Goal: Information Seeking & Learning: Check status

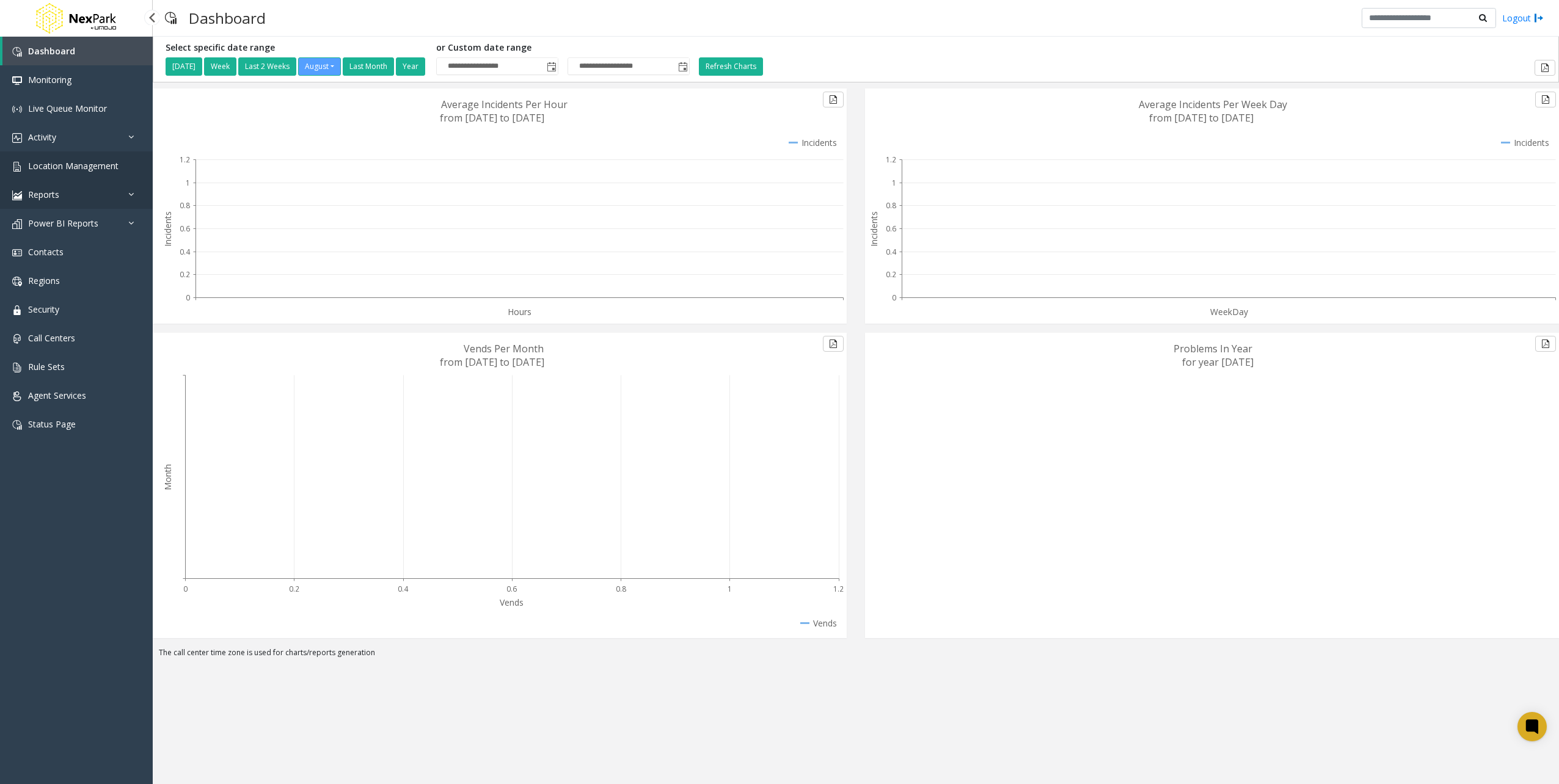
click at [99, 181] on link "Reports" at bounding box center [76, 194] width 153 height 29
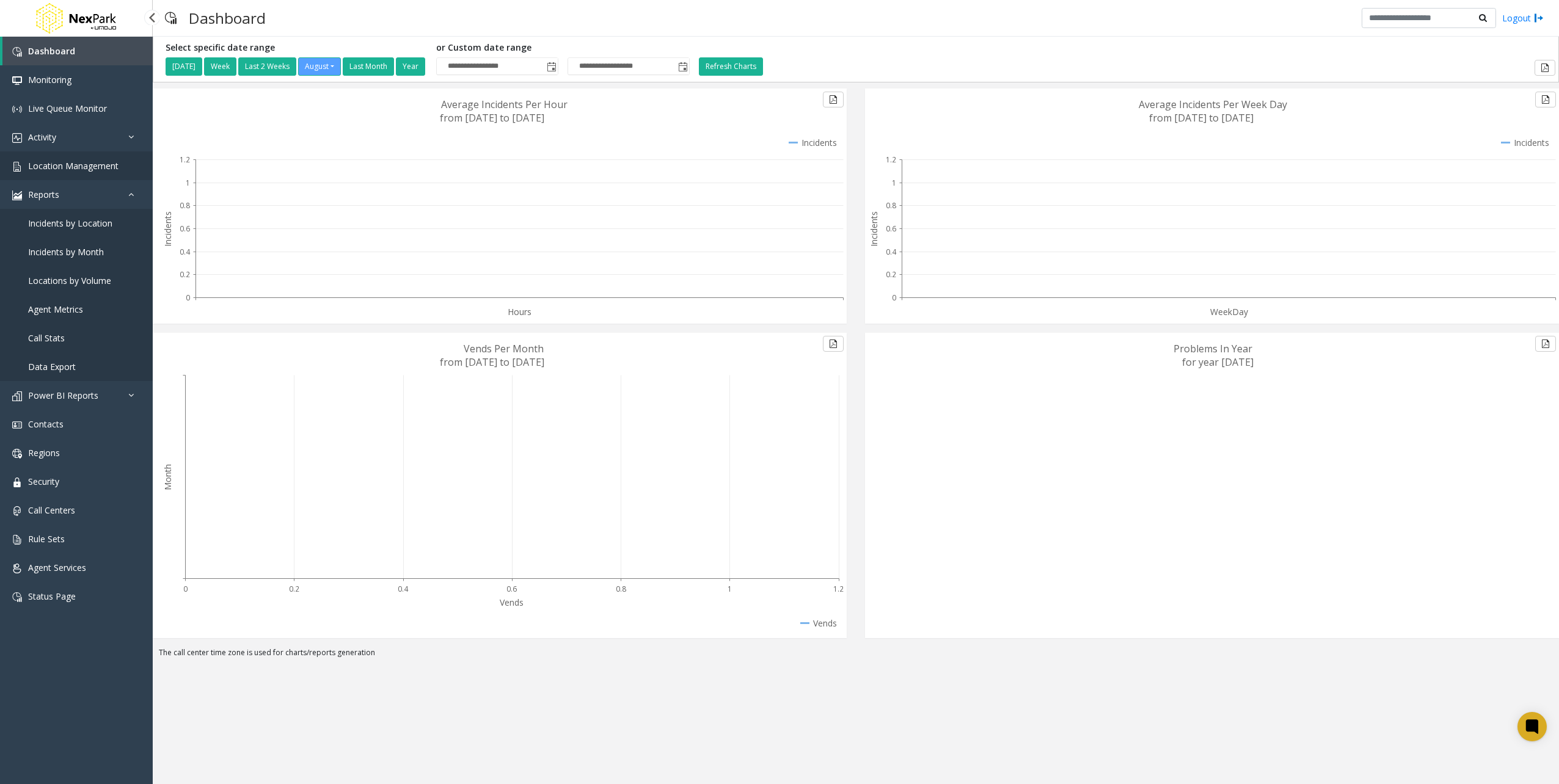
click at [93, 165] on span "Location Management" at bounding box center [73, 166] width 90 height 12
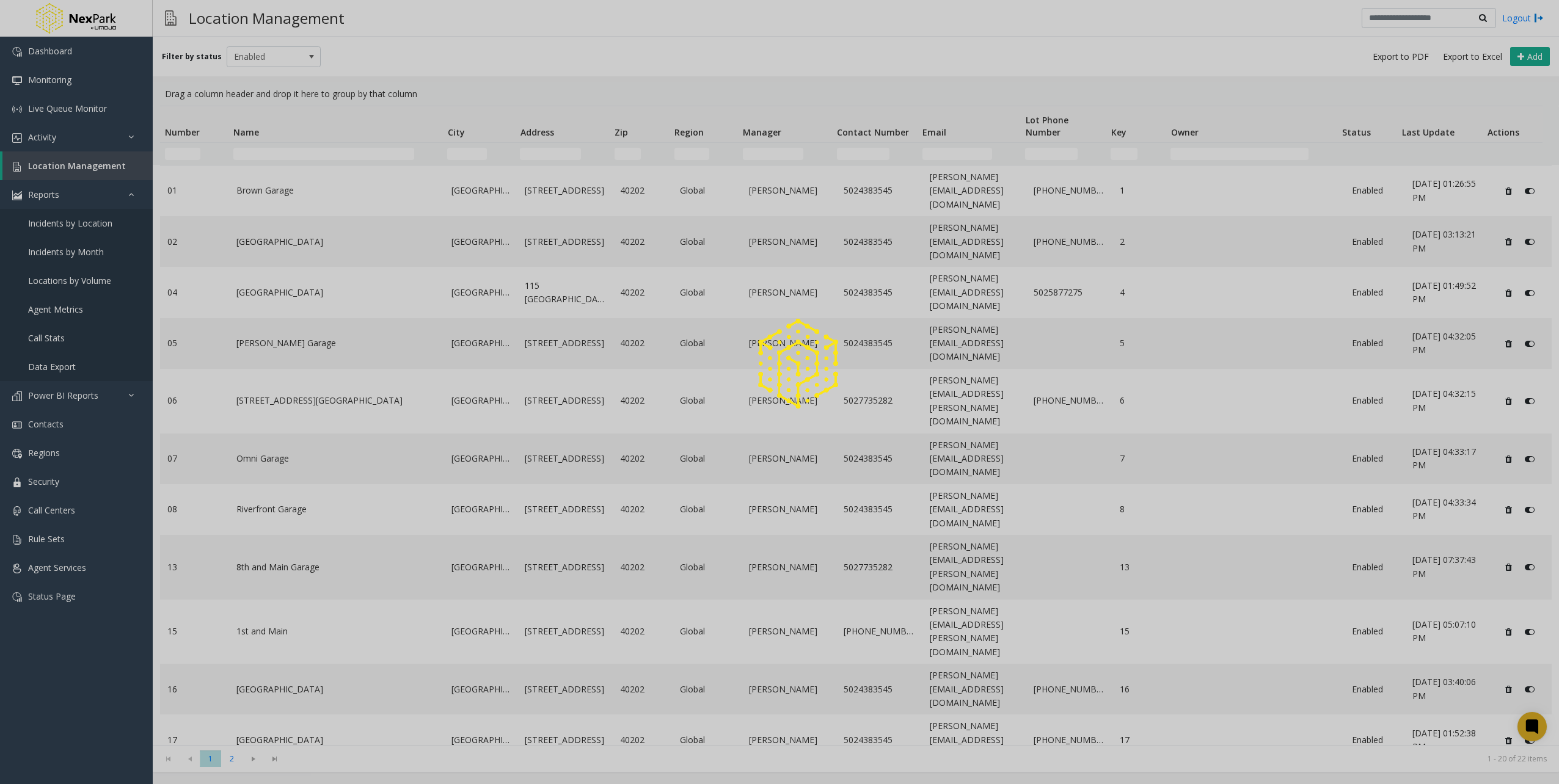
click at [291, 155] on div at bounding box center [780, 392] width 1559 height 784
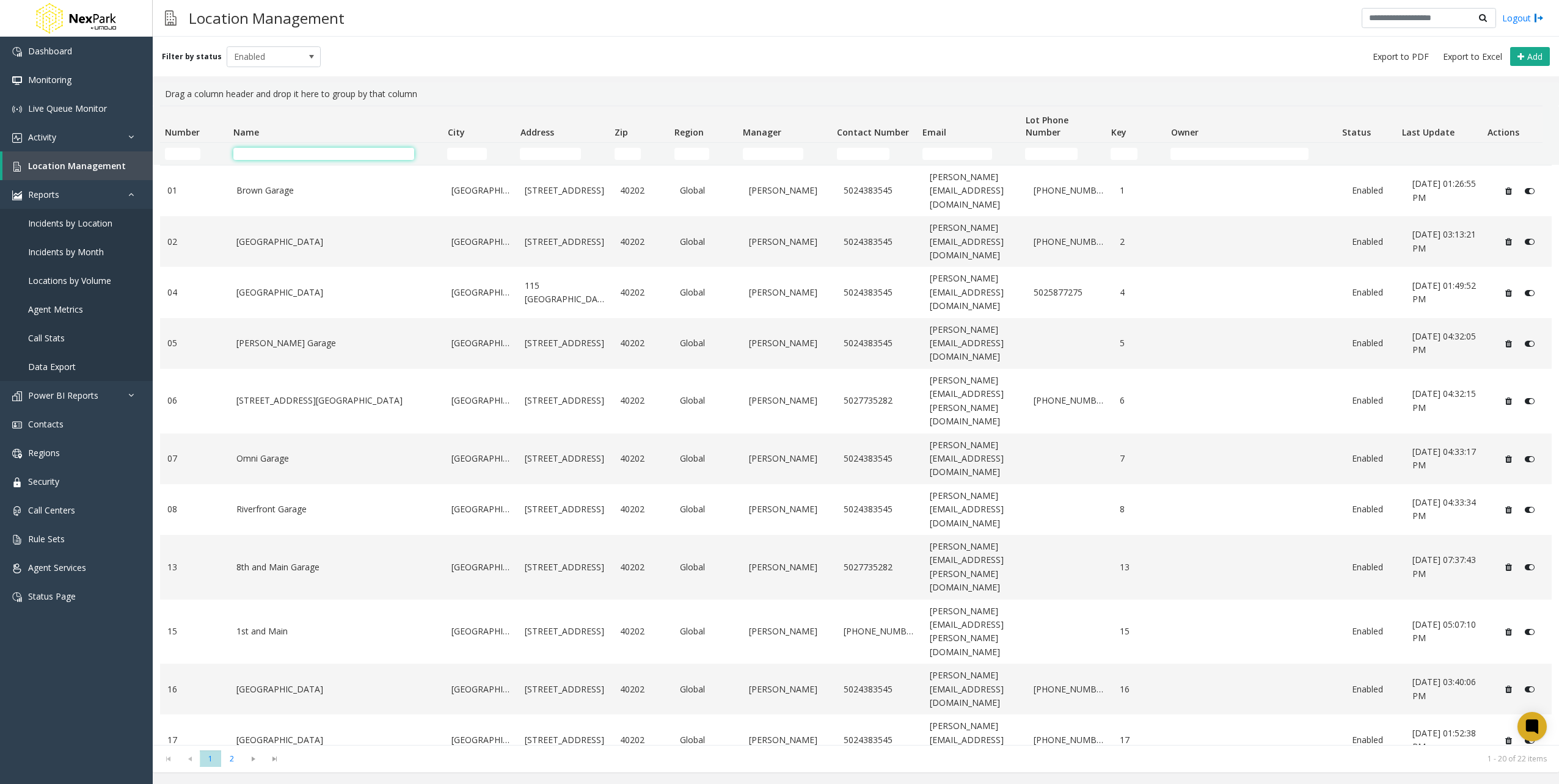
drag, startPoint x: 294, startPoint y: 156, endPoint x: 289, endPoint y: 150, distance: 7.8
click at [294, 155] on input "Name Filter" at bounding box center [324, 154] width 181 height 12
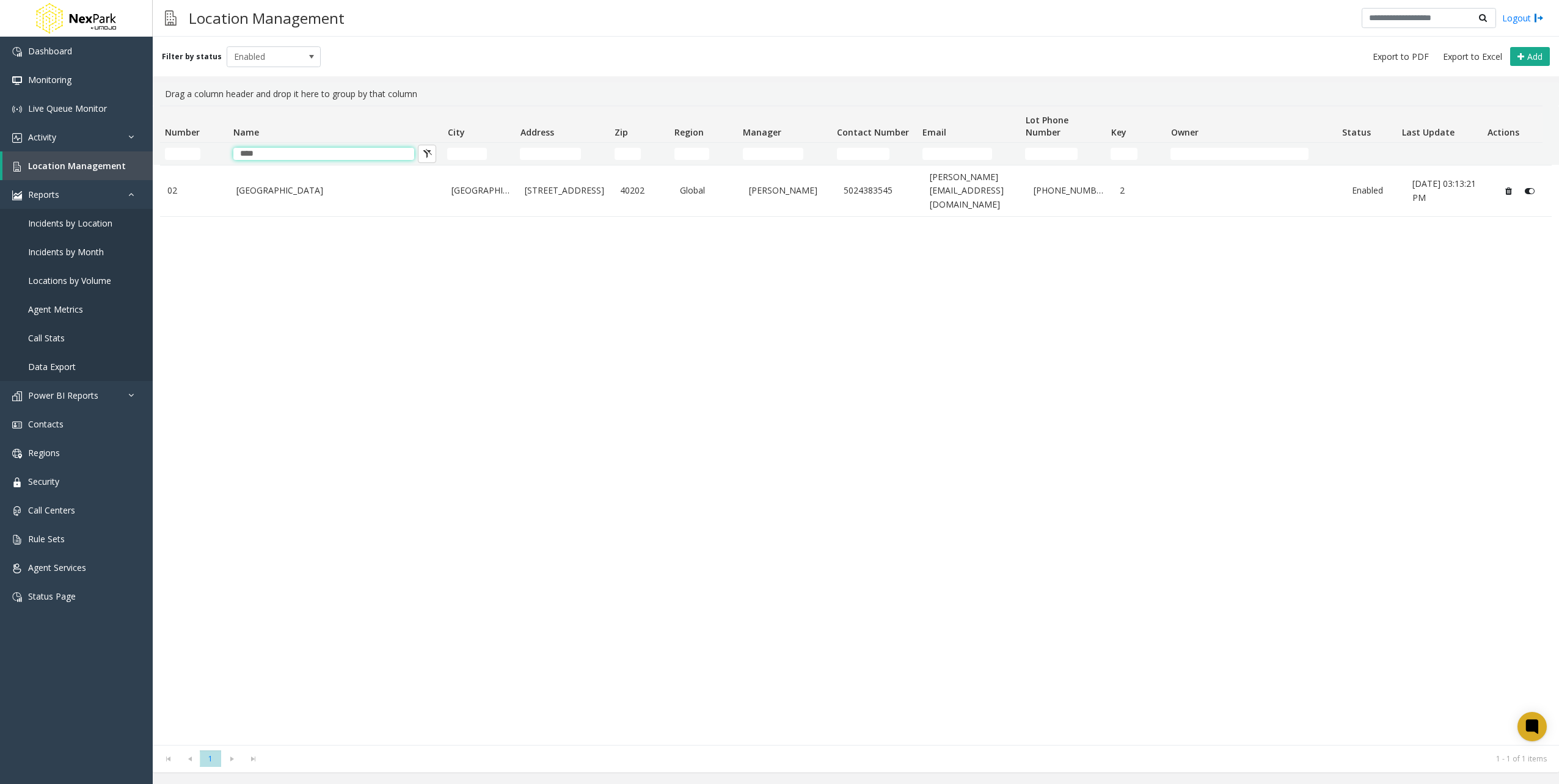
type input "***"
click at [396, 212] on div "[GEOGRAPHIC_DATA] [STREET_ADDRESS] [GEOGRAPHIC_DATA][PERSON_NAME] [PERSON_NAME]…" at bounding box center [856, 455] width 1391 height 580
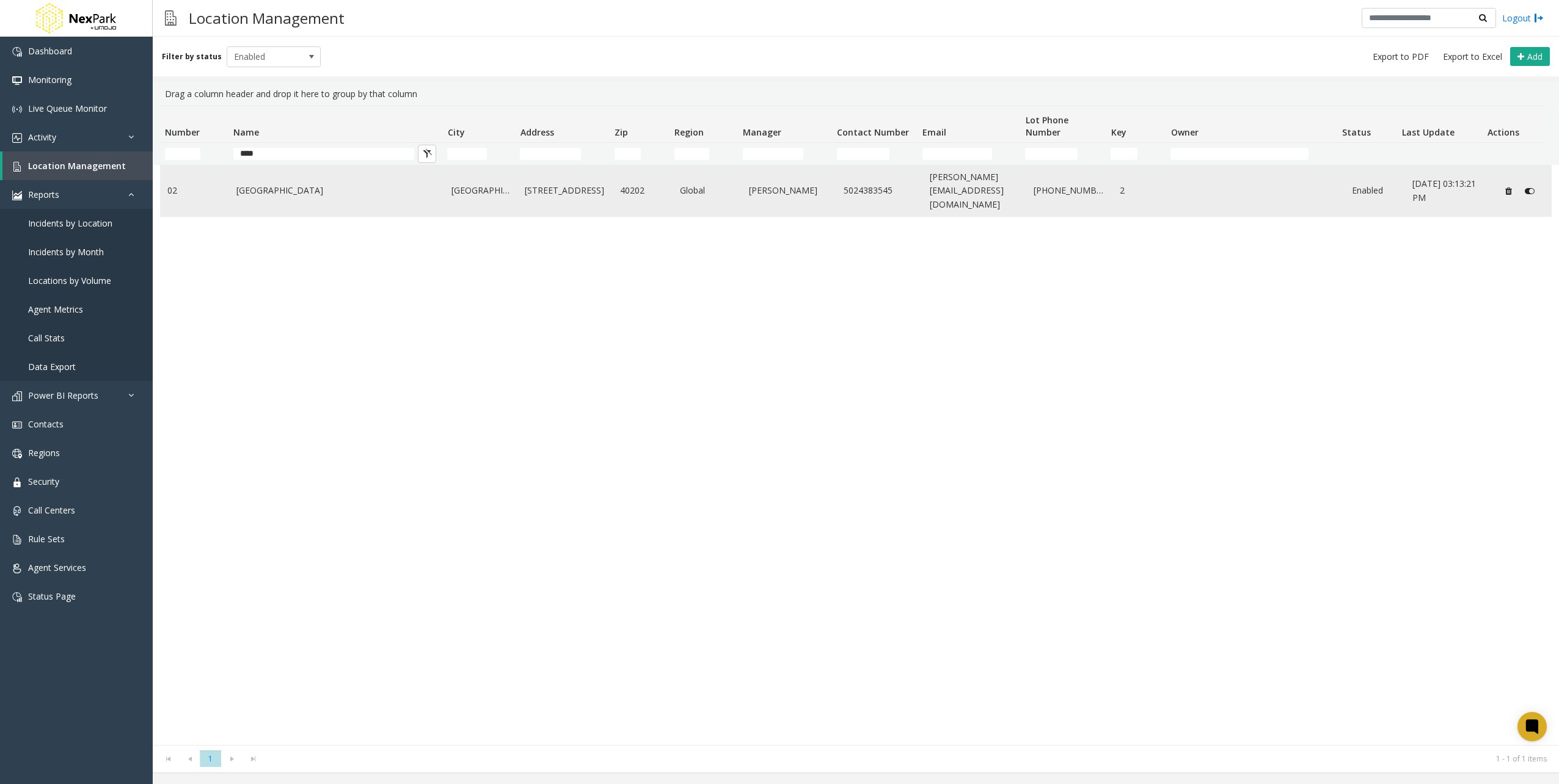
click at [382, 184] on link "[GEOGRAPHIC_DATA]" at bounding box center [336, 191] width 201 height 13
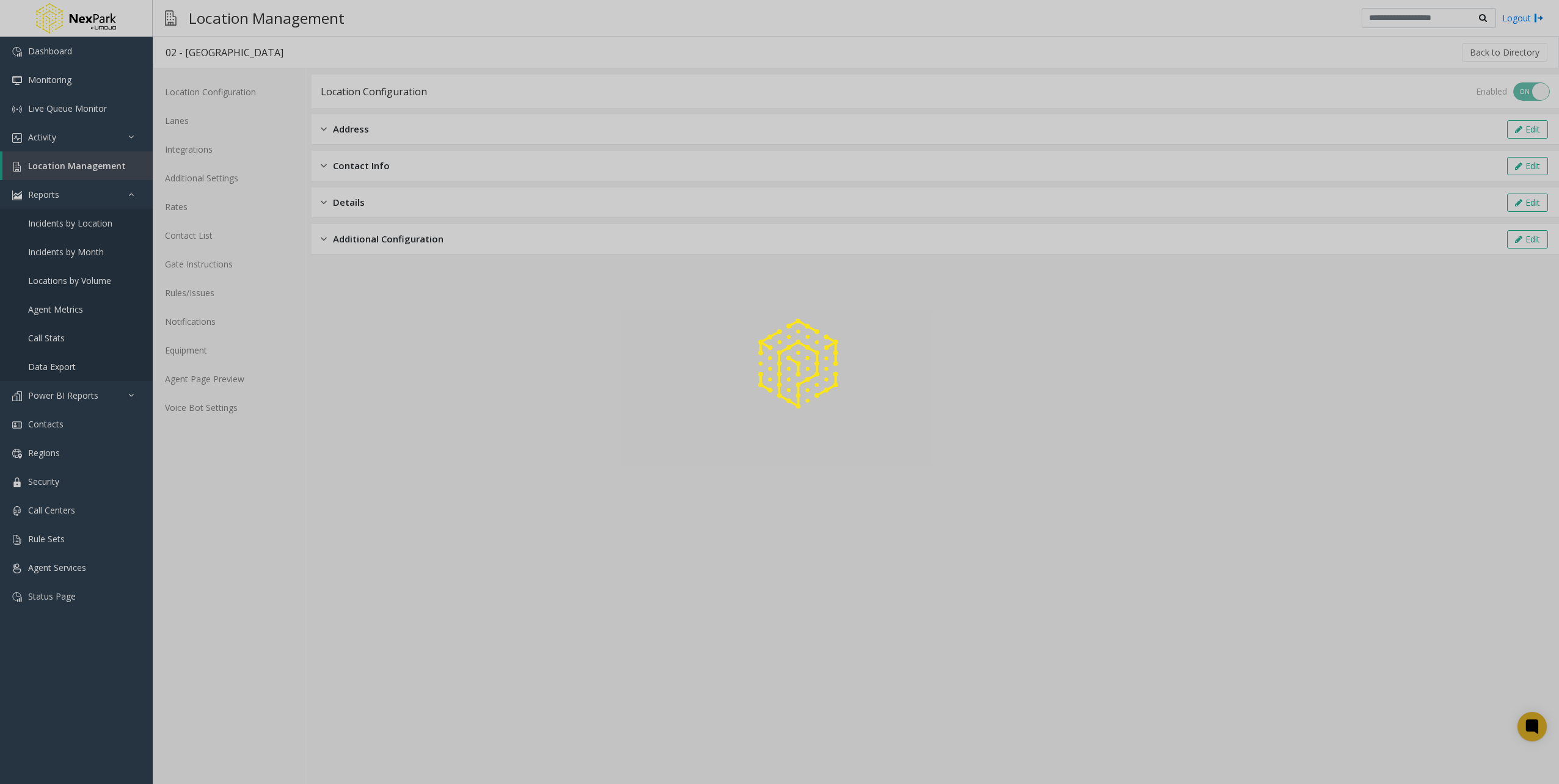
click at [234, 371] on div at bounding box center [780, 392] width 1559 height 784
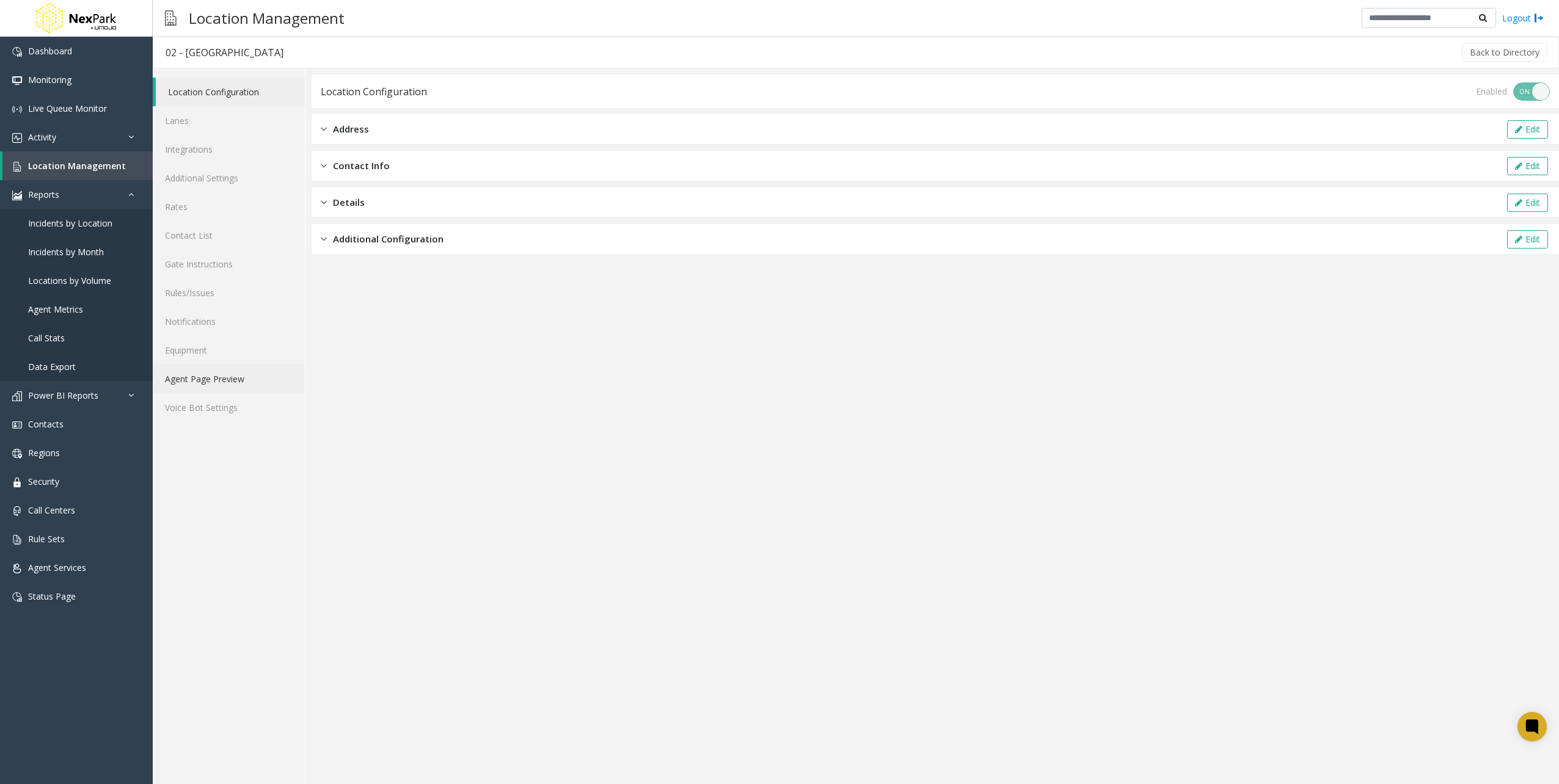
click at [238, 379] on link "Agent Page Preview" at bounding box center [229, 378] width 152 height 29
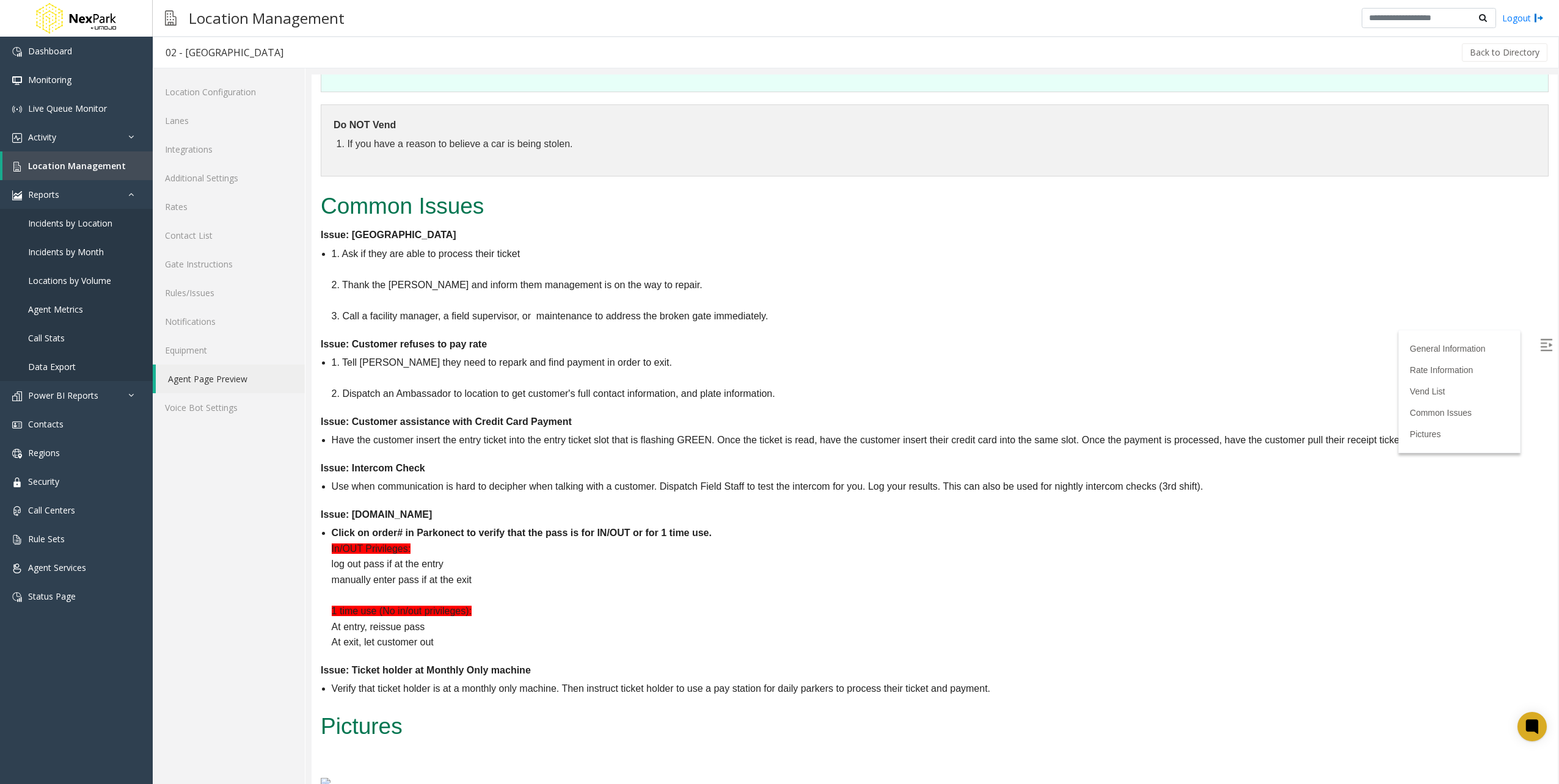
scroll to position [1343, 0]
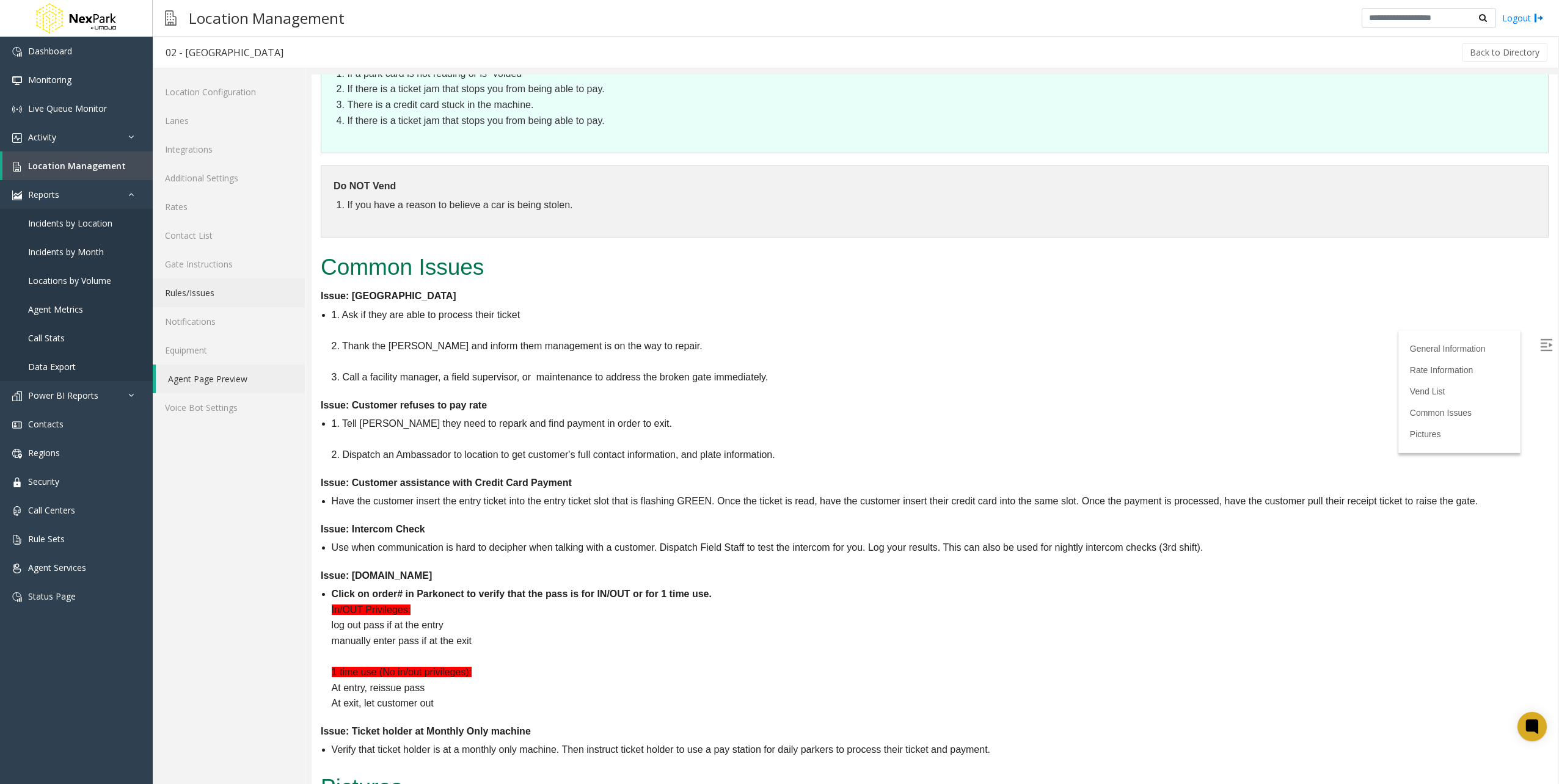
click at [236, 299] on link "Rules/Issues" at bounding box center [229, 293] width 152 height 29
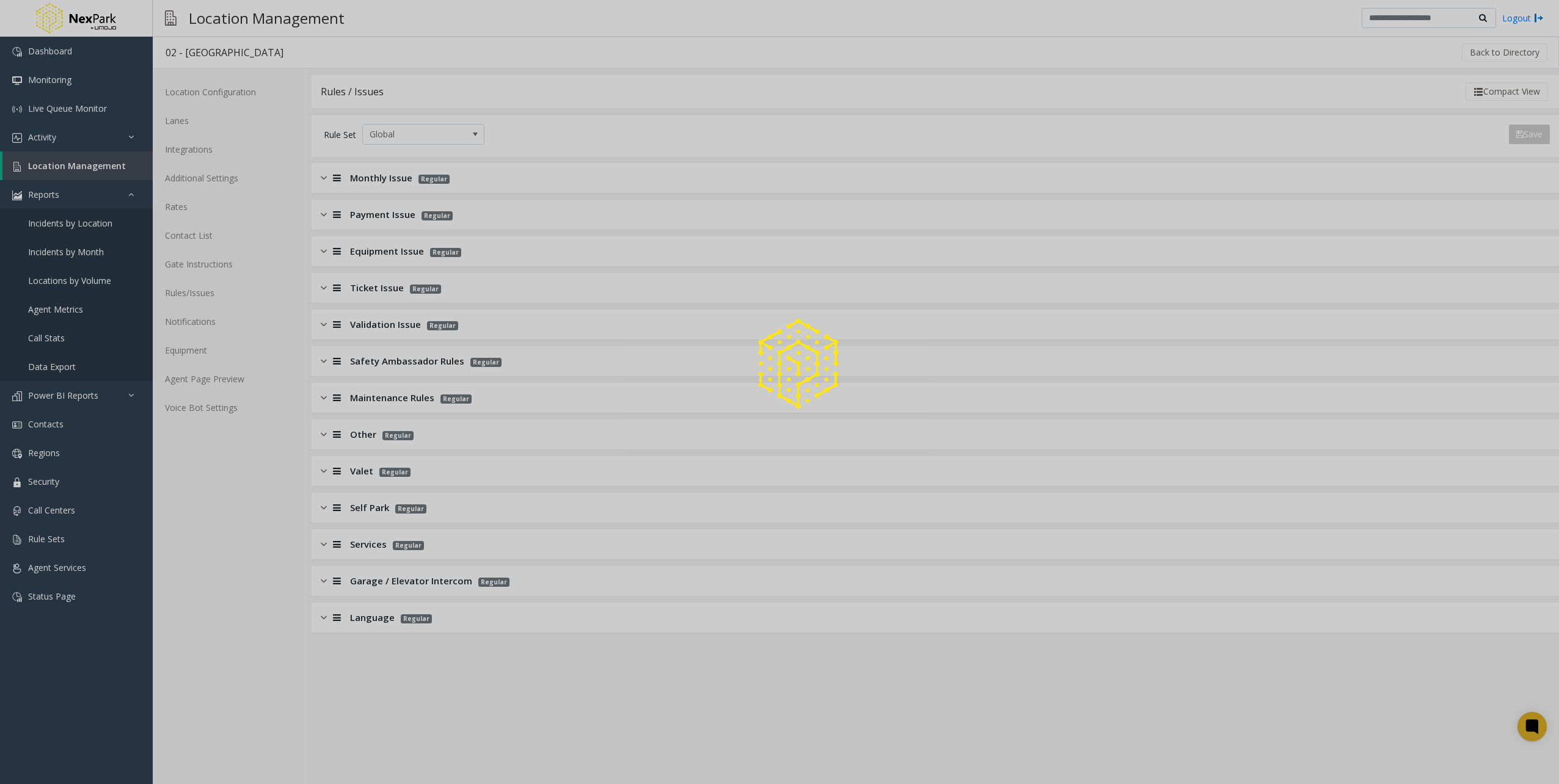
click at [327, 322] on div at bounding box center [780, 392] width 1559 height 784
click at [322, 319] on div at bounding box center [780, 392] width 1559 height 784
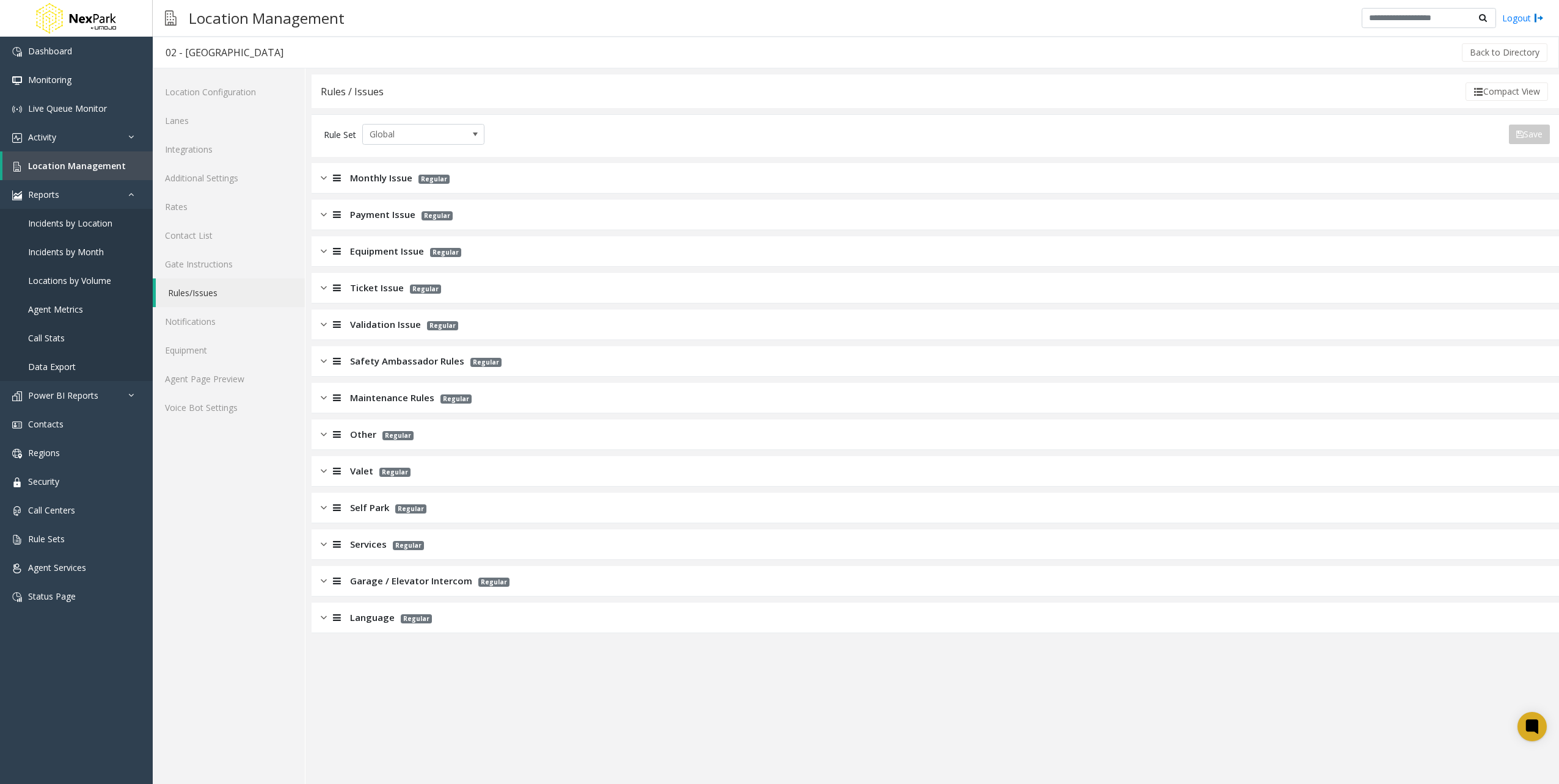
click at [325, 321] on img at bounding box center [323, 324] width 6 height 14
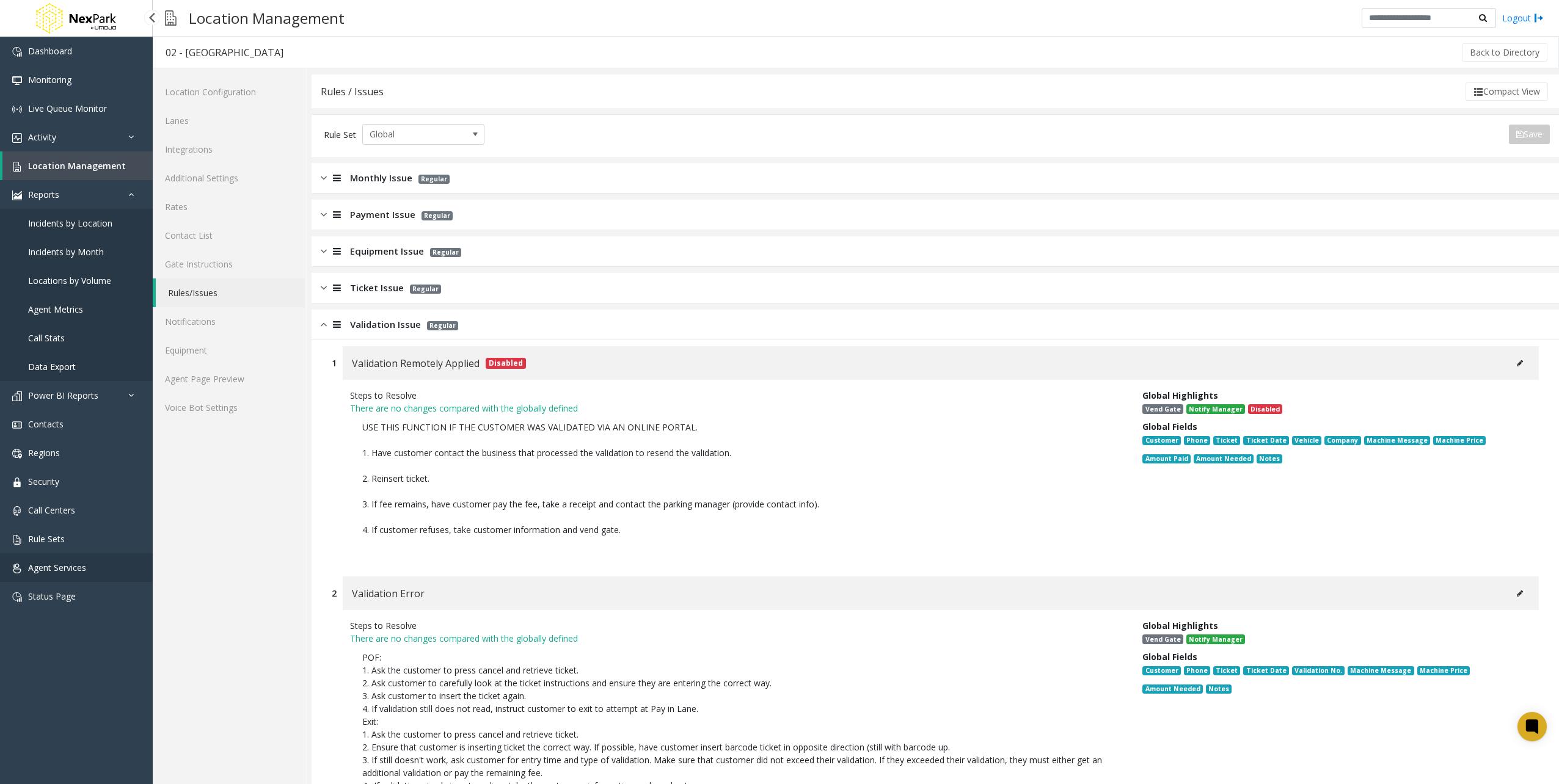
click at [85, 565] on span "Agent Services" at bounding box center [57, 567] width 58 height 12
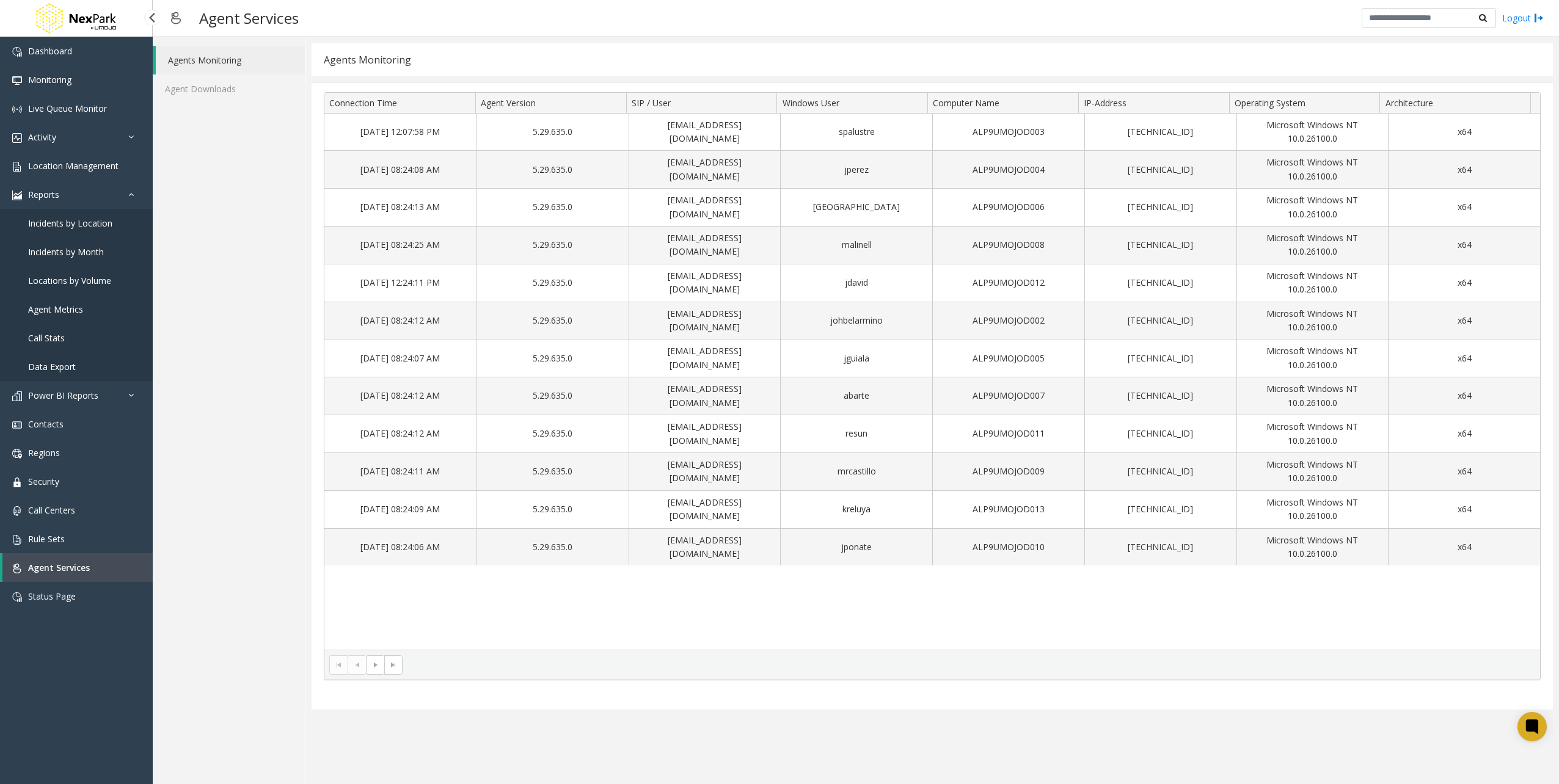
click at [127, 575] on link "Agent Services" at bounding box center [77, 567] width 150 height 29
click at [67, 514] on span "Call Centers" at bounding box center [51, 510] width 47 height 12
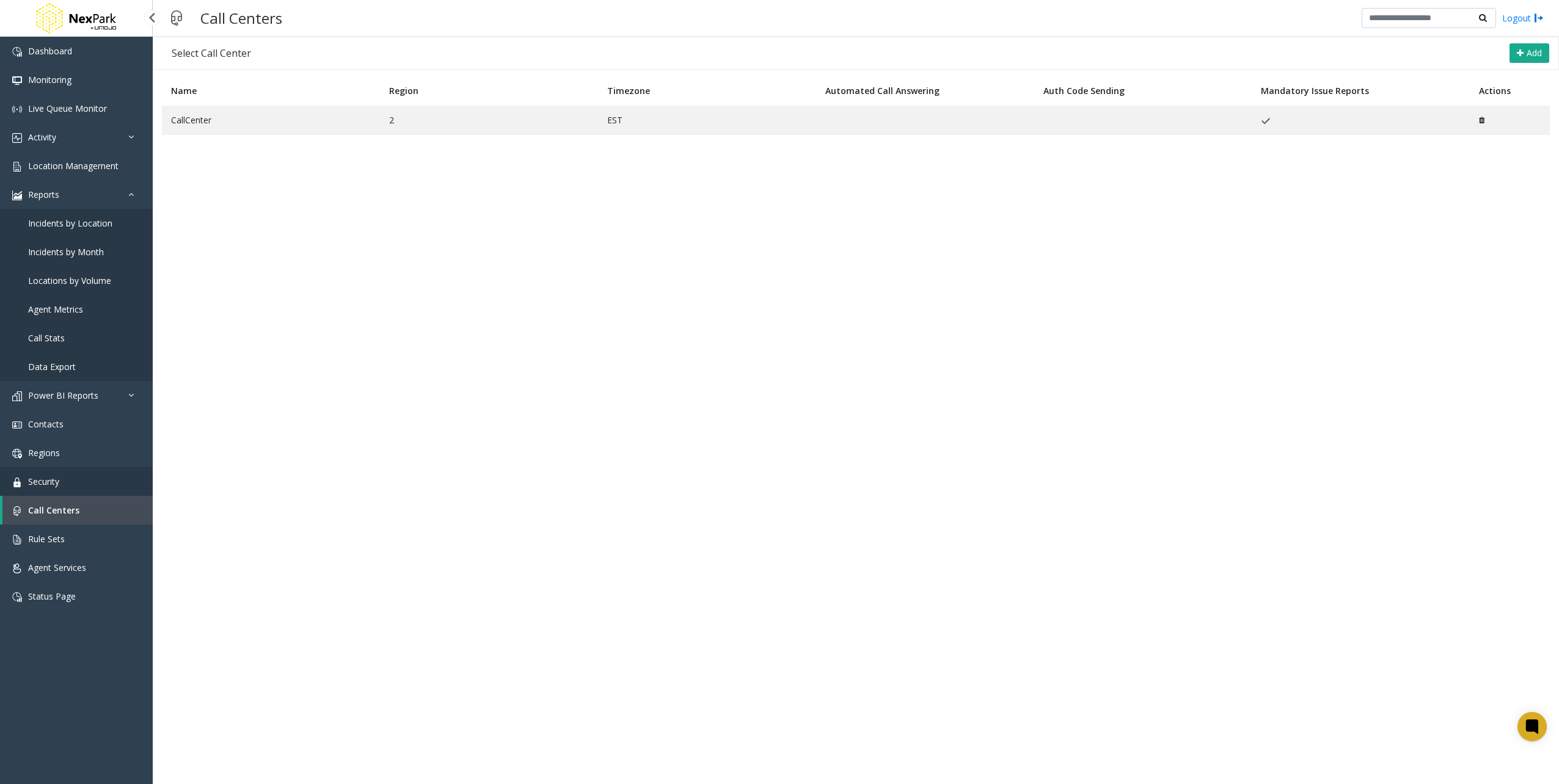
click at [62, 478] on link "Security" at bounding box center [76, 481] width 153 height 29
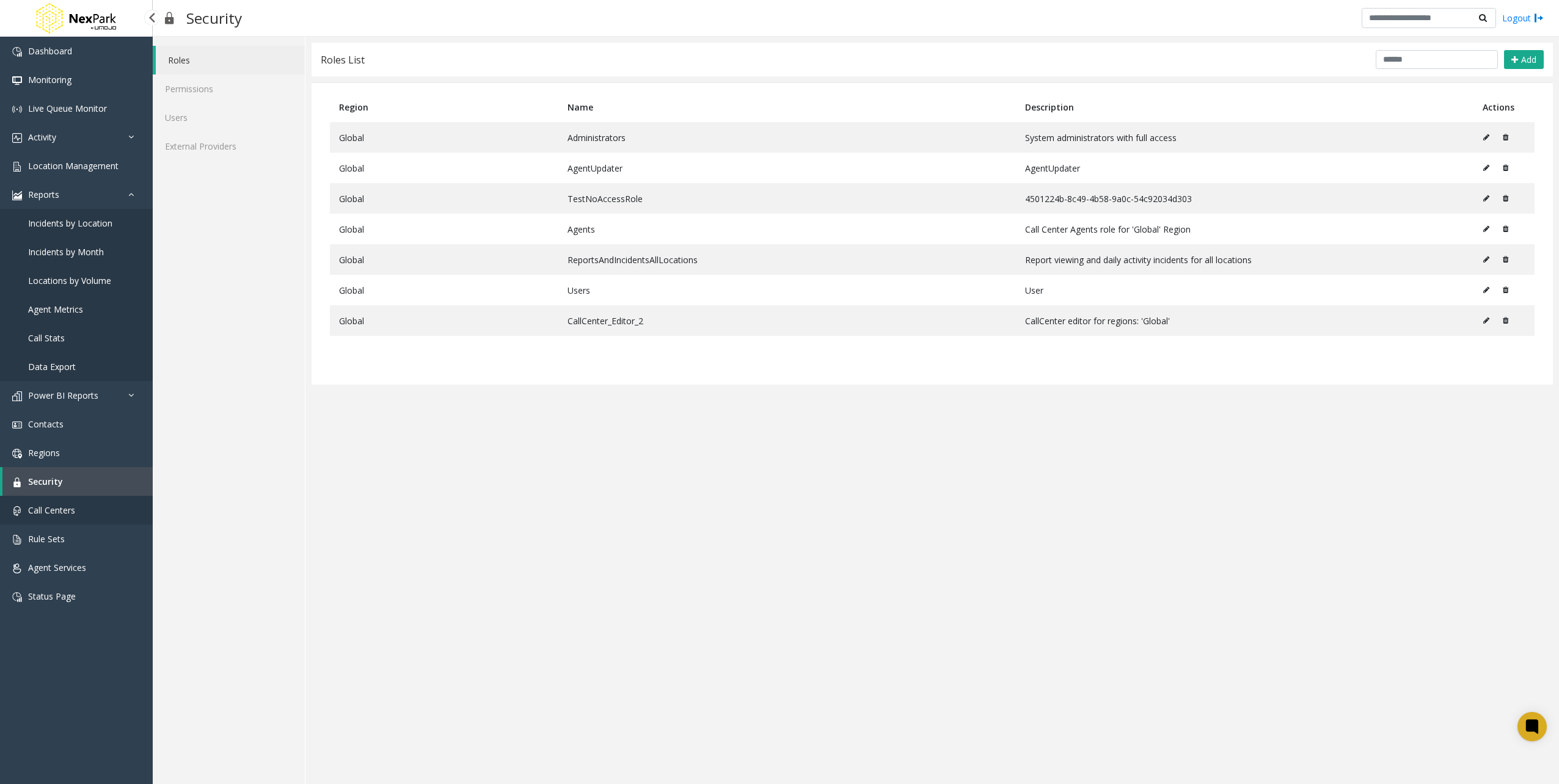
click at [55, 515] on link "Call Centers" at bounding box center [76, 510] width 153 height 29
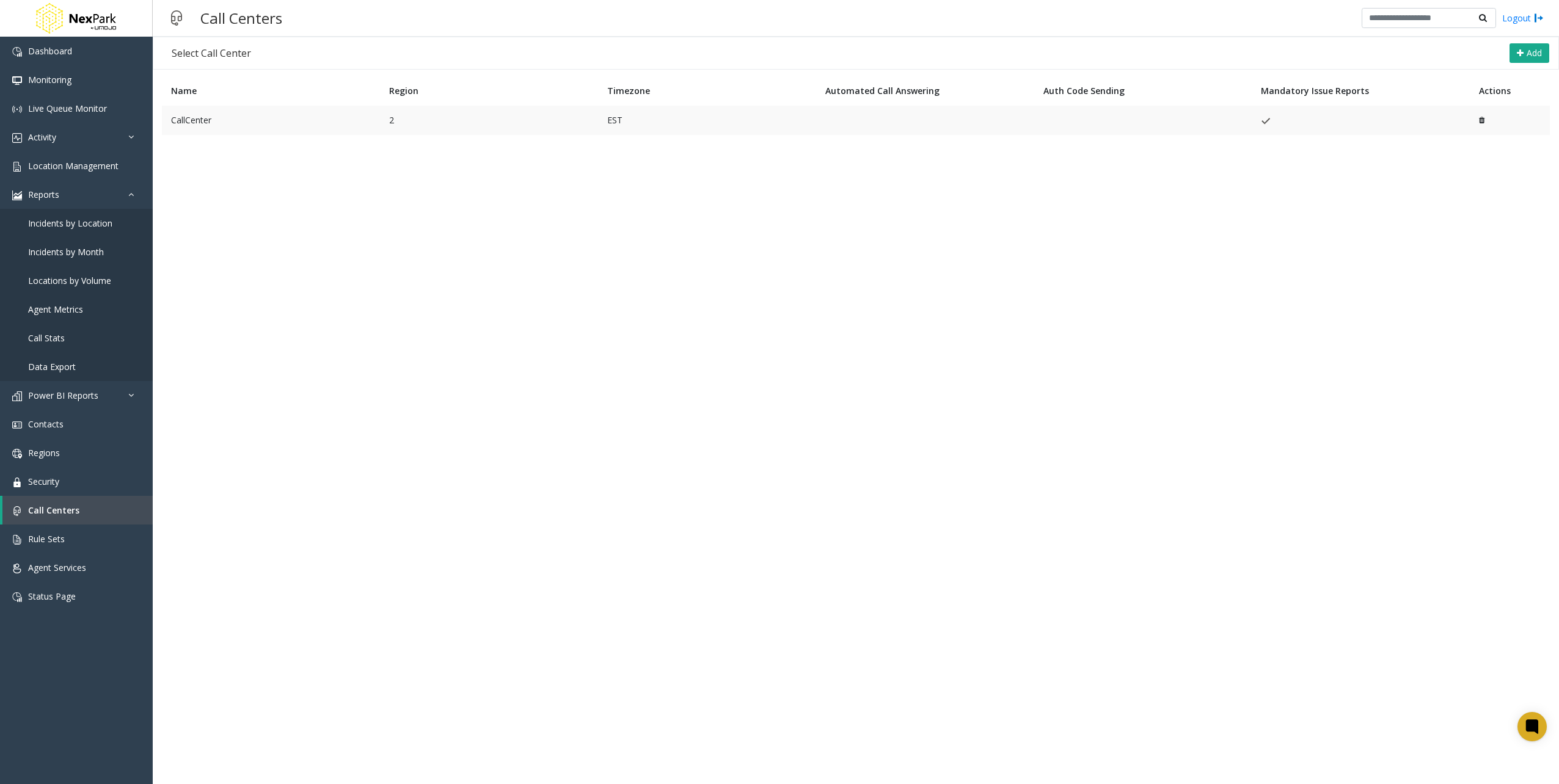
click at [234, 128] on td "CallCenter" at bounding box center [271, 121] width 218 height 30
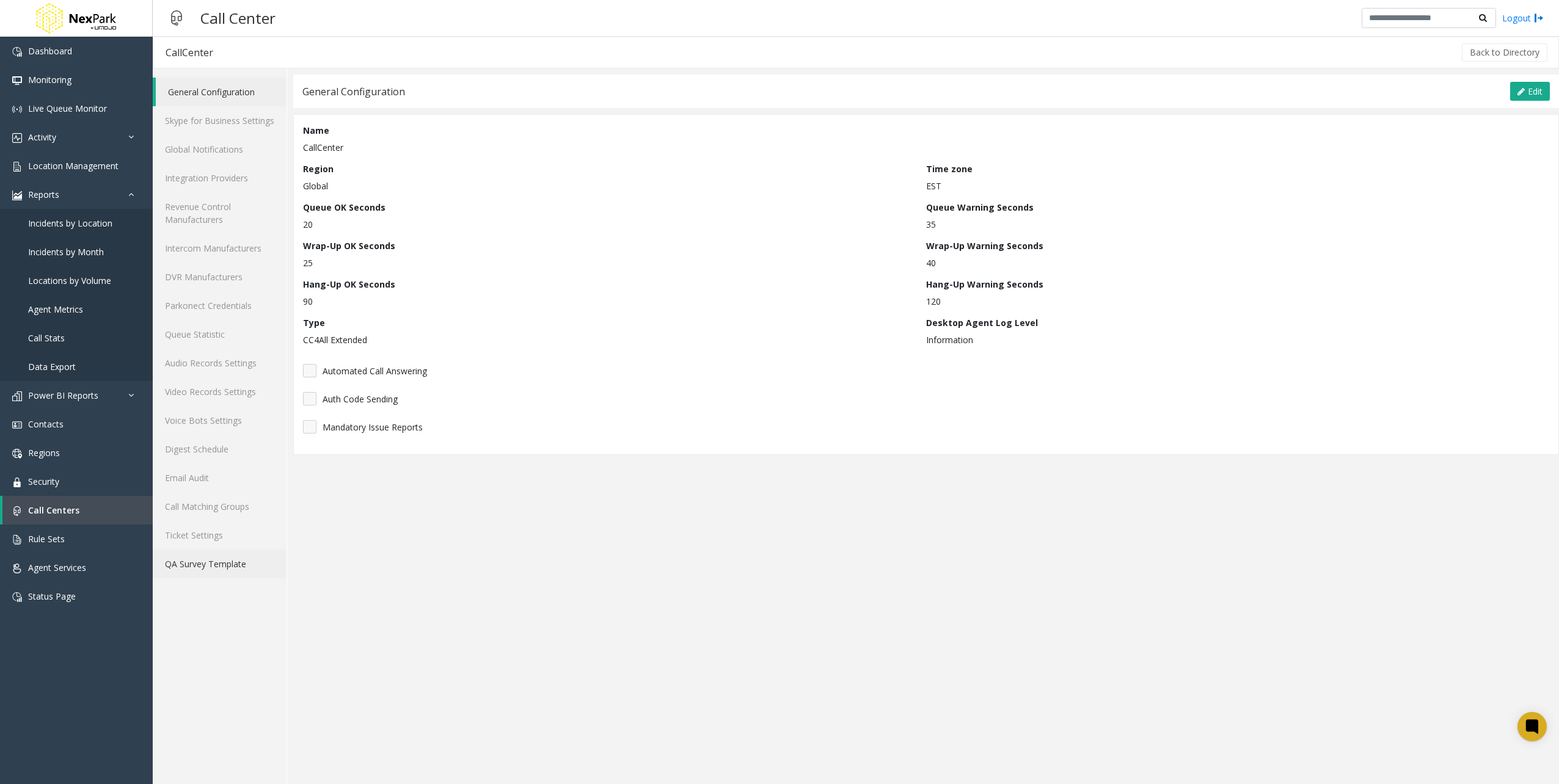
click at [217, 575] on link "QA Survey Template" at bounding box center [220, 564] width 134 height 29
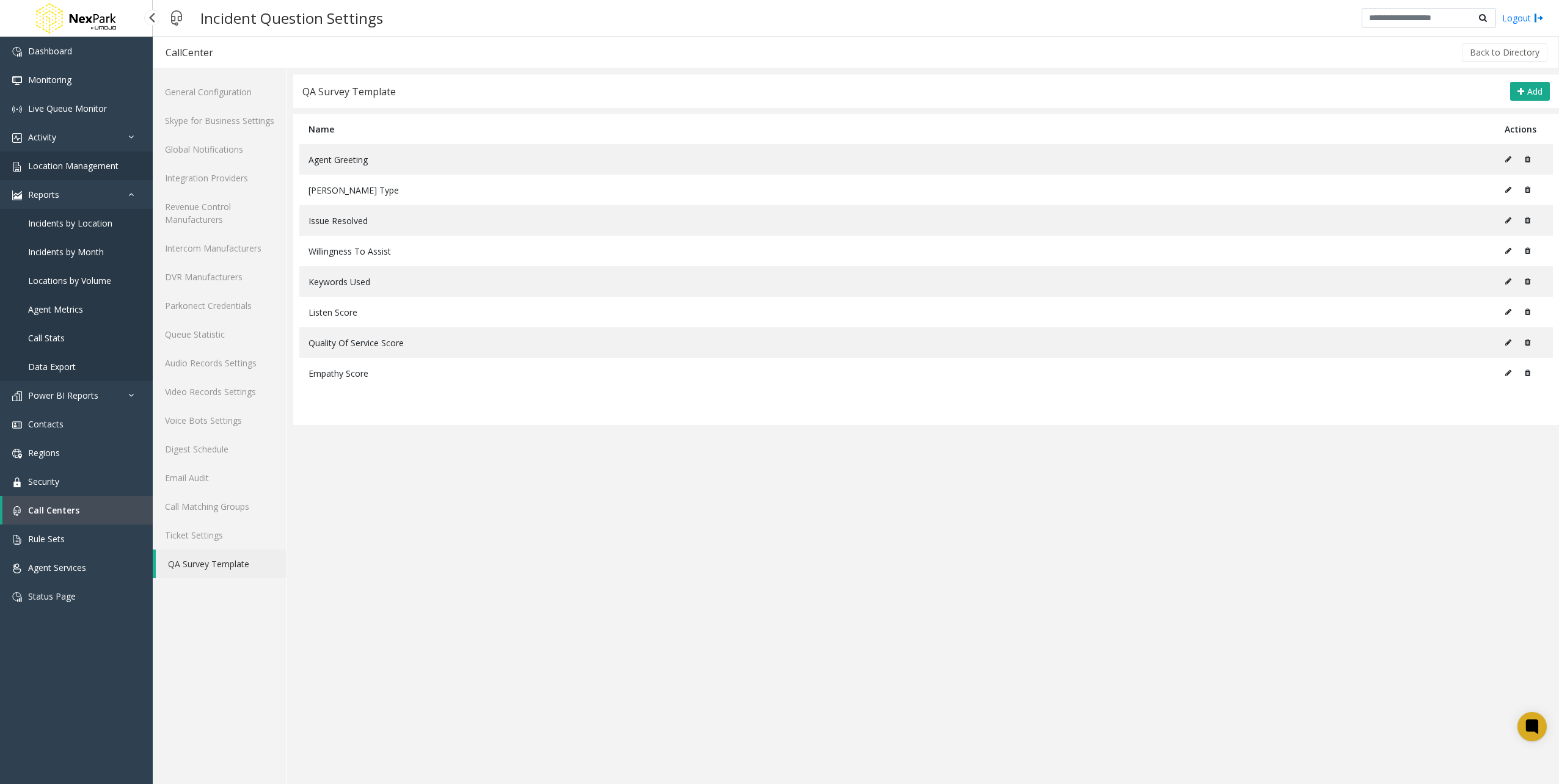
click at [74, 155] on link "Location Management" at bounding box center [76, 165] width 153 height 29
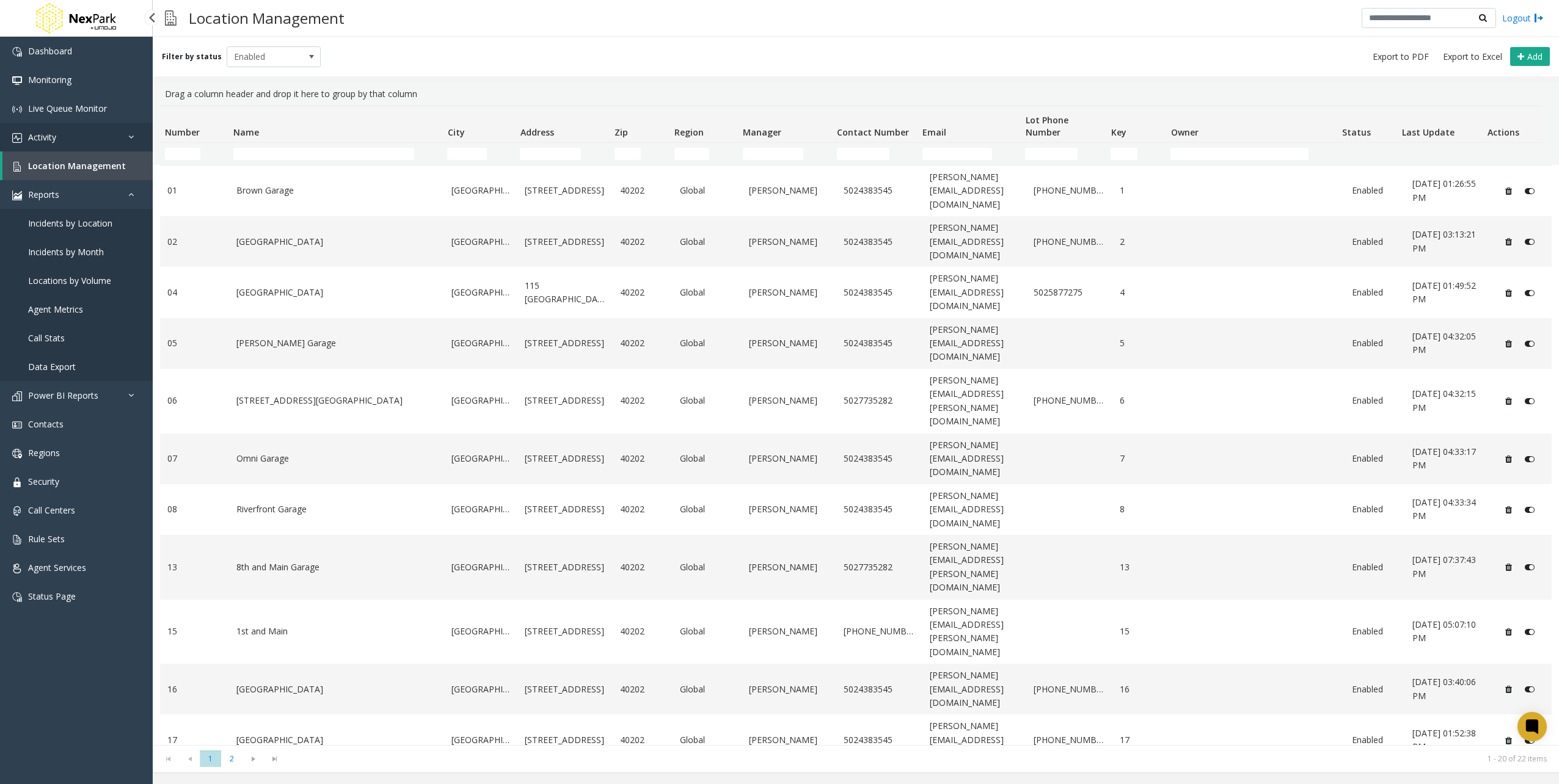
click at [69, 146] on link "Activity" at bounding box center [76, 136] width 153 height 29
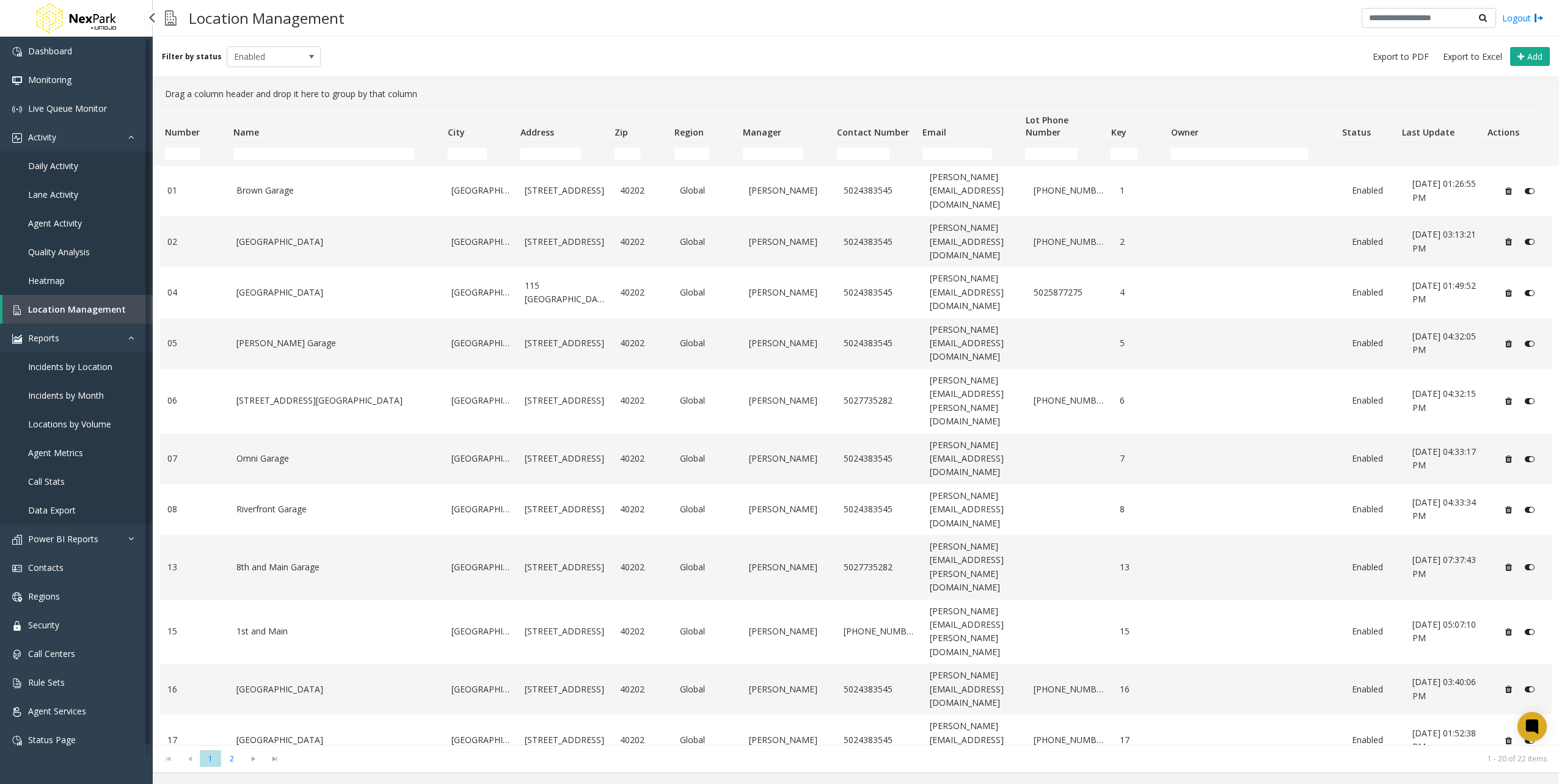
click at [72, 169] on span "Daily Activity" at bounding box center [53, 166] width 50 height 12
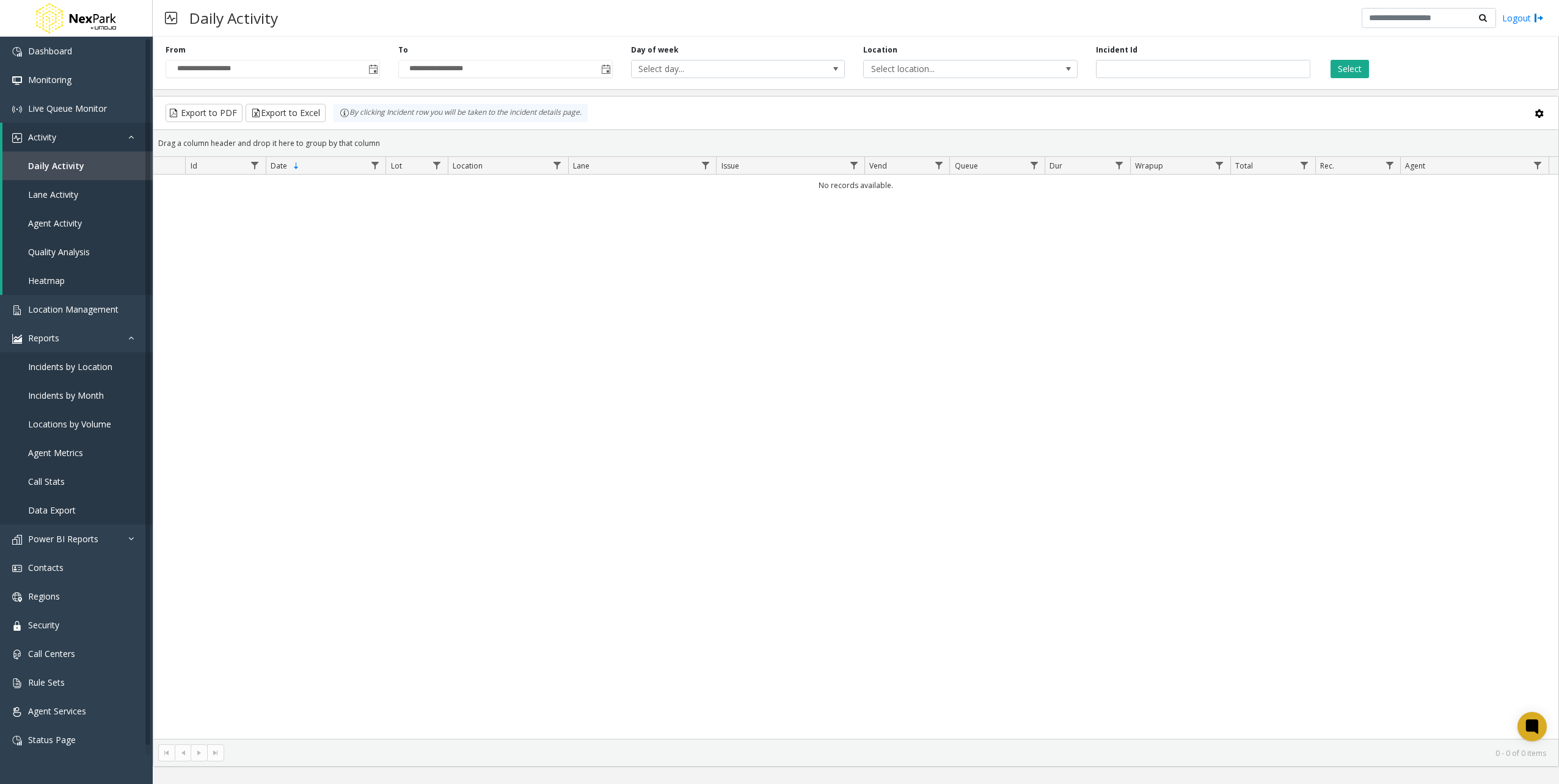
click at [325, 216] on div "No records available." at bounding box center [855, 456] width 1404 height 564
click at [379, 65] on span "Toggle popup" at bounding box center [372, 69] width 13 height 20
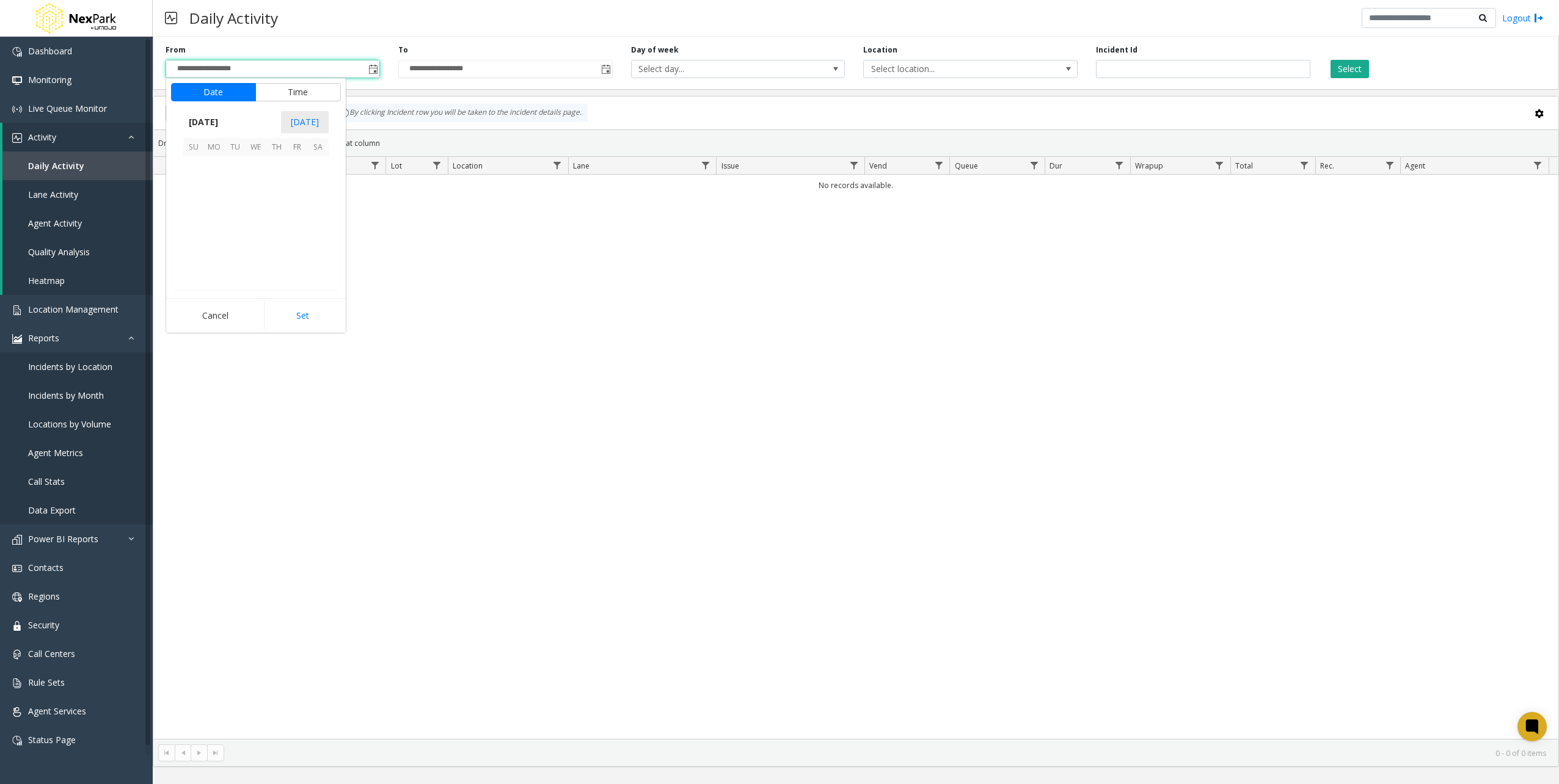
scroll to position [218938, 0]
click at [299, 186] on span "8" at bounding box center [297, 187] width 21 height 21
click at [317, 320] on button "Set" at bounding box center [303, 316] width 77 height 27
type input "**********"
click at [1364, 63] on button "Select" at bounding box center [1349, 69] width 39 height 18
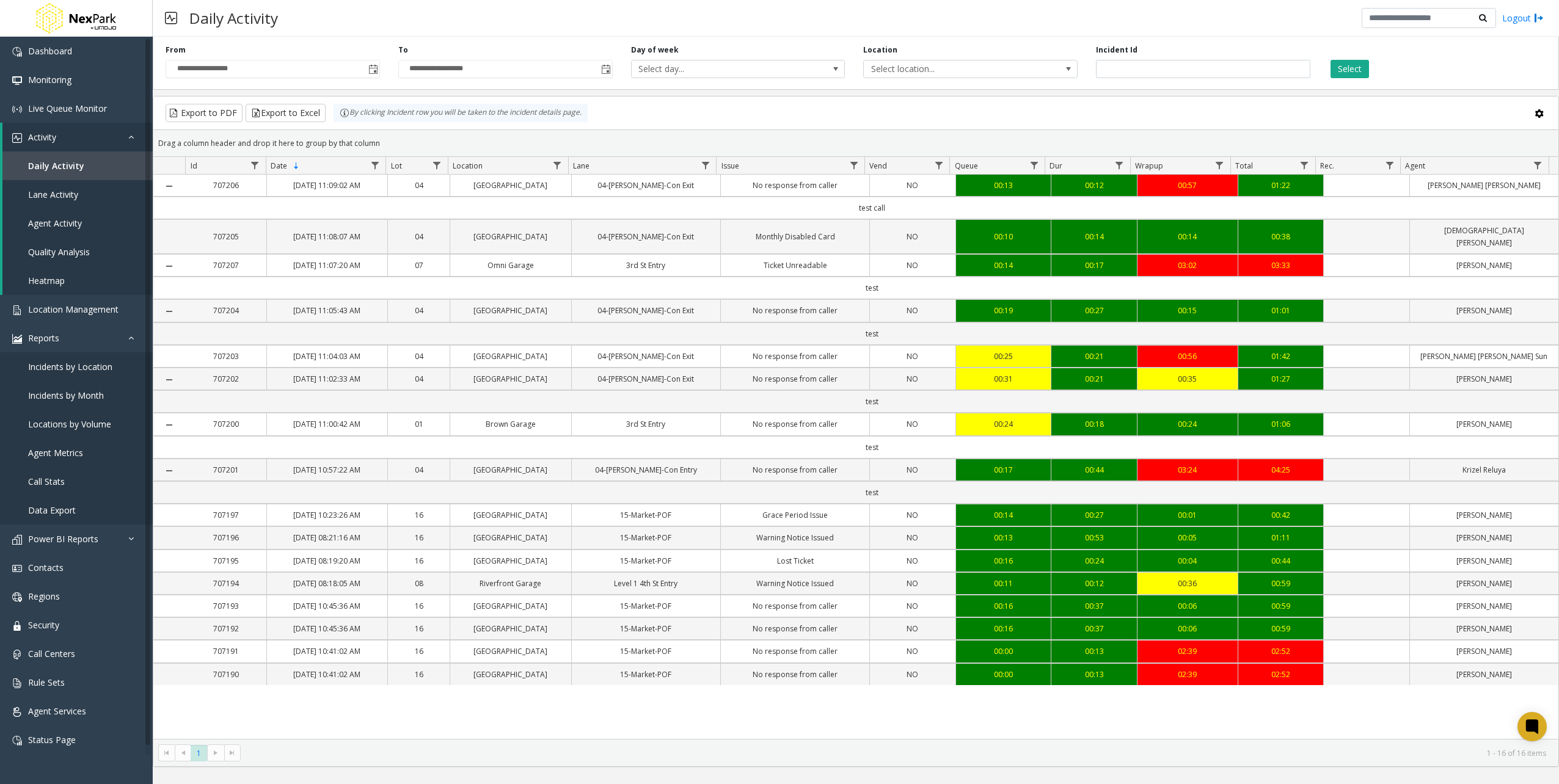
click at [334, 302] on td "[DATE] 11:05:43 AM" at bounding box center [326, 310] width 121 height 22
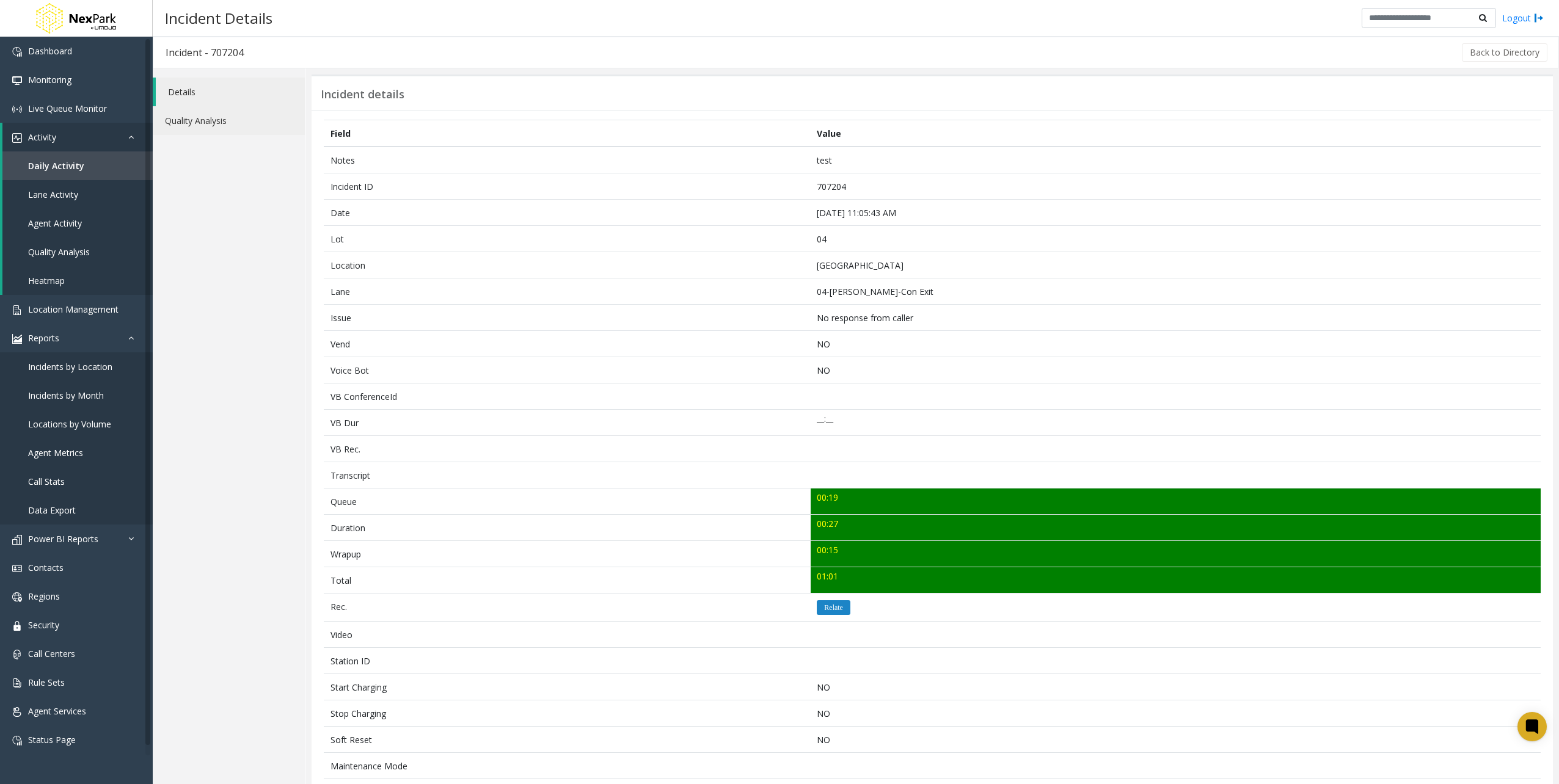
click at [232, 123] on link "Quality Analysis" at bounding box center [229, 120] width 152 height 29
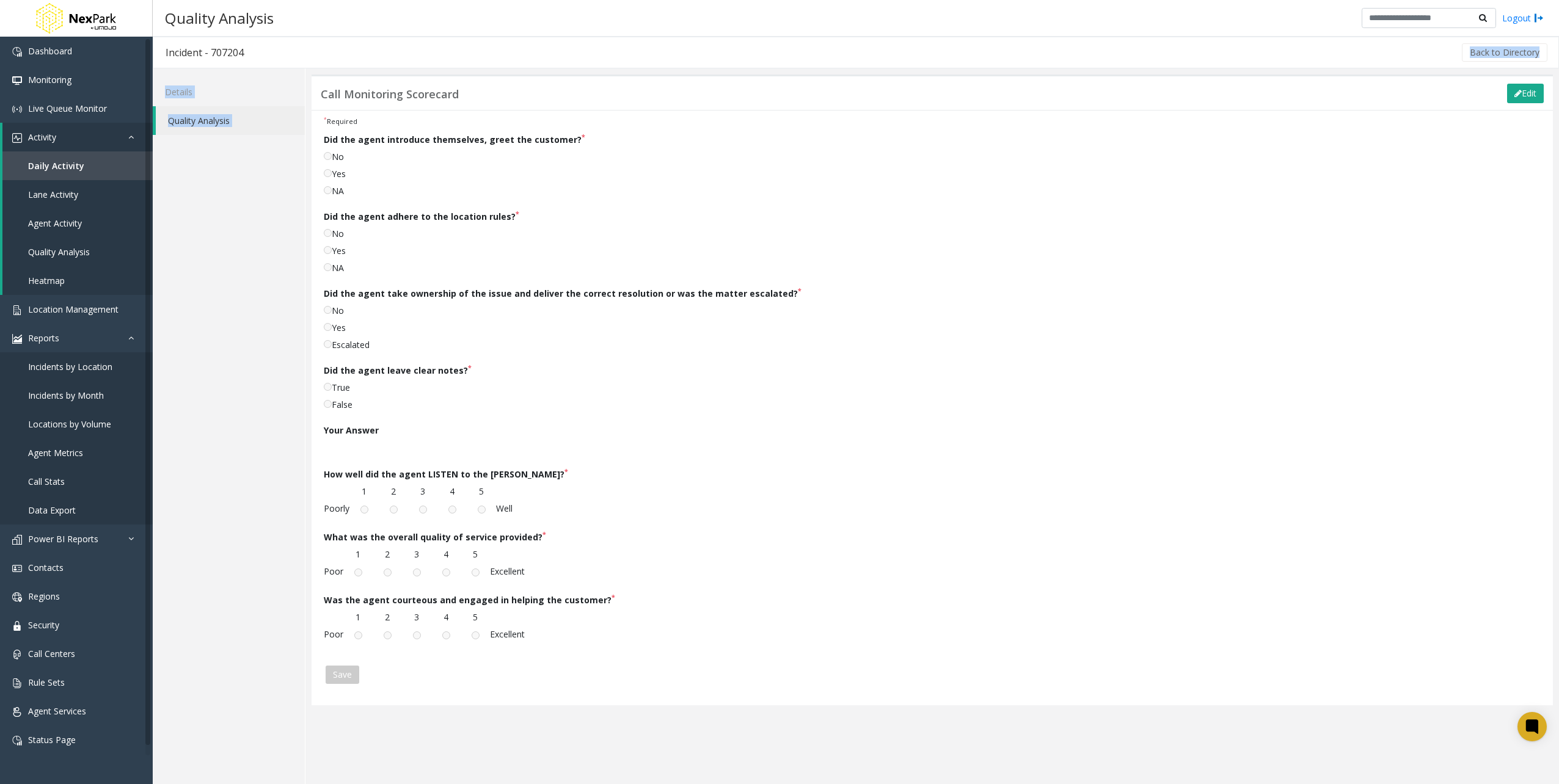
drag, startPoint x: 317, startPoint y: 95, endPoint x: 1077, endPoint y: 61, distance: 760.8
click at [1077, 61] on app-activity-item "Incident - 707204 Back to Directory Details Quality Analysis Call Monitoring Sc…" at bounding box center [856, 410] width 1406 height 747
drag, startPoint x: 486, startPoint y: 108, endPoint x: 340, endPoint y: 107, distance: 146.0
click at [479, 105] on div "Call Monitoring Scorecard Edit" at bounding box center [932, 92] width 1241 height 35
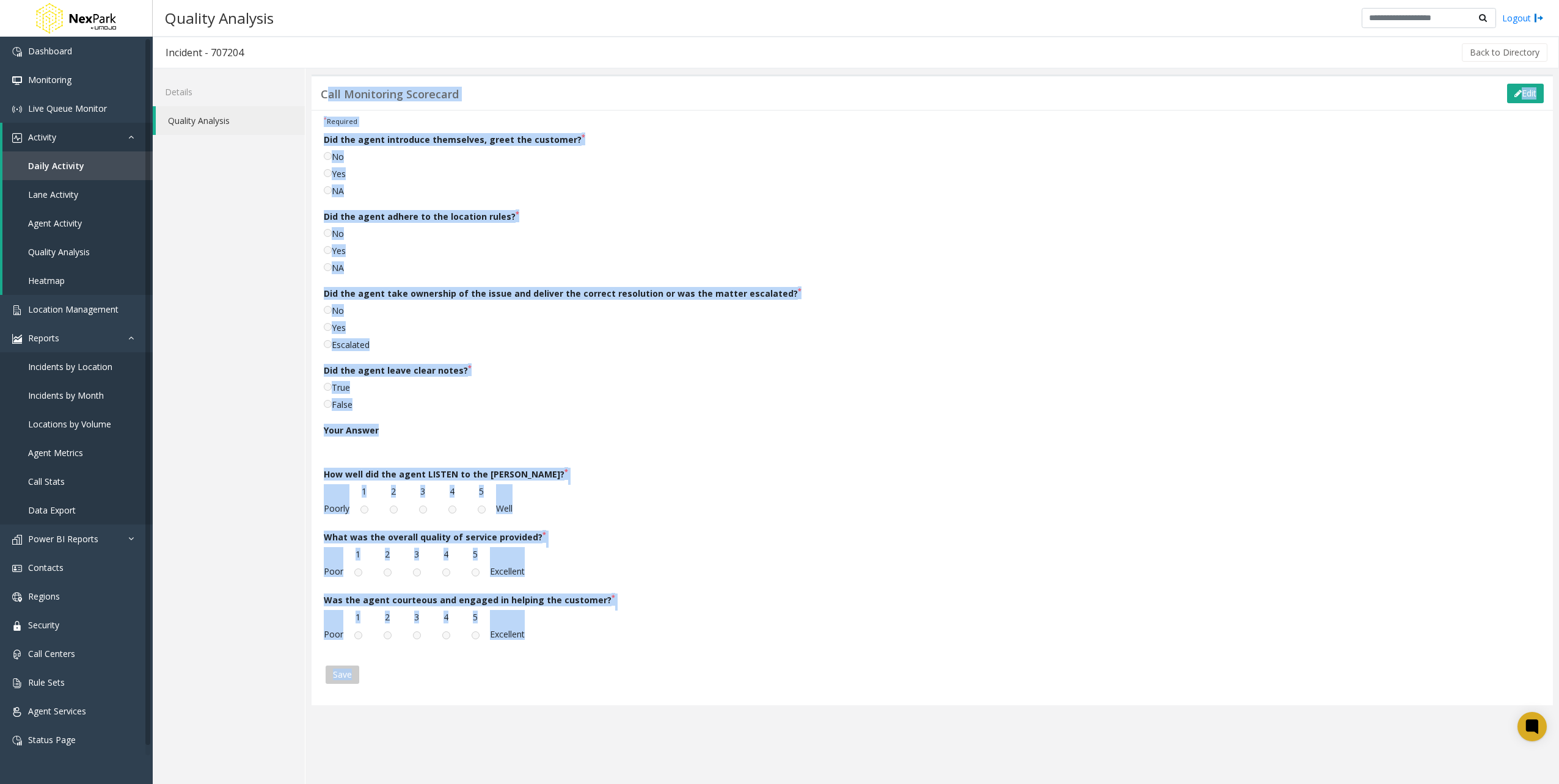
drag, startPoint x: 315, startPoint y: 101, endPoint x: 621, endPoint y: 661, distance: 638.2
click at [621, 661] on app-incident-quality-analysis "Call Monitoring Scorecard Edit * Required Did the agent introduce themselves, g…" at bounding box center [932, 427] width 1241 height 703
copy app-incident-quality-analysis "Call Monitoring Scorecard Edit * Required Did the agent introduce themselves, g…"
drag, startPoint x: 234, startPoint y: 251, endPoint x: 599, endPoint y: 406, distance: 396.5
click at [234, 251] on div "Details Quality Analysis" at bounding box center [229, 426] width 153 height 716
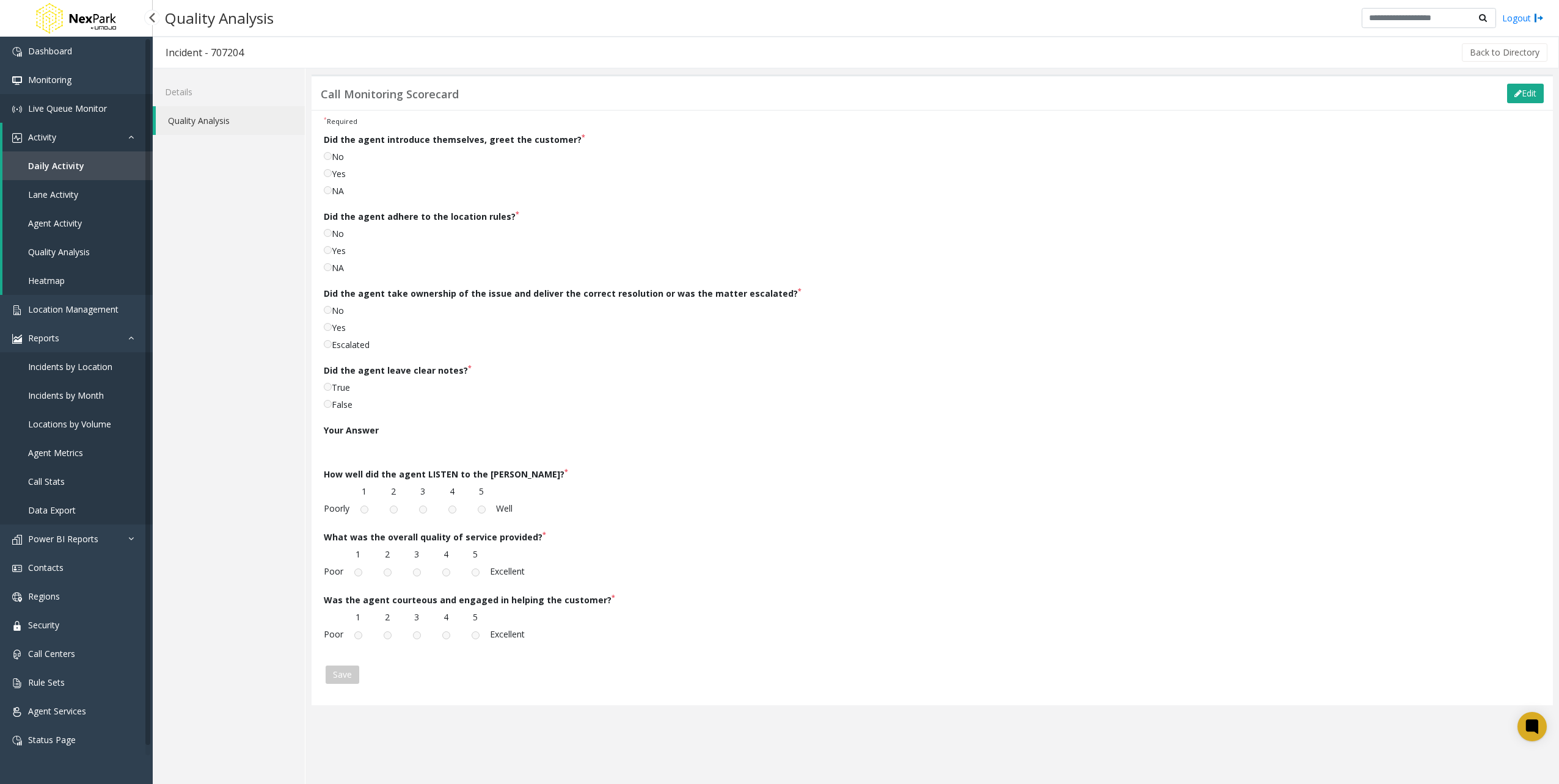
click at [82, 113] on link "Live Queue Monitor" at bounding box center [76, 108] width 153 height 29
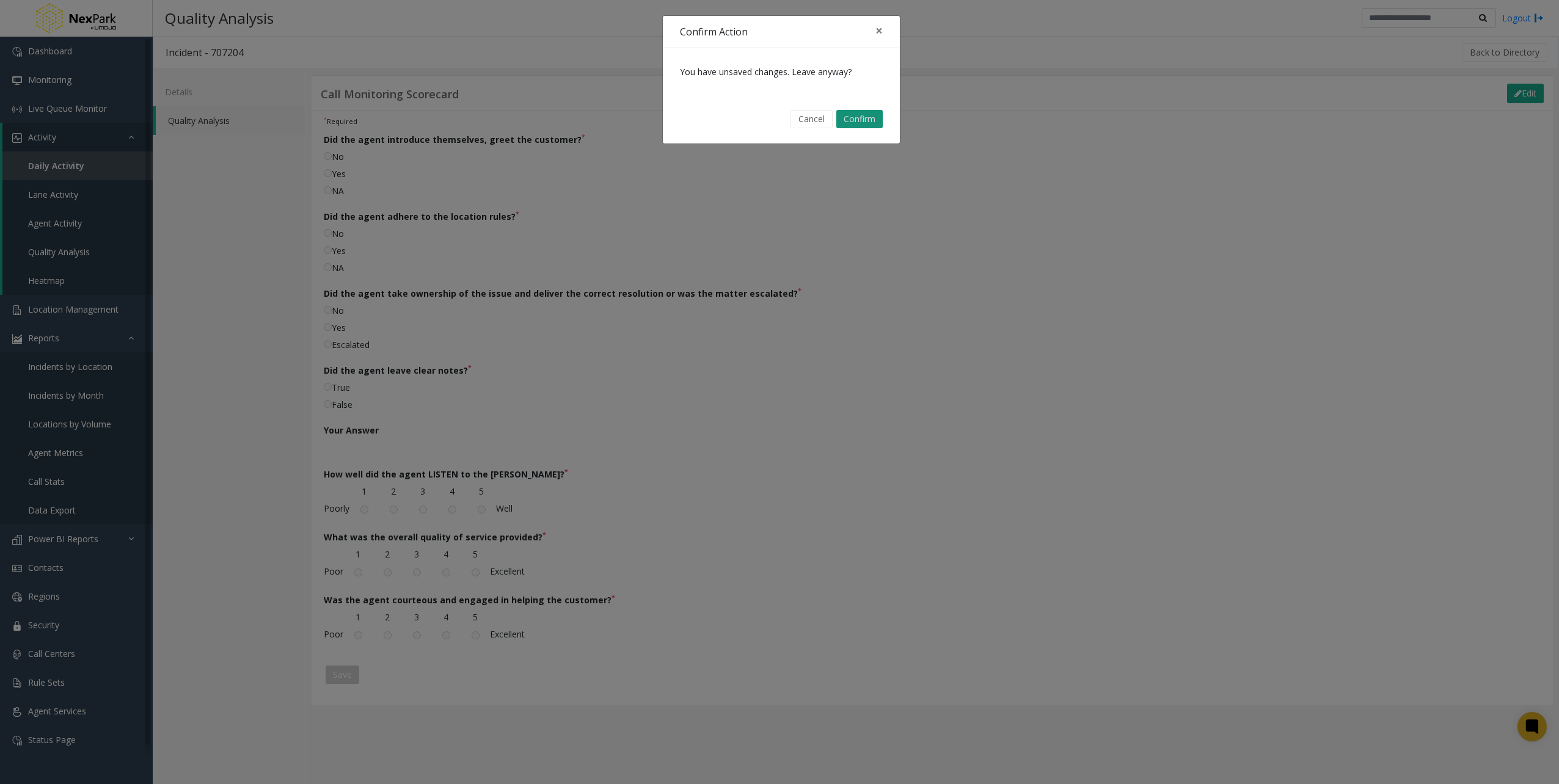
click at [857, 118] on button "Confirm" at bounding box center [859, 119] width 46 height 18
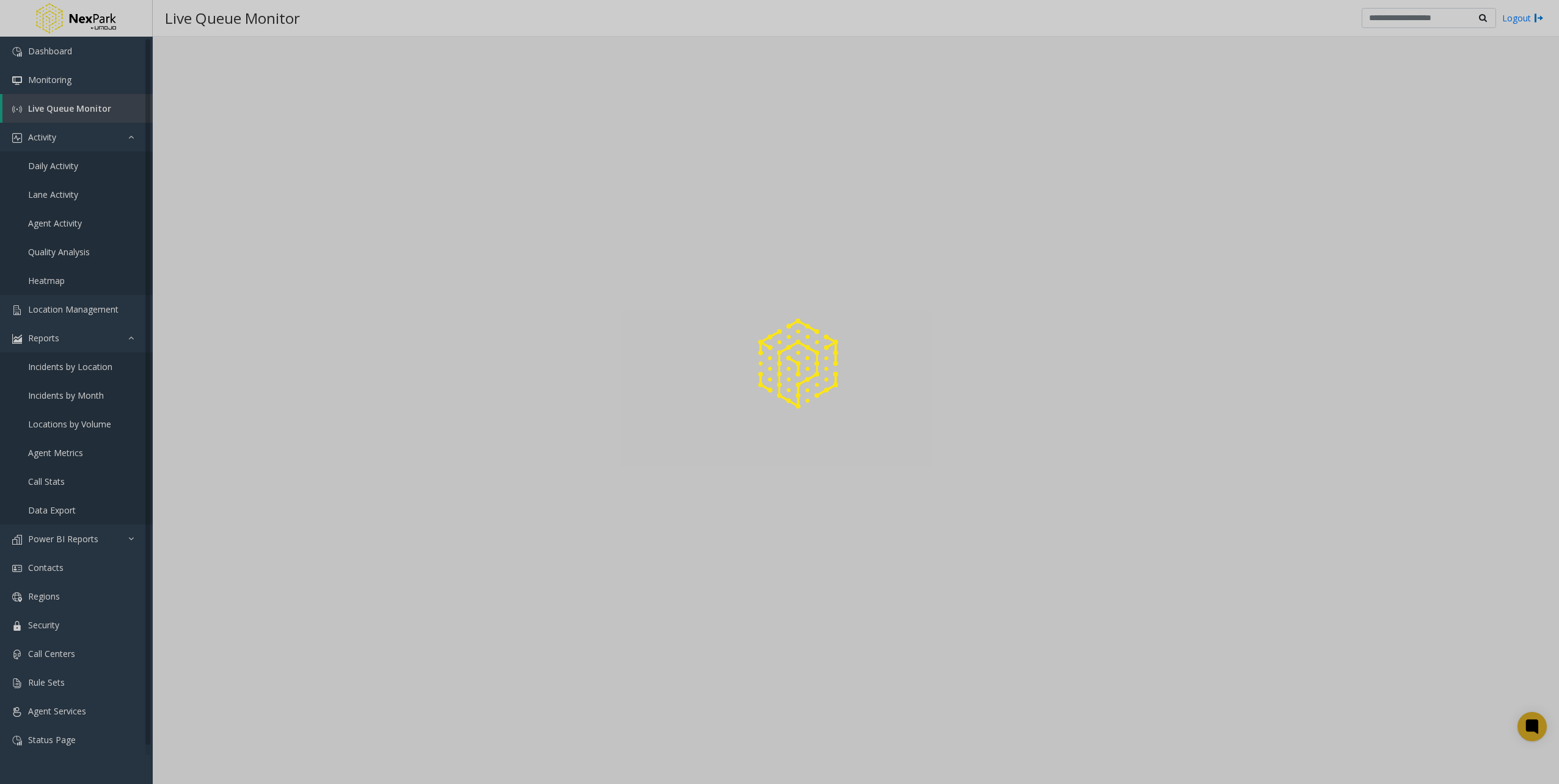
click at [53, 172] on div at bounding box center [780, 392] width 1559 height 784
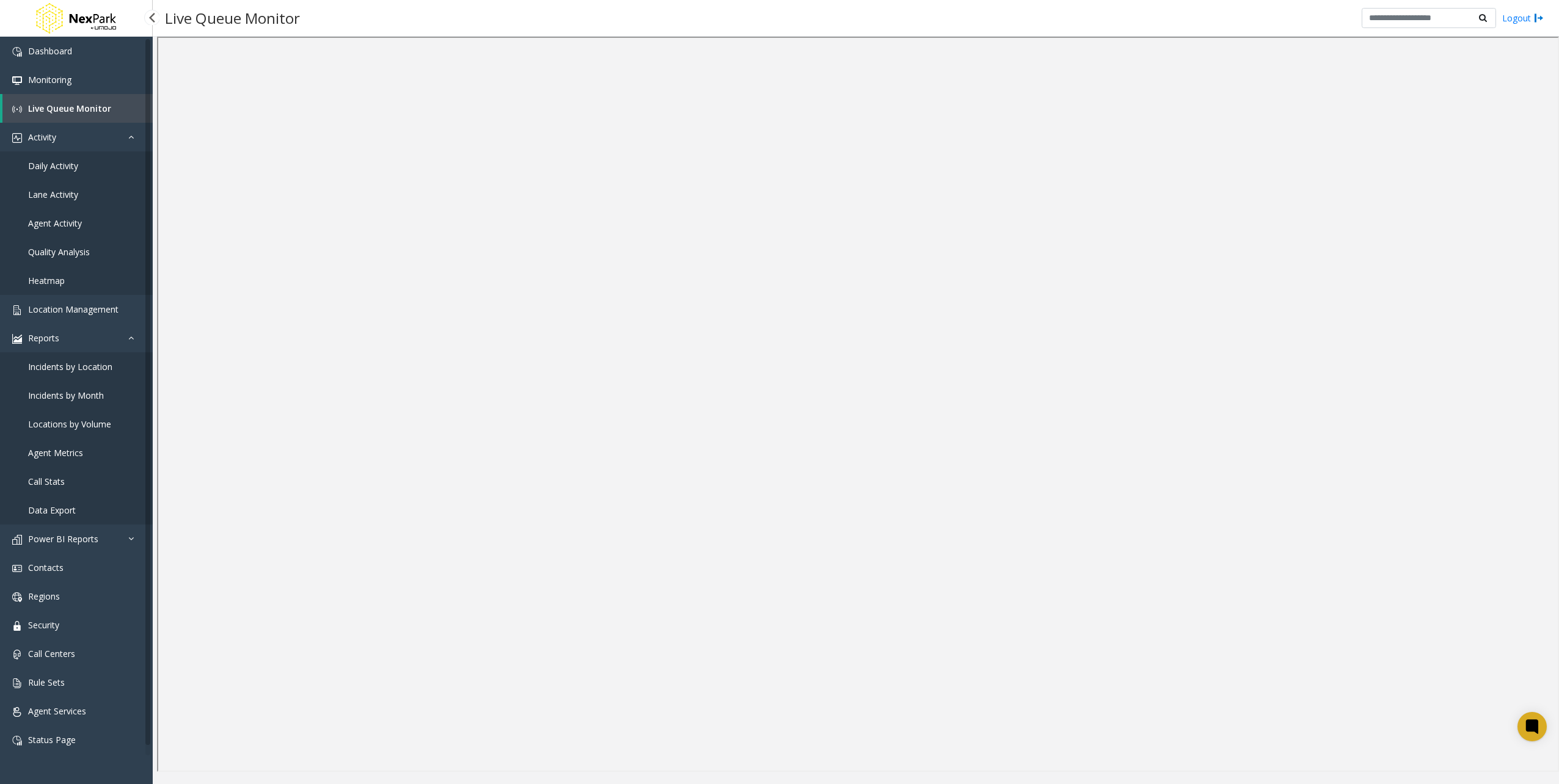
click at [53, 168] on span "Daily Activity" at bounding box center [53, 166] width 50 height 12
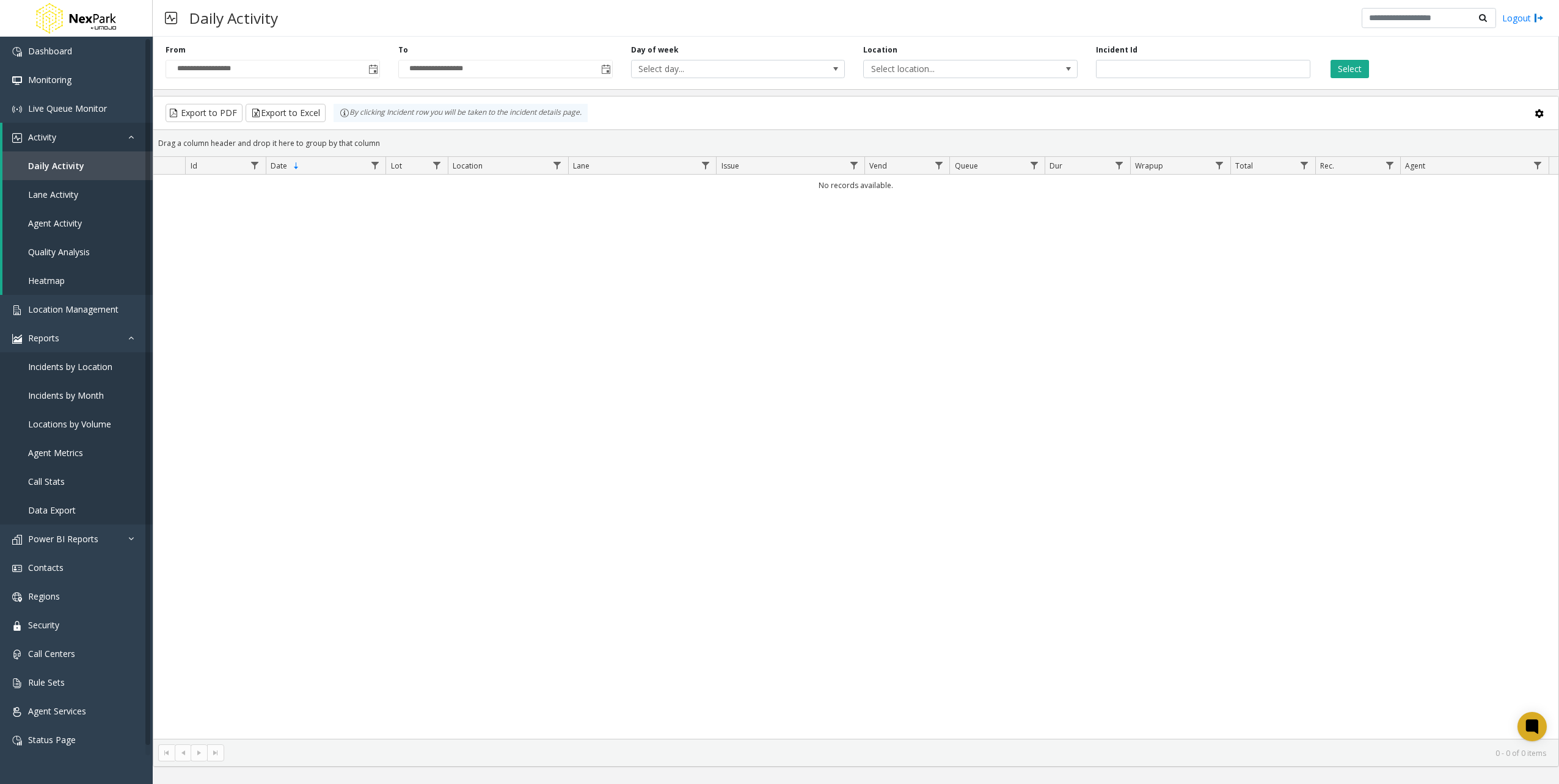
click at [917, 78] on div "**********" at bounding box center [856, 61] width 1406 height 58
click at [916, 69] on span "Select location..." at bounding box center [948, 69] width 170 height 17
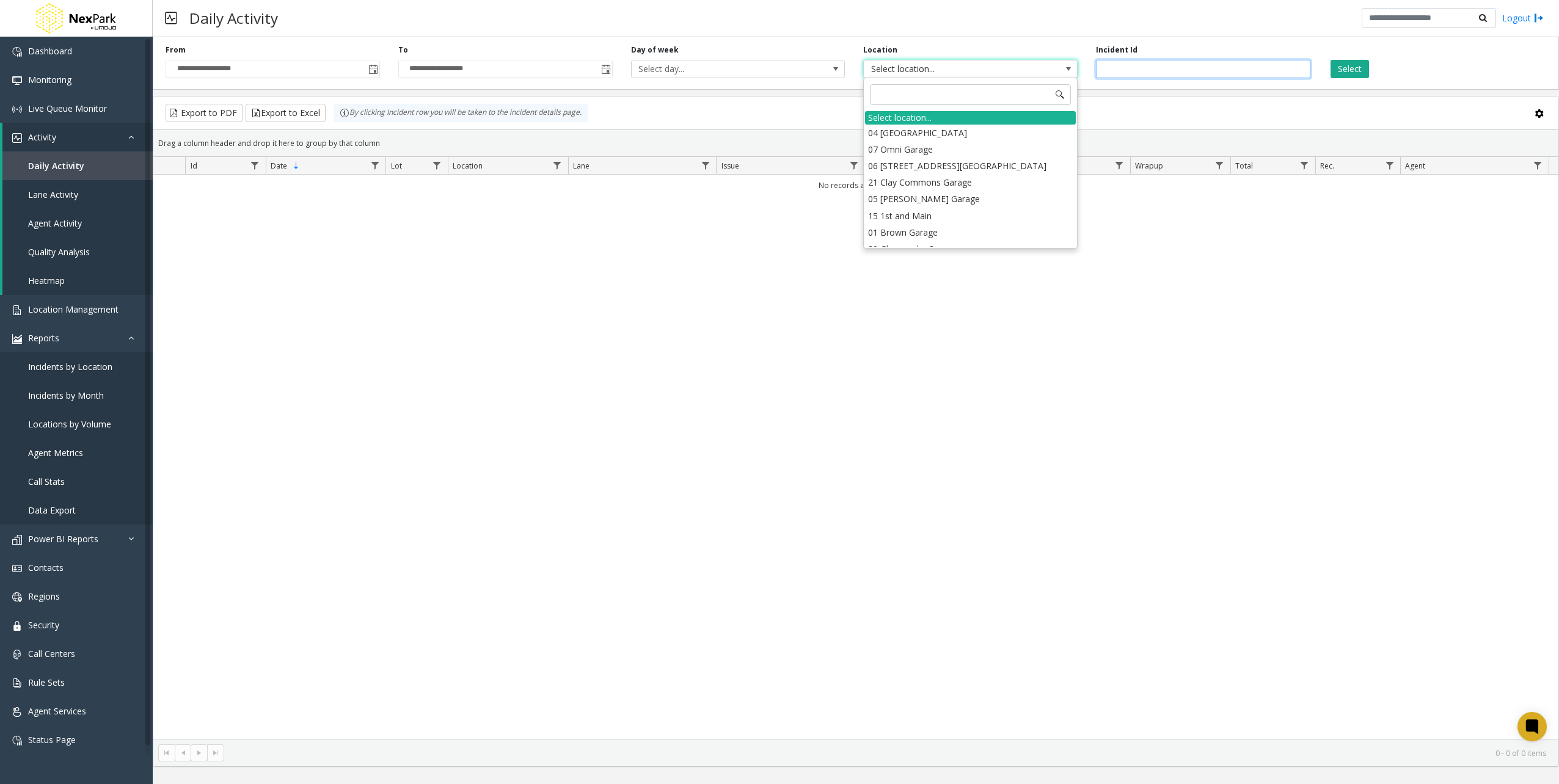
click at [1125, 71] on input "number" at bounding box center [1203, 69] width 215 height 18
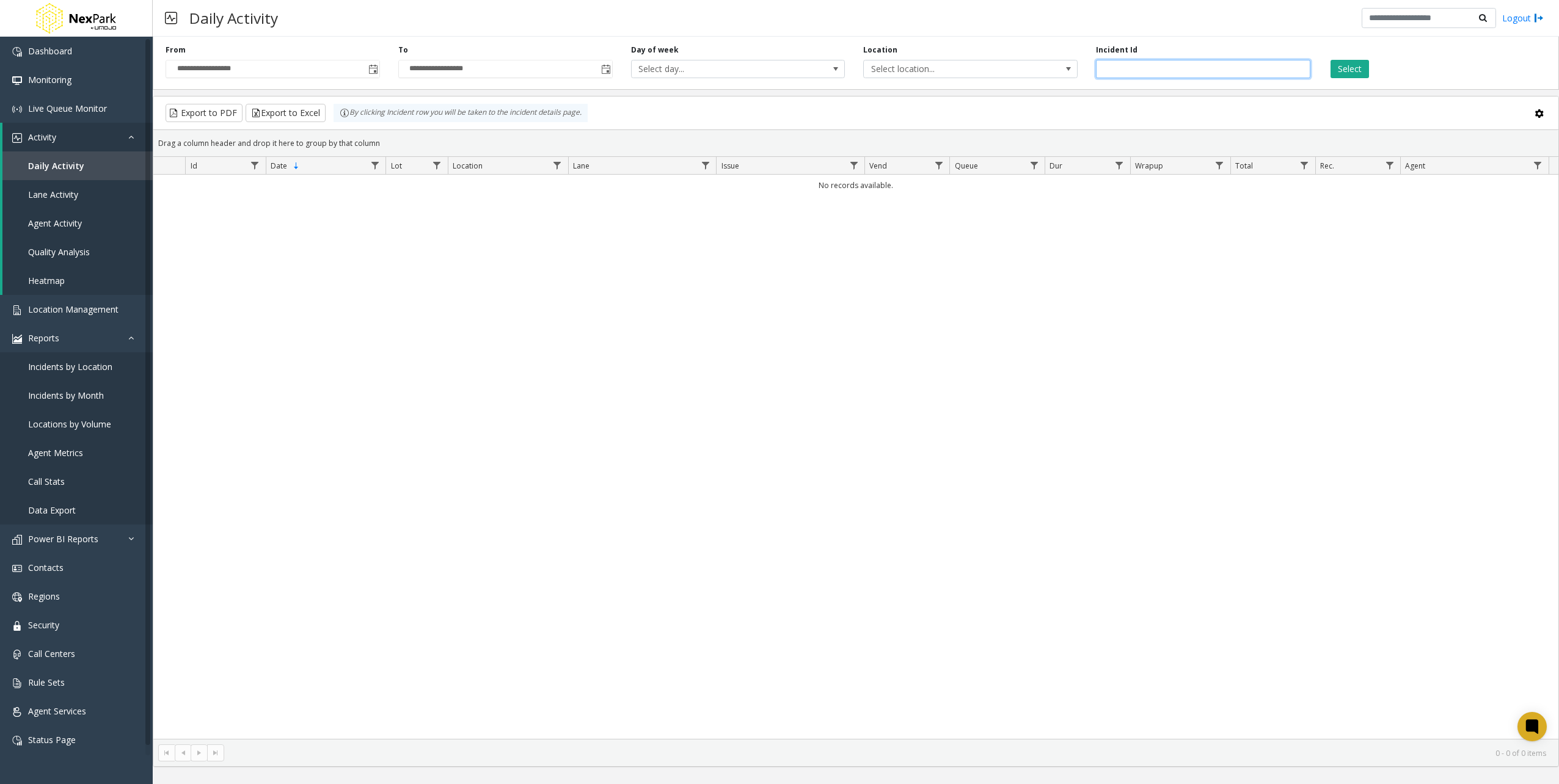
type input "******"
click at [1353, 70] on button "Select" at bounding box center [1349, 69] width 39 height 18
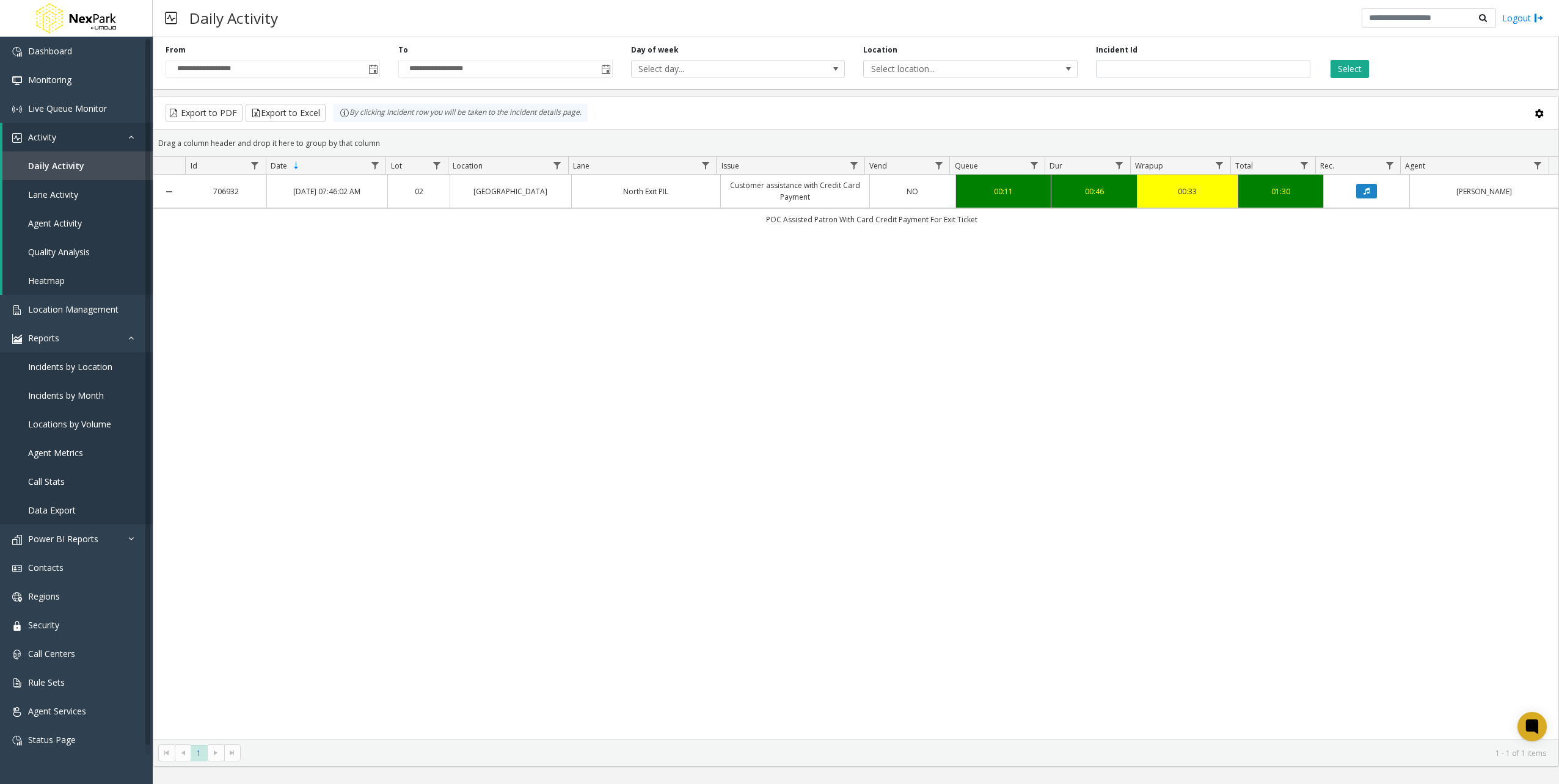
drag, startPoint x: 998, startPoint y: 224, endPoint x: 744, endPoint y: 224, distance: 254.0
click at [744, 222] on td "POC Assisted Patron With Card Credit Payment For Exit Ticket" at bounding box center [872, 219] width 1372 height 22
copy td "POC Assisted Patron With Card Credit Payment For Exit Ticket"
click at [754, 300] on div "706932 [DATE] 07:46:02 AM [GEOGRAPHIC_DATA] PIL Customer assistance with Credit…" at bounding box center [855, 456] width 1404 height 564
click at [1135, 369] on div "706932 [DATE] 07:46:02 AM [GEOGRAPHIC_DATA] PIL Customer assistance with Credit…" at bounding box center [855, 456] width 1404 height 564
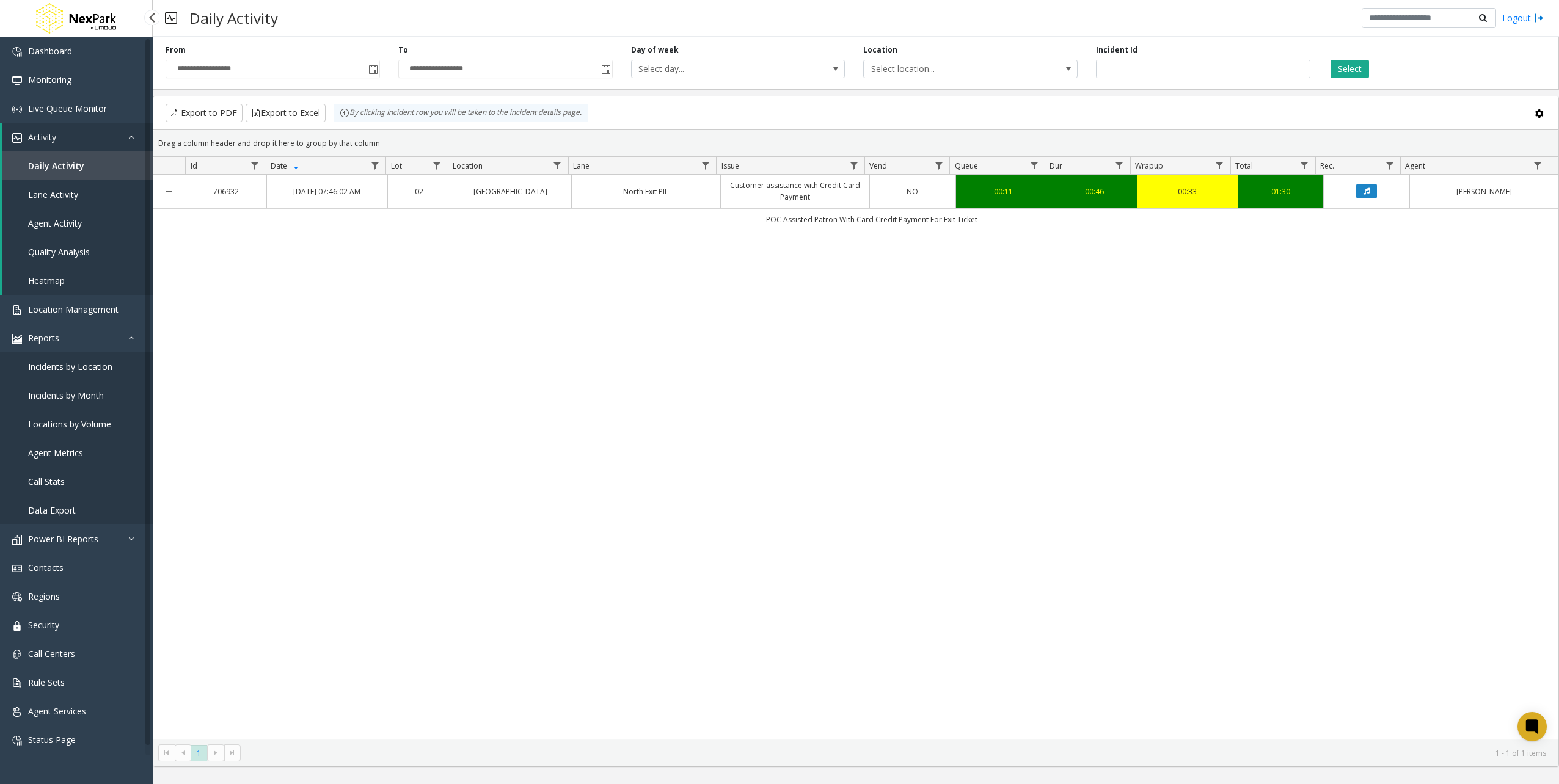
click at [72, 501] on link "Data Export" at bounding box center [76, 510] width 153 height 29
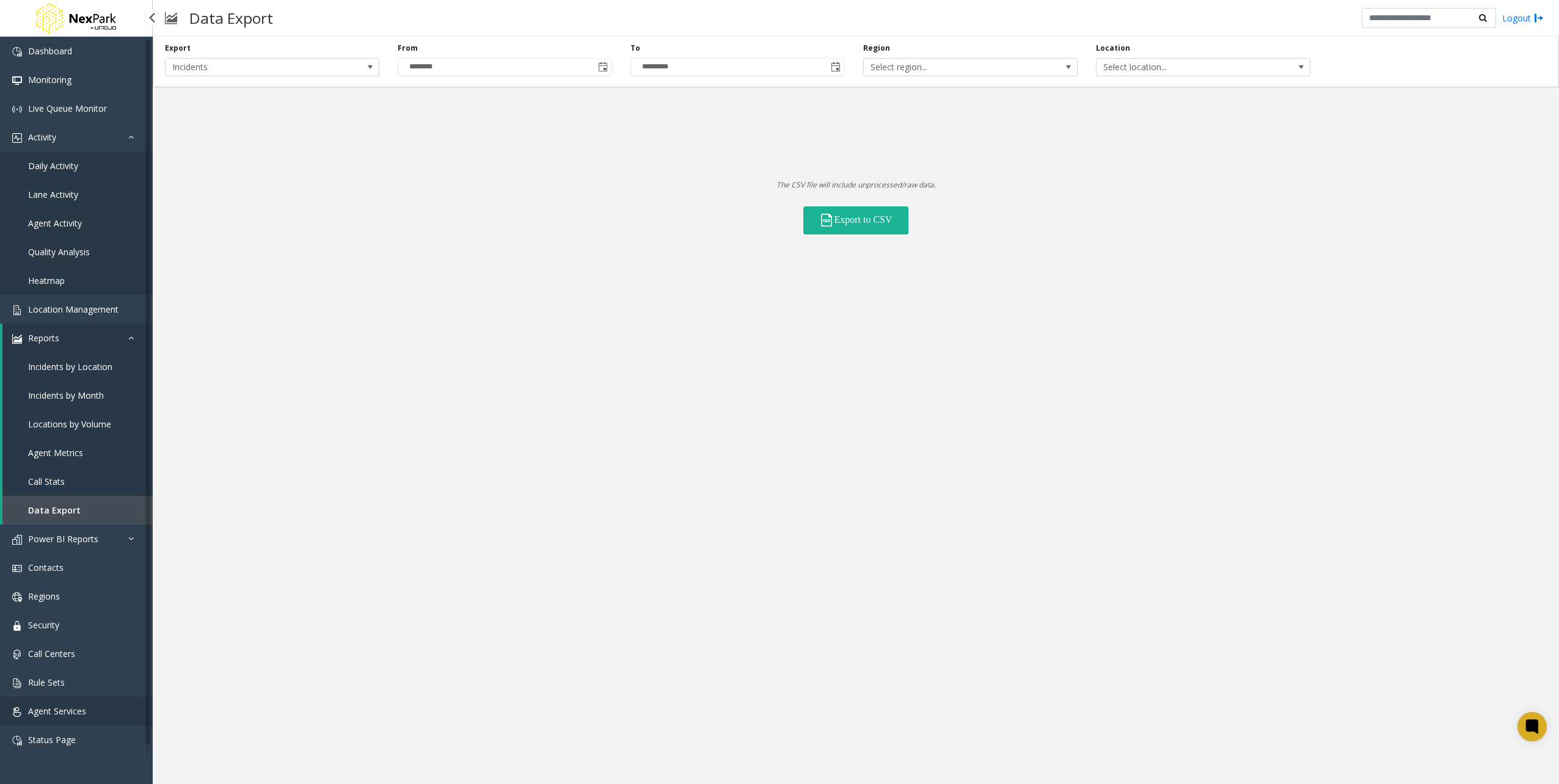
click at [67, 708] on span "Agent Services" at bounding box center [57, 711] width 58 height 12
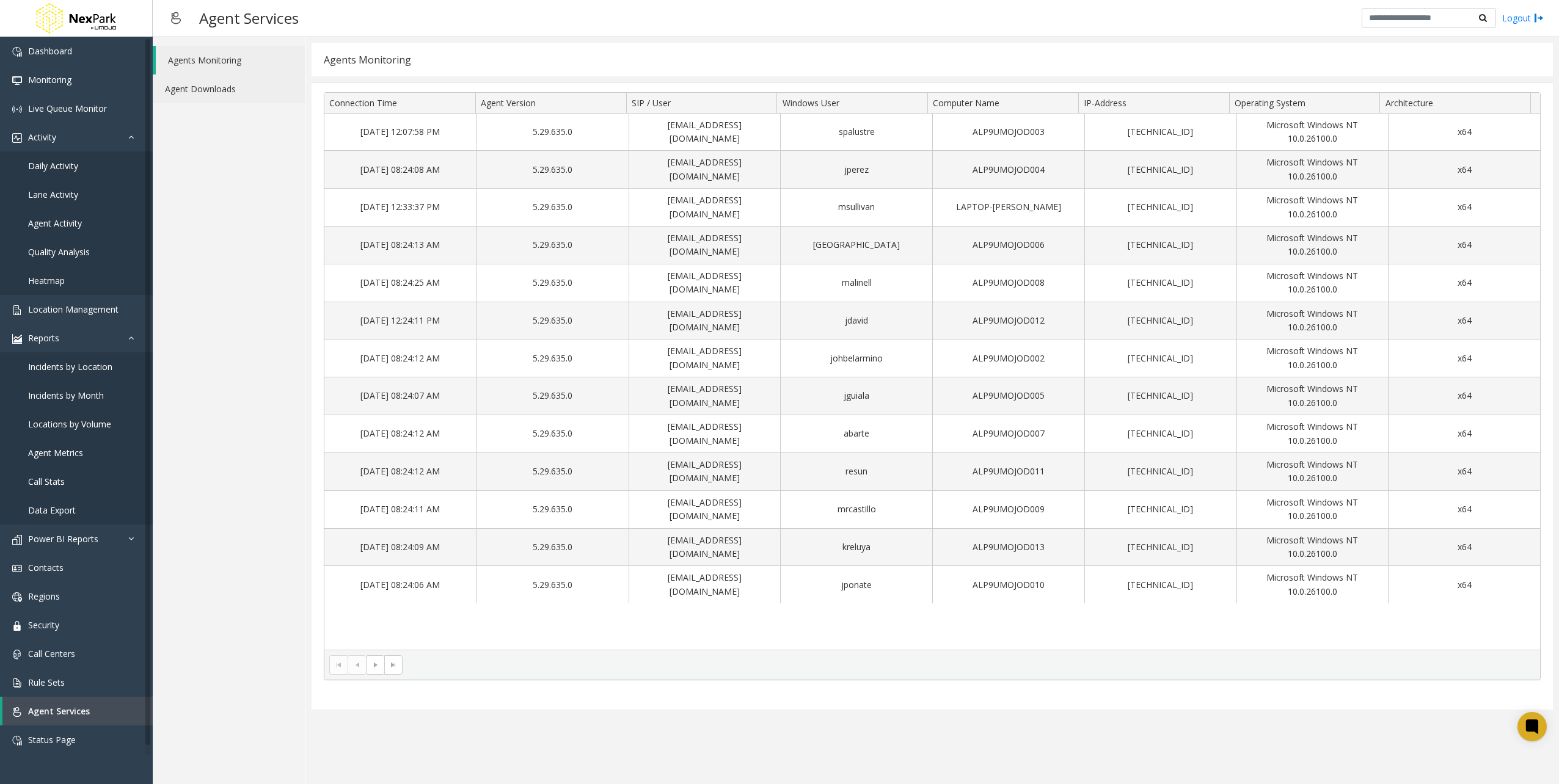
click at [254, 81] on link "Agent Downloads" at bounding box center [229, 89] width 152 height 29
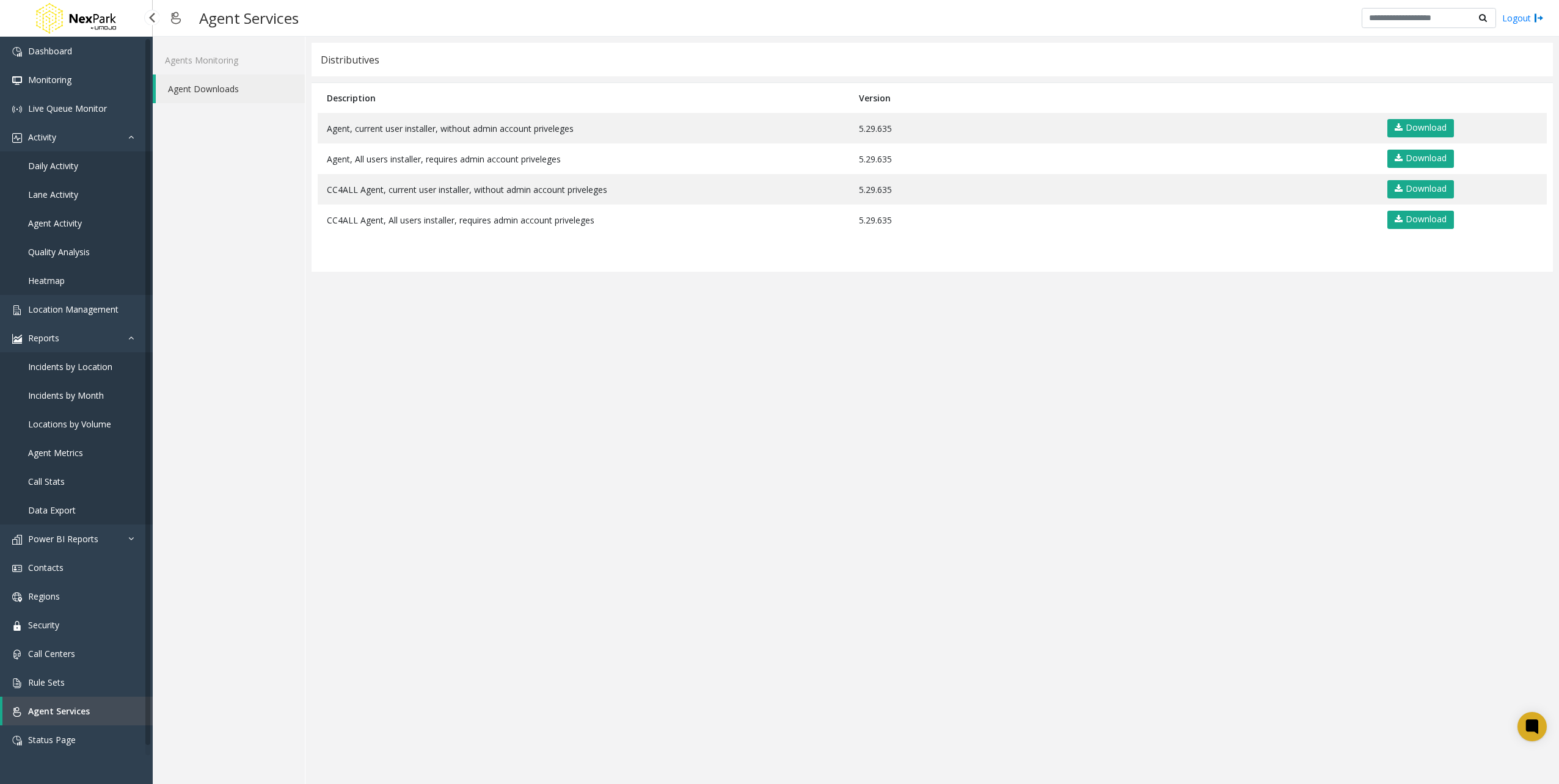
click at [76, 166] on span "Daily Activity" at bounding box center [53, 166] width 50 height 12
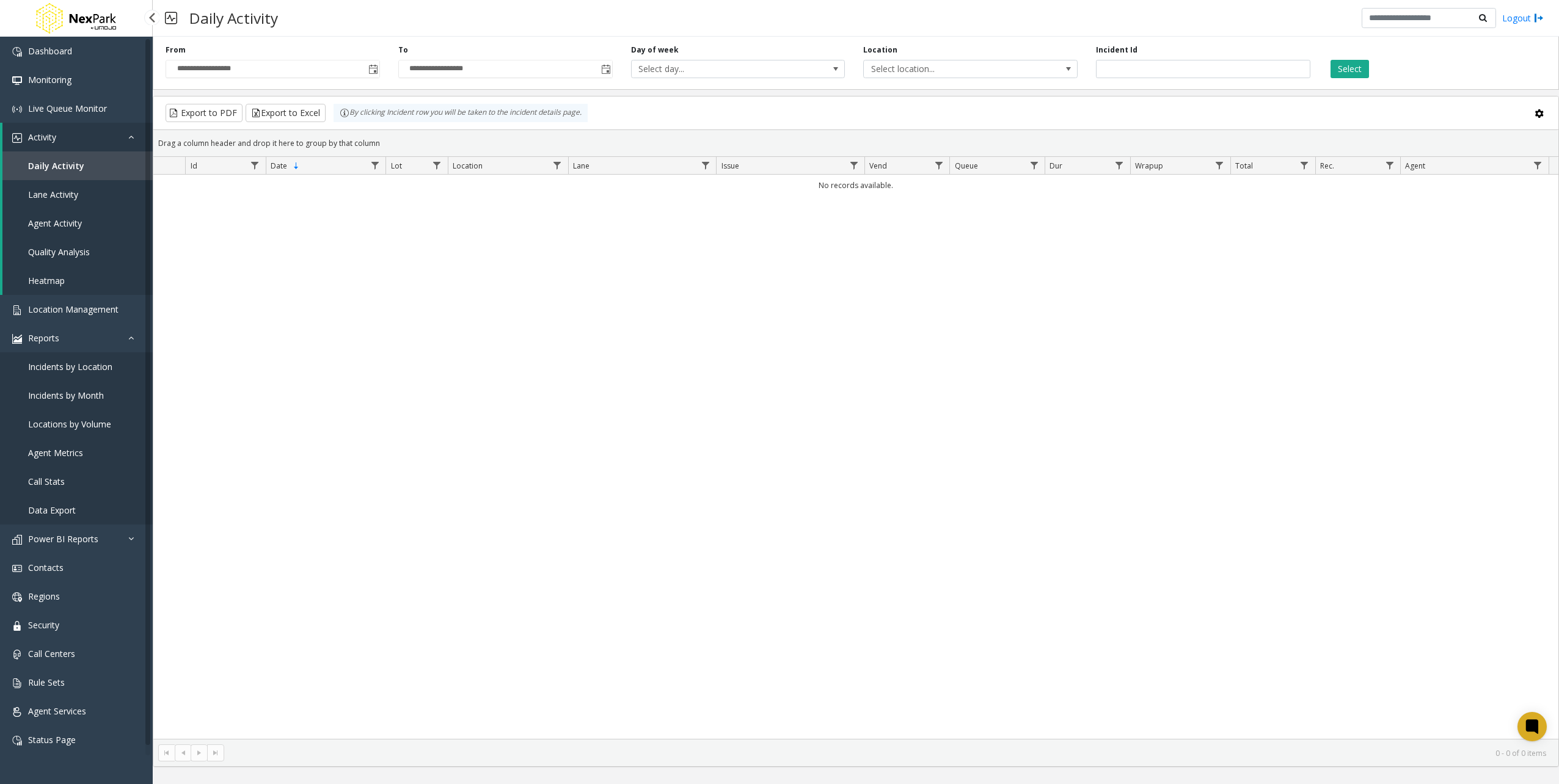
click at [52, 255] on span "Quality Analysis" at bounding box center [58, 251] width 62 height 12
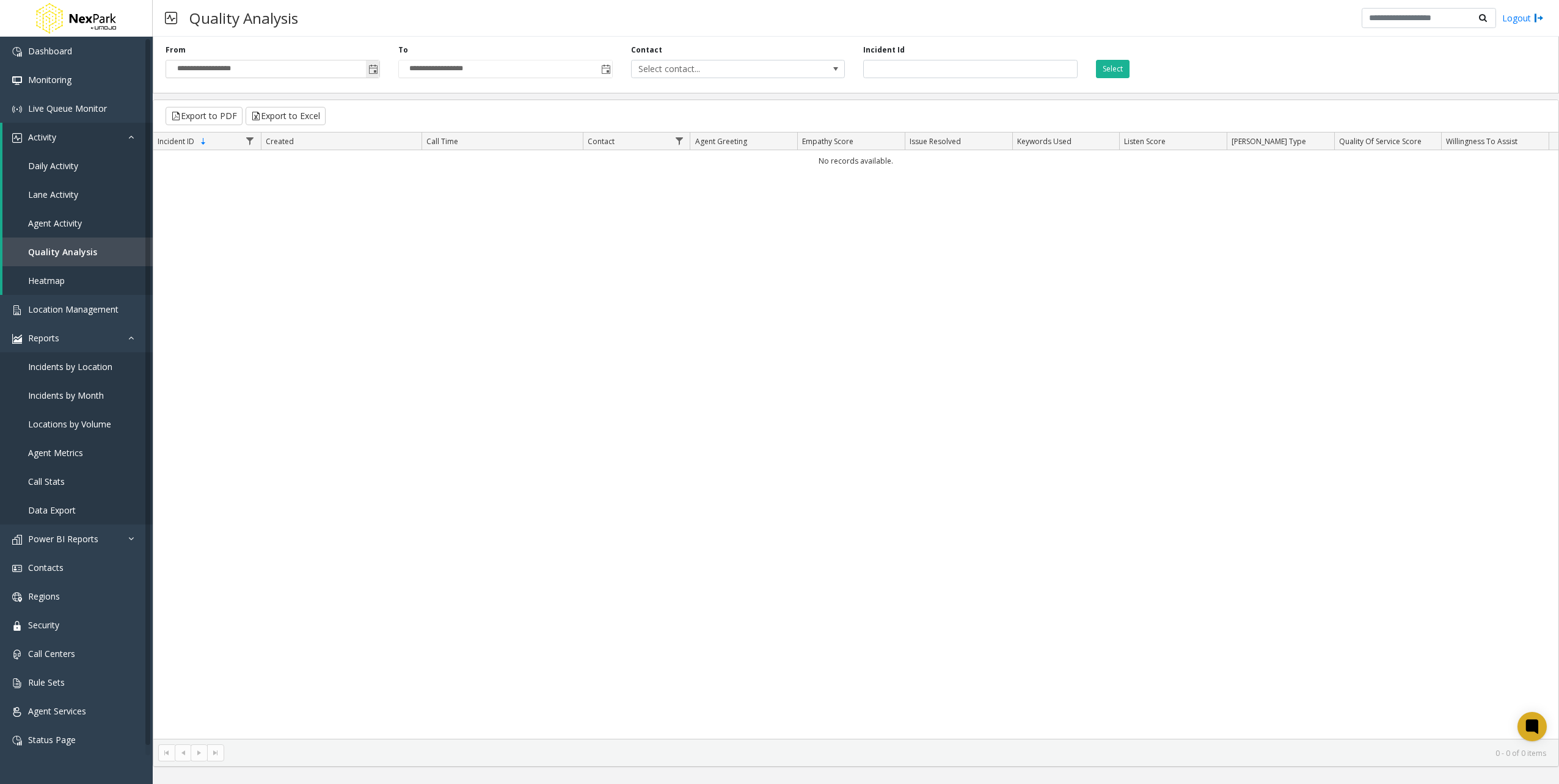
click at [367, 62] on span "**********" at bounding box center [272, 69] width 215 height 18
click at [372, 66] on span "Toggle popup" at bounding box center [373, 70] width 10 height 10
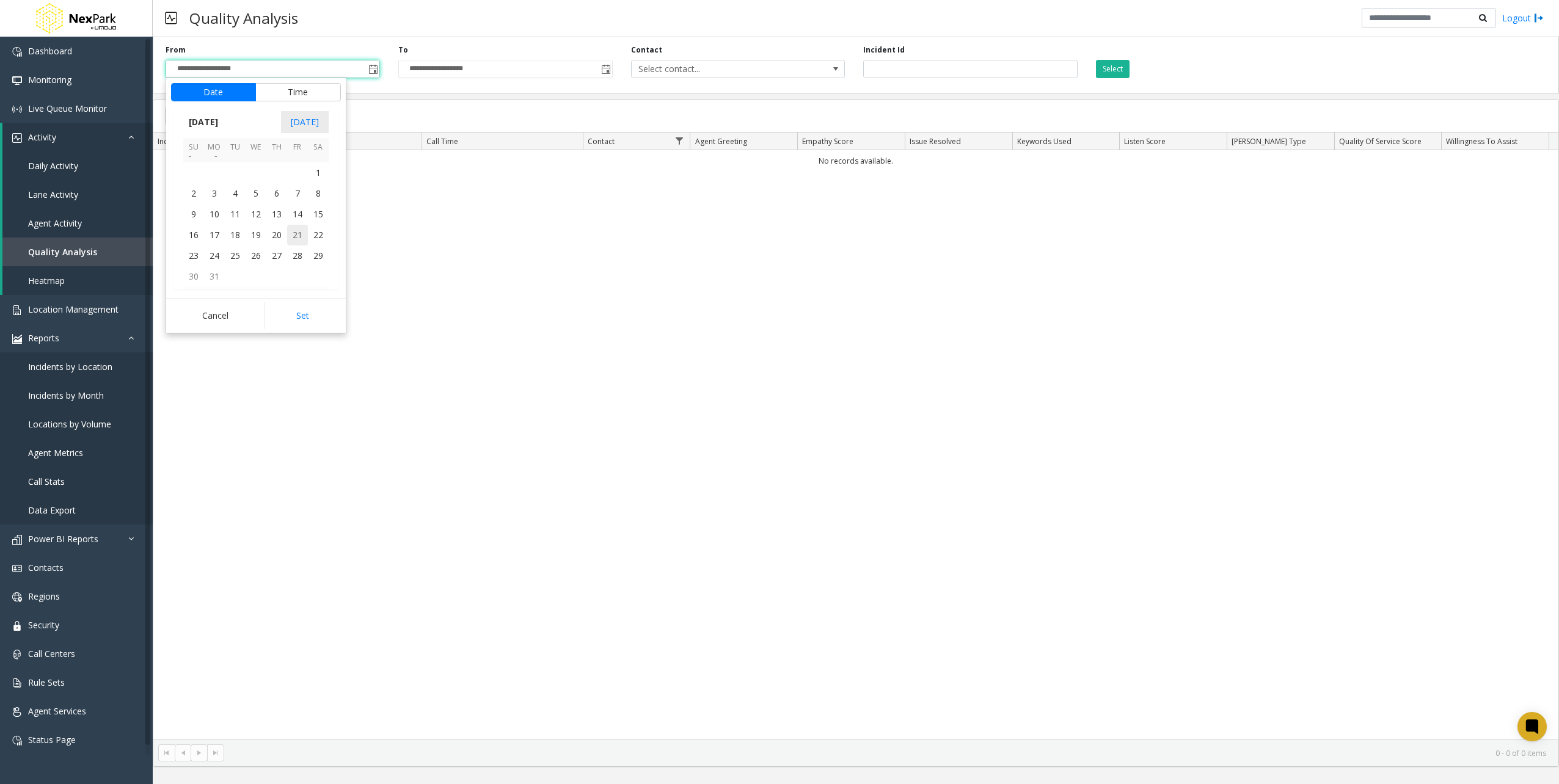
drag, startPoint x: 220, startPoint y: 219, endPoint x: 227, endPoint y: 227, distance: 10.6
click at [221, 220] on span "10" at bounding box center [214, 214] width 21 height 21
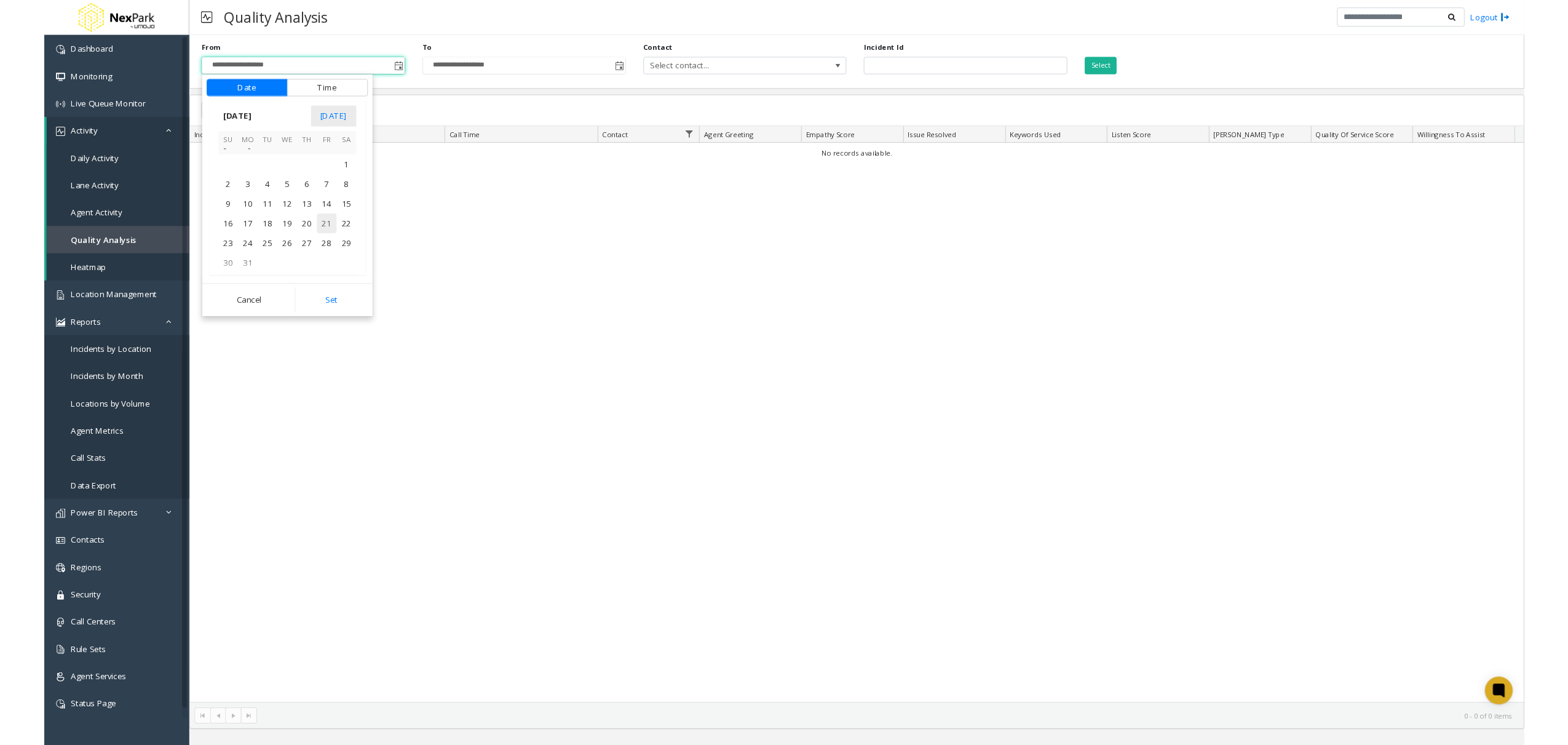
scroll to position [219798, 0]
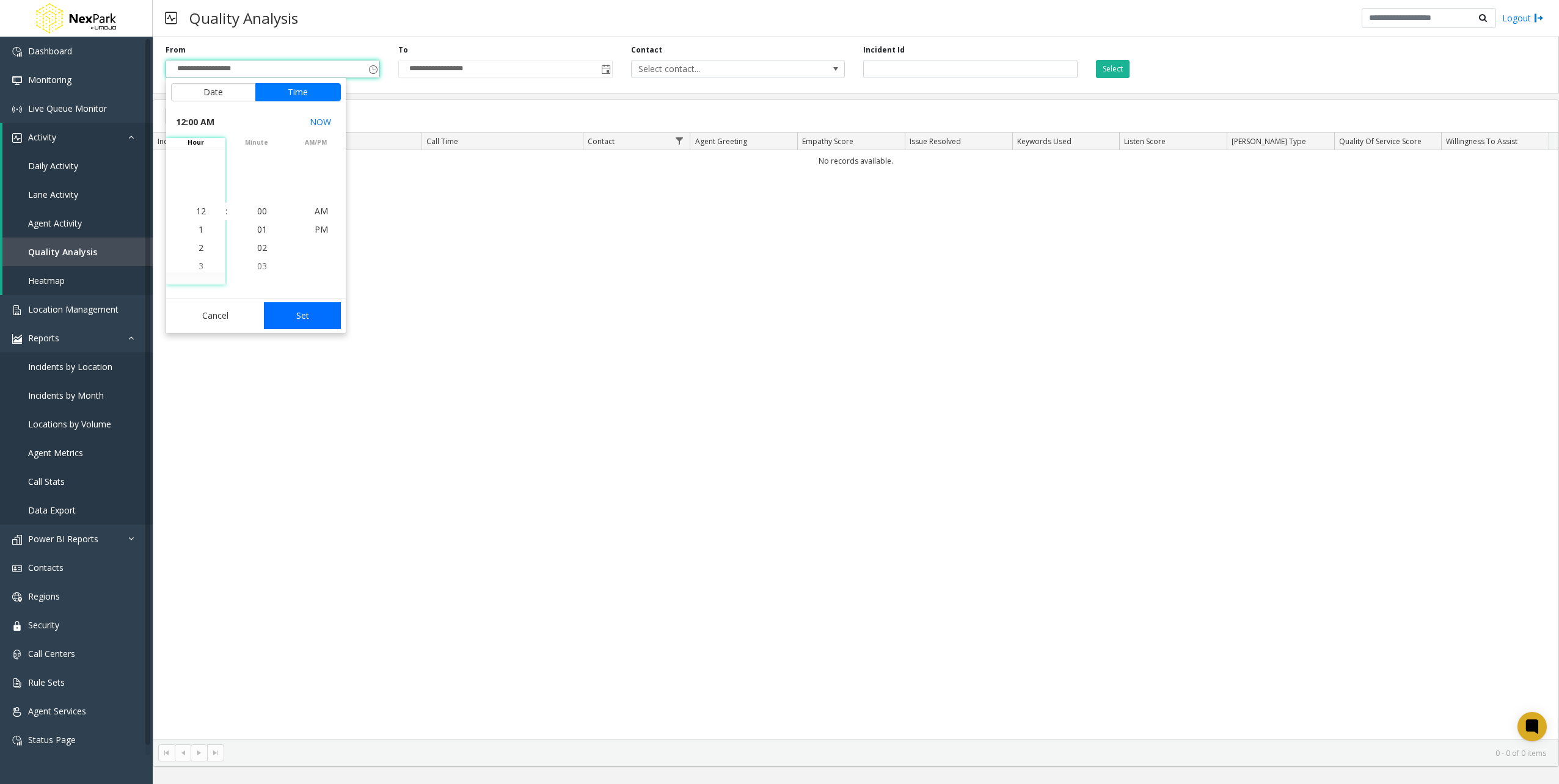
click at [320, 325] on button "Set" at bounding box center [303, 316] width 77 height 27
type input "**********"
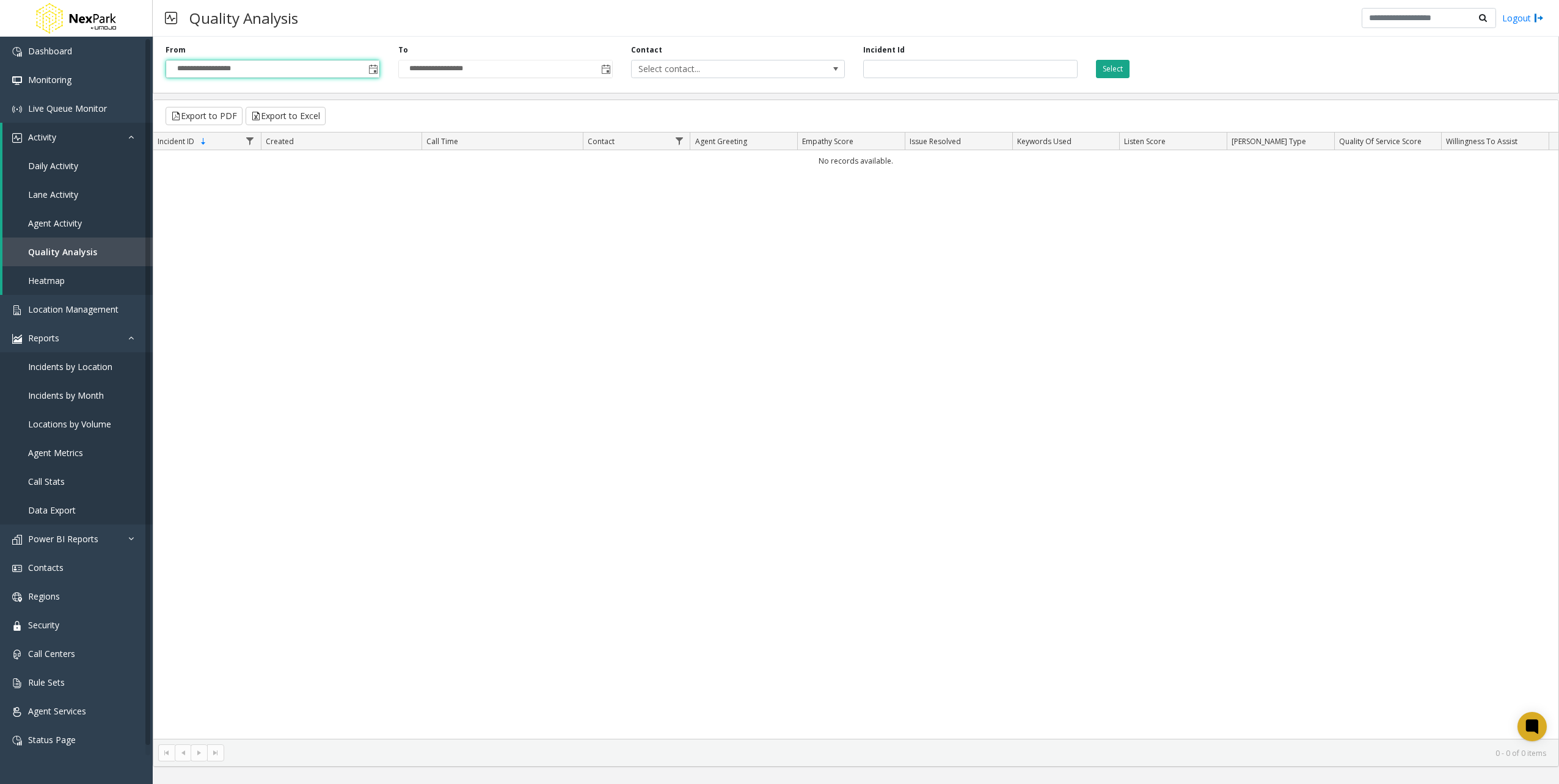
click at [1117, 72] on button "Select" at bounding box center [1113, 69] width 34 height 18
drag, startPoint x: 1126, startPoint y: 71, endPoint x: 854, endPoint y: 94, distance: 273.0
click at [1123, 70] on button "Select" at bounding box center [1113, 69] width 34 height 18
click at [81, 316] on link "Location Management" at bounding box center [76, 309] width 153 height 29
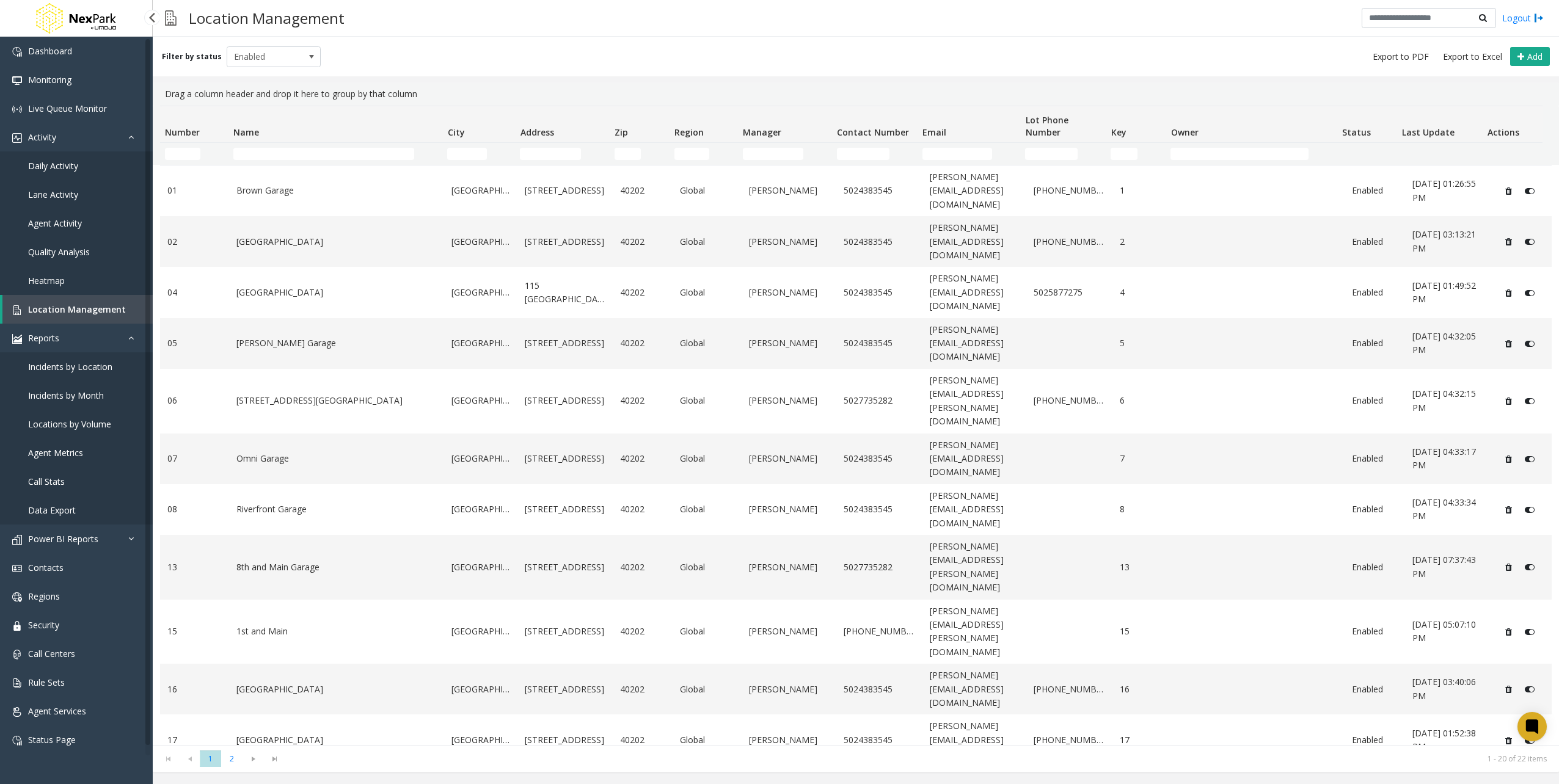
click at [65, 172] on link "Daily Activity" at bounding box center [76, 165] width 153 height 29
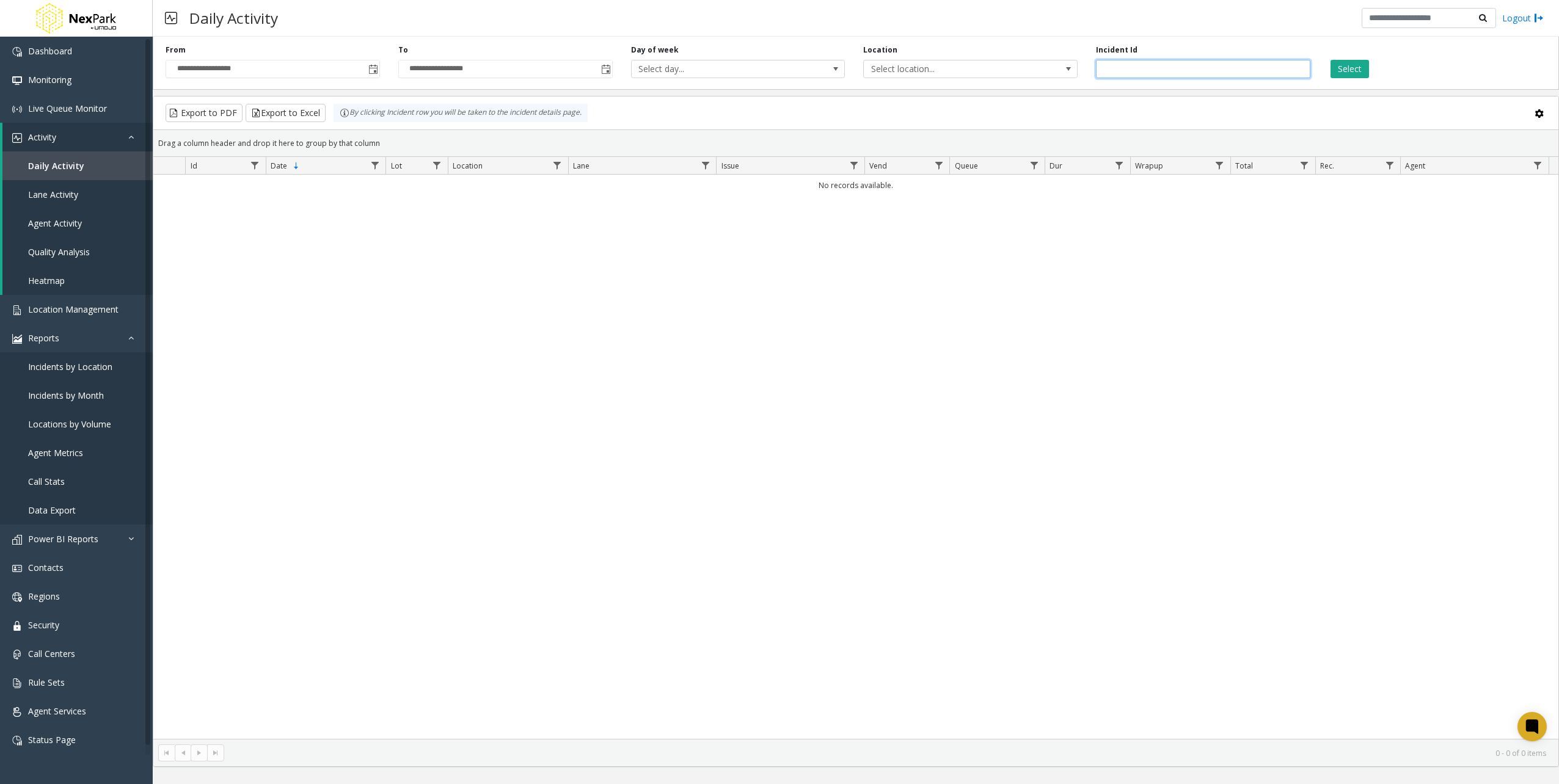
click at [1233, 70] on input "number" at bounding box center [1203, 69] width 215 height 18
type input "******"
click at [1364, 63] on button "Select" at bounding box center [1349, 69] width 39 height 18
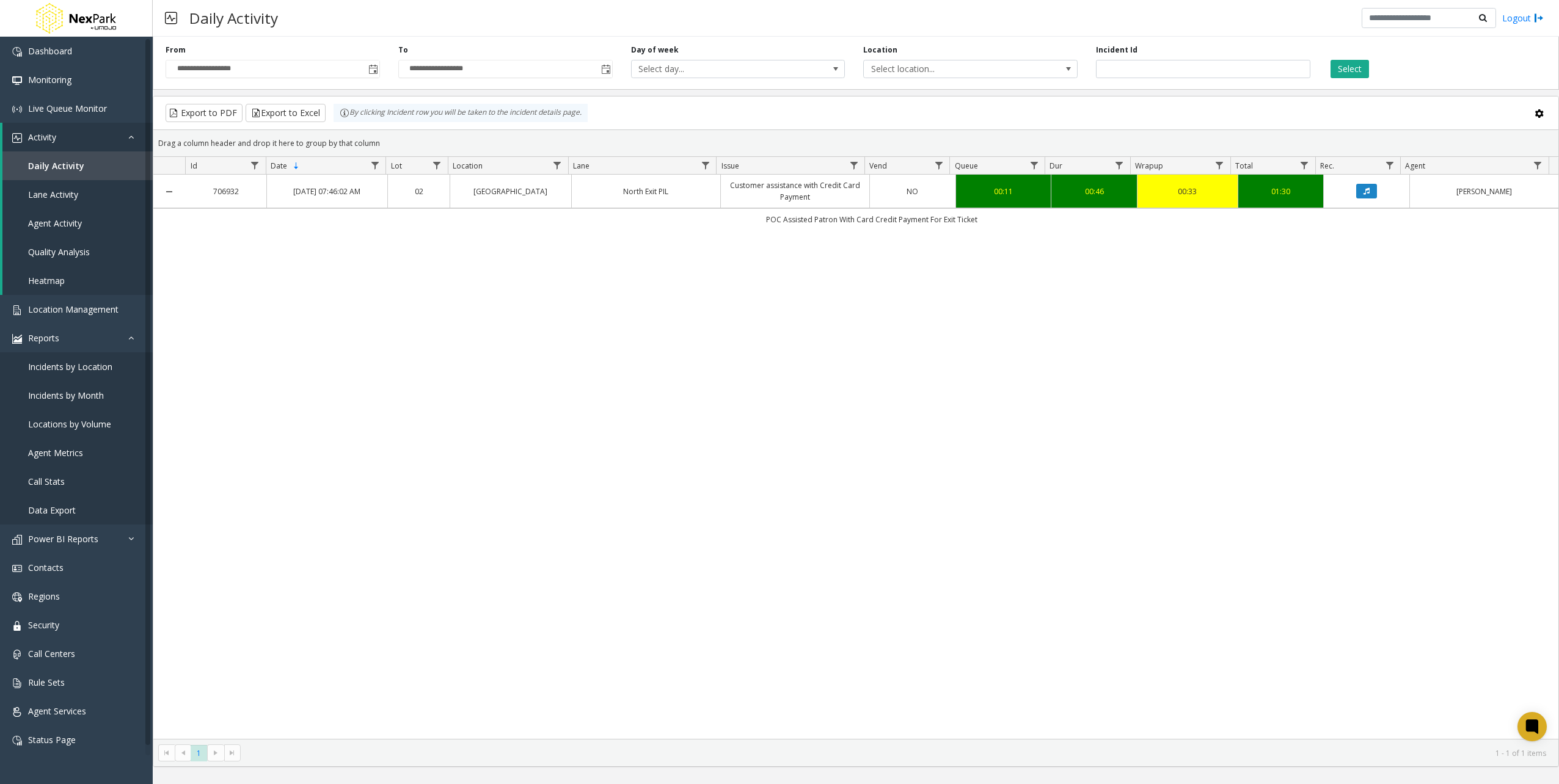
drag, startPoint x: 717, startPoint y: 198, endPoint x: 655, endPoint y: 193, distance: 62.2
click at [655, 193] on tbody "706932 [DATE] 07:46:02 AM [GEOGRAPHIC_DATA] PIL Customer assistance with Credit…" at bounding box center [855, 202] width 1404 height 56
drag, startPoint x: 655, startPoint y: 193, endPoint x: 832, endPoint y: 326, distance: 221.4
click at [833, 326] on div "706932 [DATE] 07:46:02 AM [GEOGRAPHIC_DATA] PIL Customer assistance with Credit…" at bounding box center [855, 456] width 1404 height 564
drag, startPoint x: 1039, startPoint y: 391, endPoint x: 997, endPoint y: 431, distance: 58.0
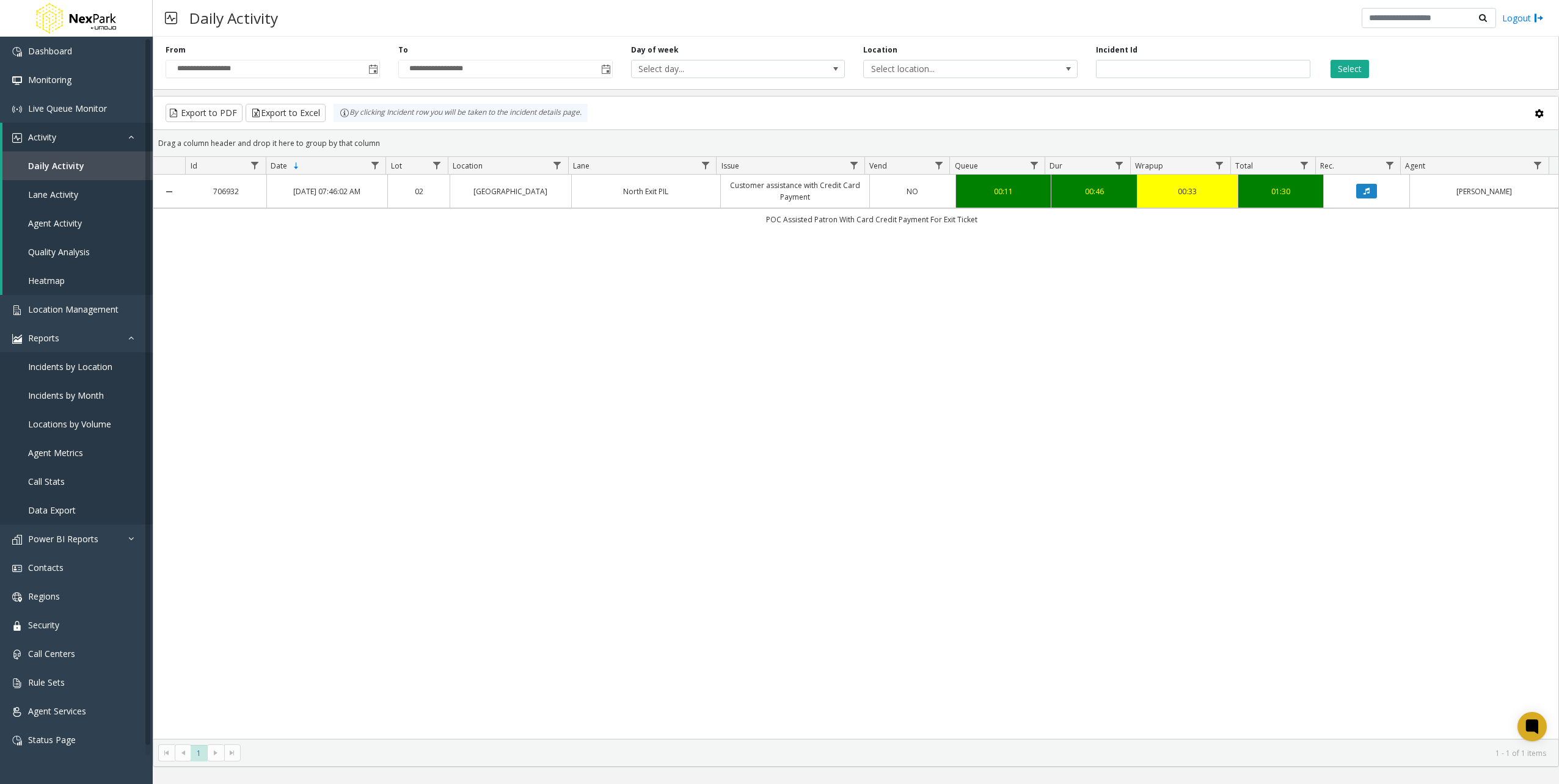
click at [1039, 391] on div "706932 [DATE] 07:46:02 AM [GEOGRAPHIC_DATA] PIL Customer assistance with Credit…" at bounding box center [855, 456] width 1404 height 564
drag, startPoint x: 764, startPoint y: 221, endPoint x: 1020, endPoint y: 236, distance: 256.4
click at [1020, 236] on div "706932 [DATE] 07:46:02 AM [GEOGRAPHIC_DATA] PIL Customer assistance with Credit…" at bounding box center [855, 456] width 1404 height 564
click at [80, 680] on link "Rule Sets" at bounding box center [76, 682] width 153 height 29
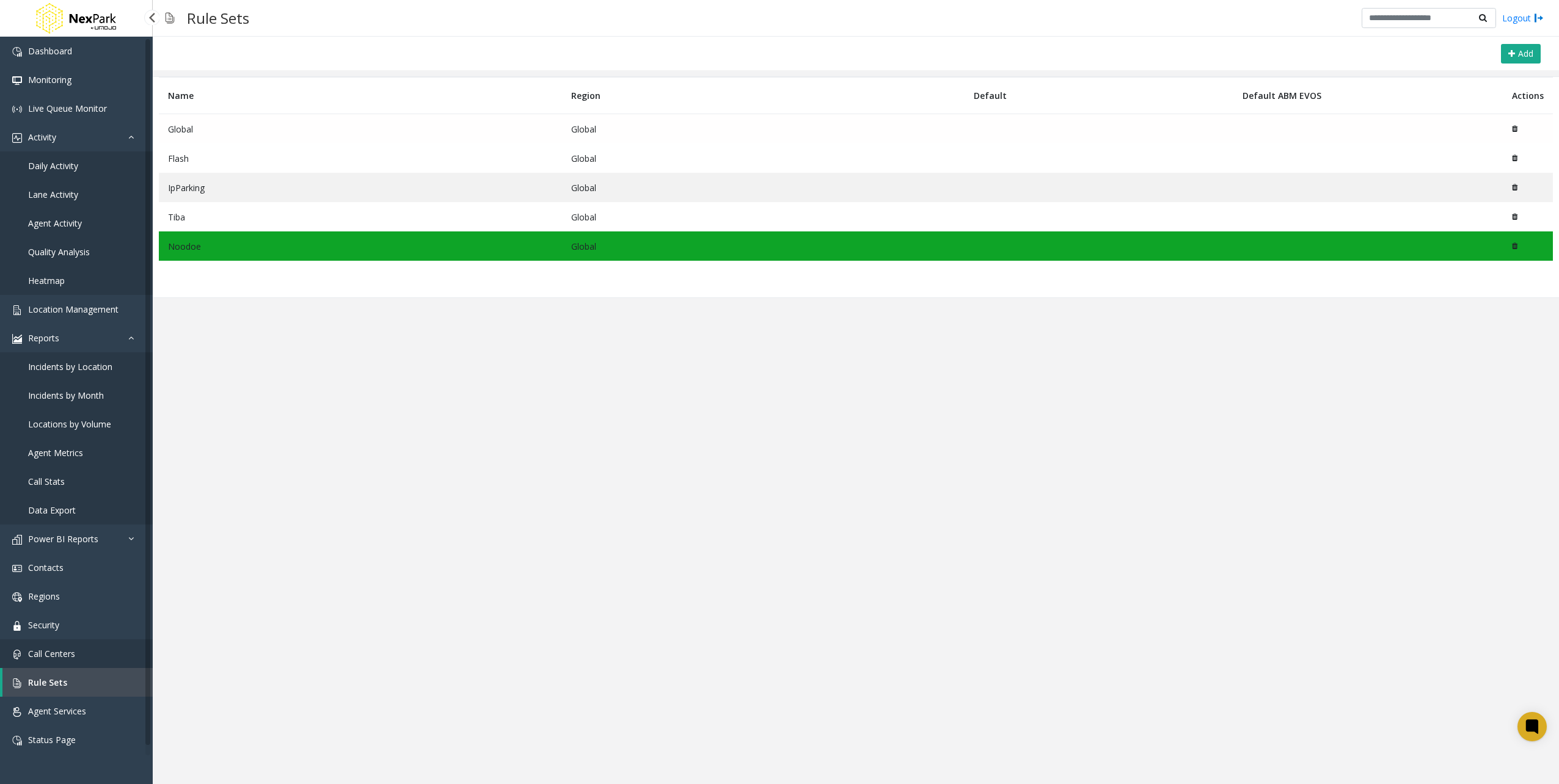
drag, startPoint x: 45, startPoint y: 639, endPoint x: 51, endPoint y: 643, distance: 7.2
click at [45, 638] on ul "Dashboard Monitoring Live Queue Monitor Activity Daily Activity Lane Activity A…" at bounding box center [76, 395] width 153 height 717
click at [52, 643] on link "Call Centers" at bounding box center [76, 653] width 153 height 29
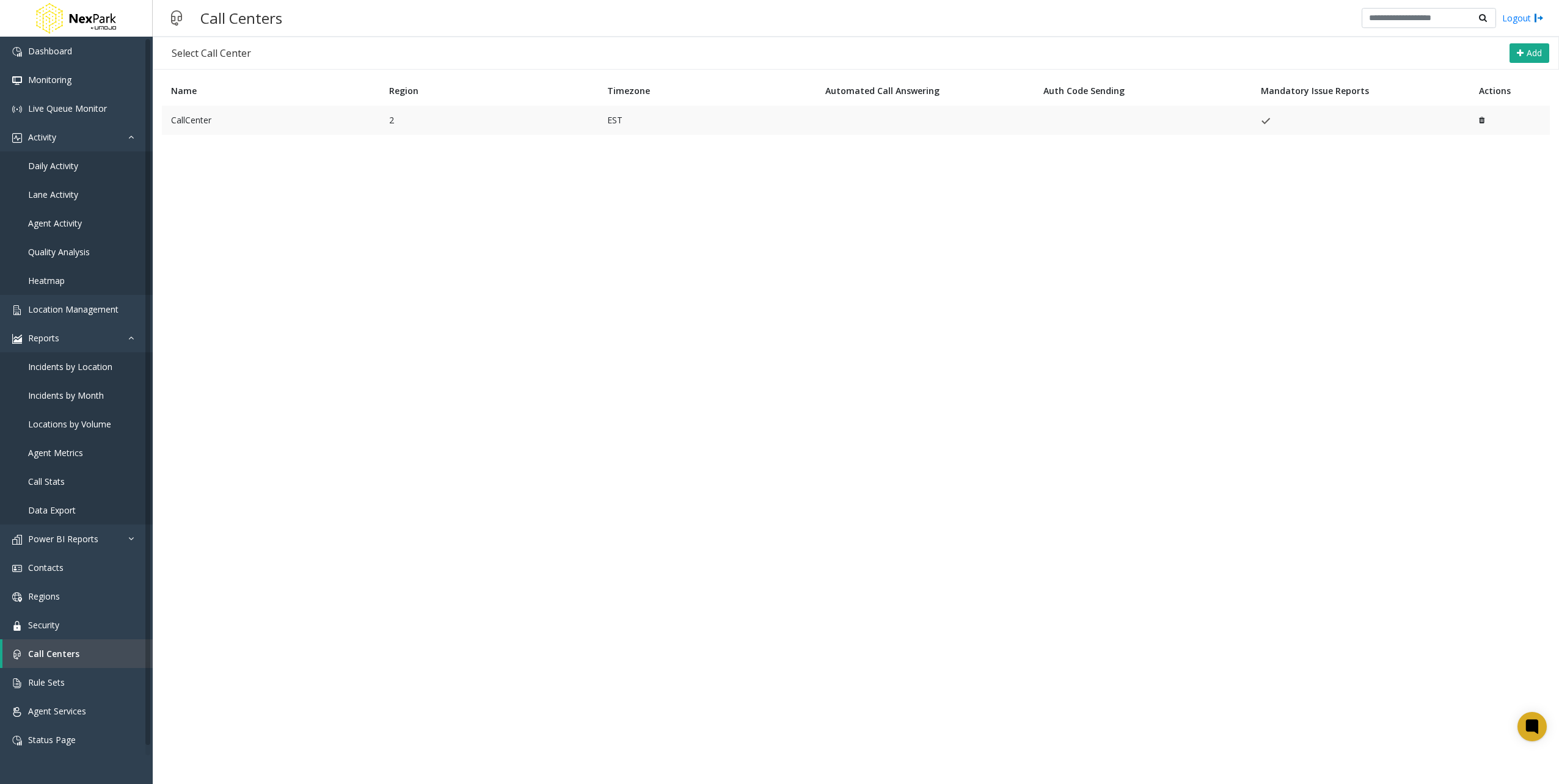
click at [246, 127] on td "CallCenter" at bounding box center [271, 121] width 218 height 30
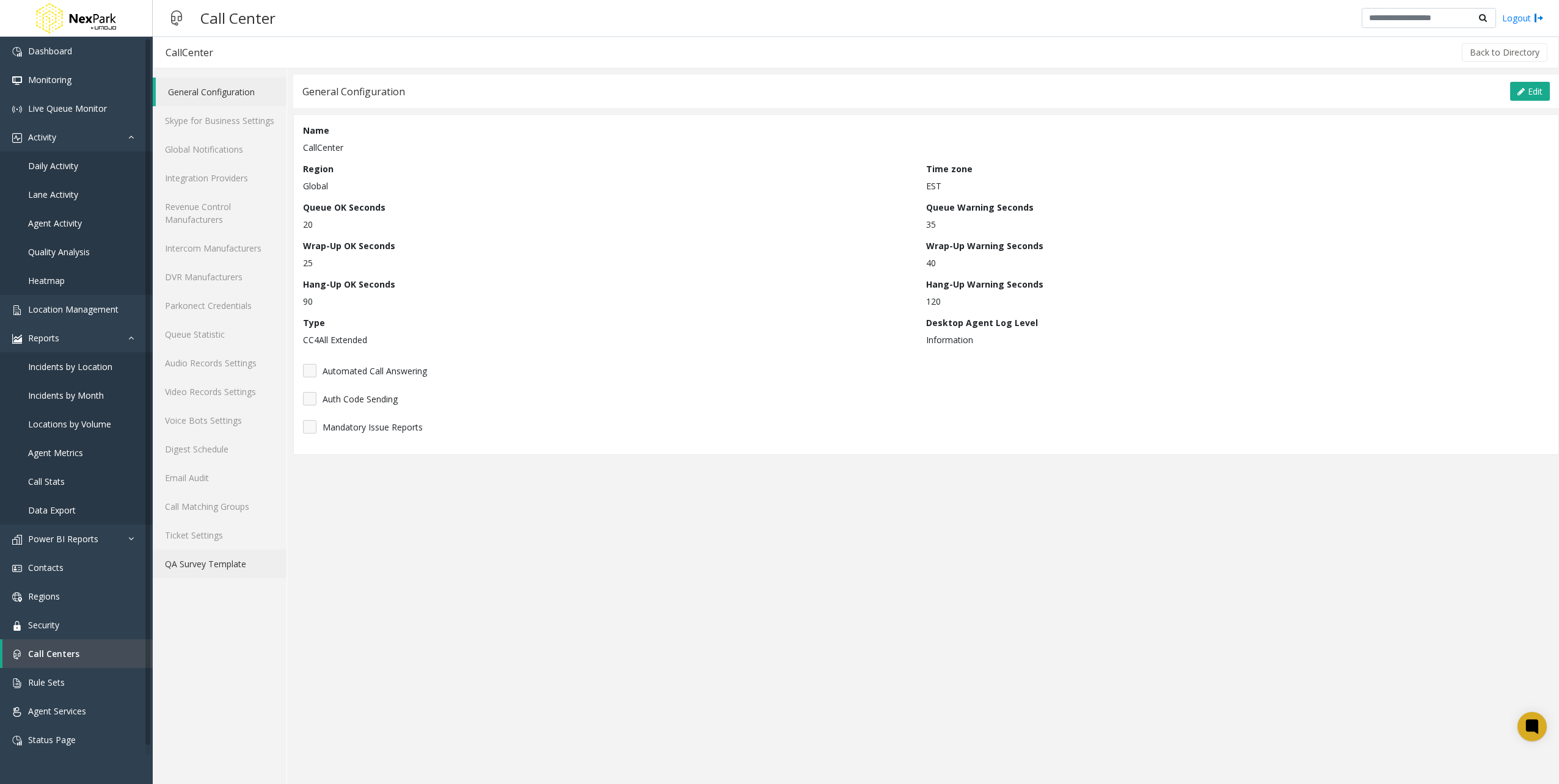
click at [214, 556] on link "QA Survey Template" at bounding box center [220, 564] width 134 height 29
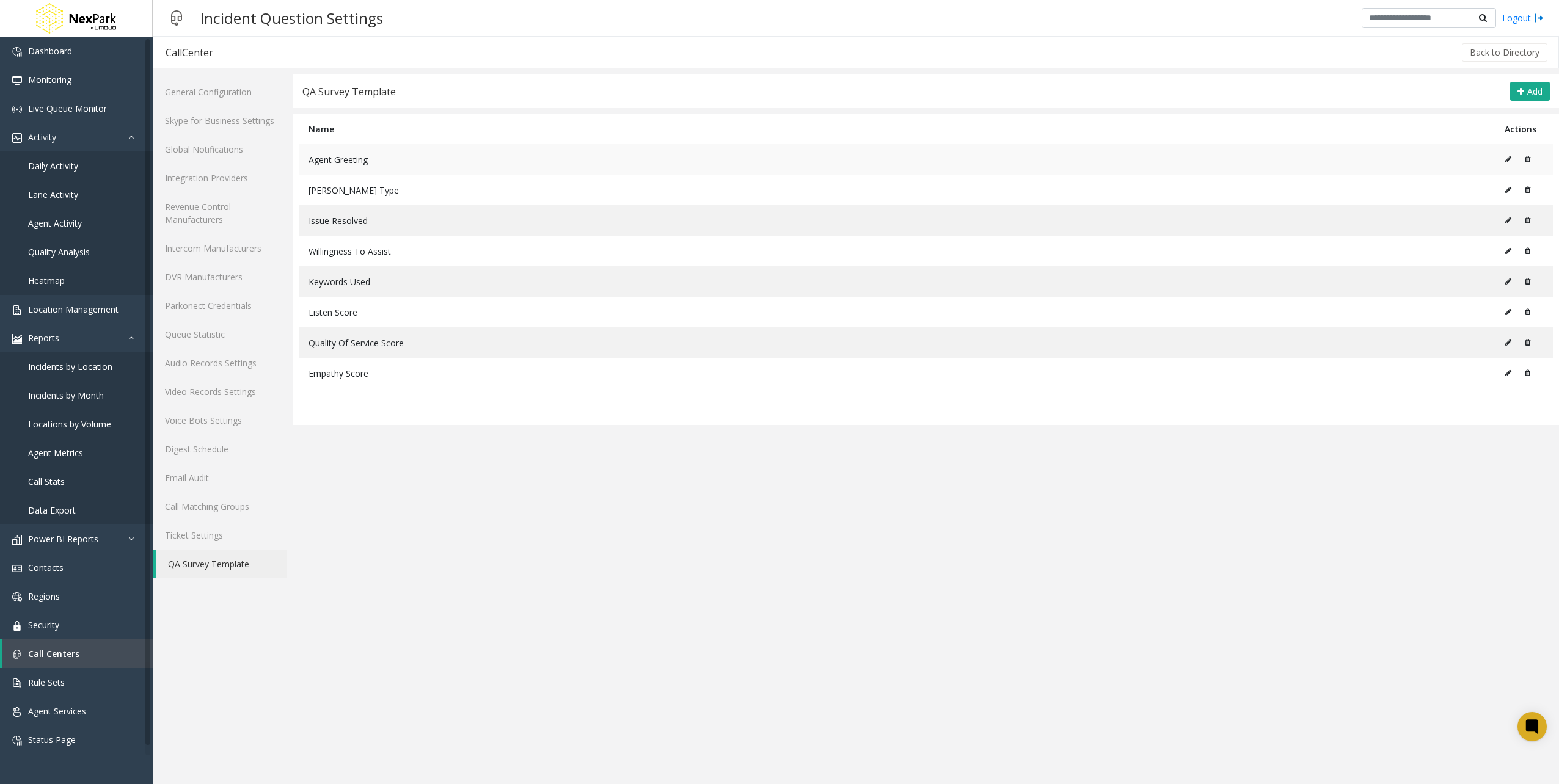
click at [1509, 155] on icon at bounding box center [1507, 159] width 6 height 7
type input "**********"
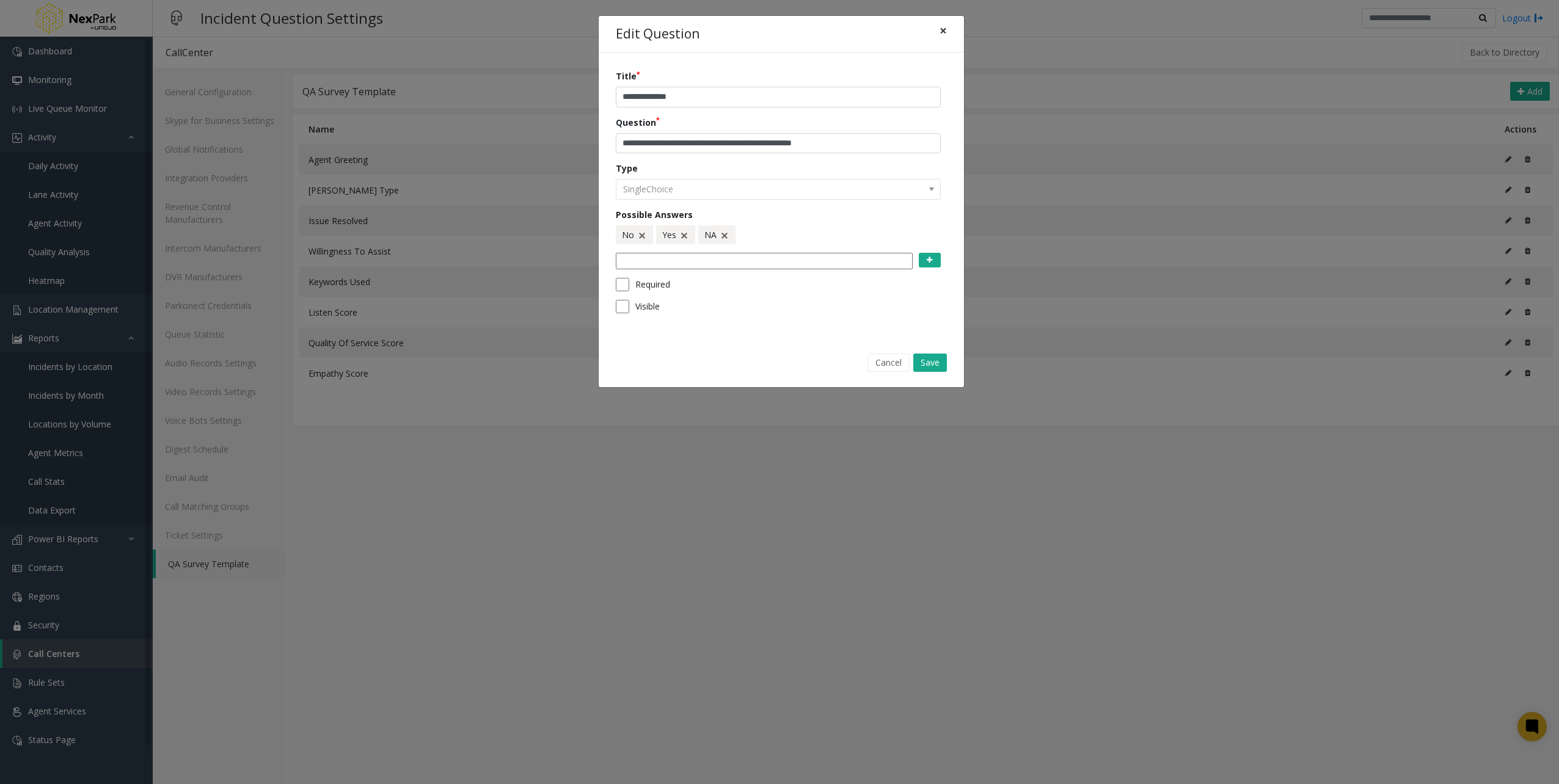
click at [937, 33] on button "×" at bounding box center [943, 30] width 25 height 30
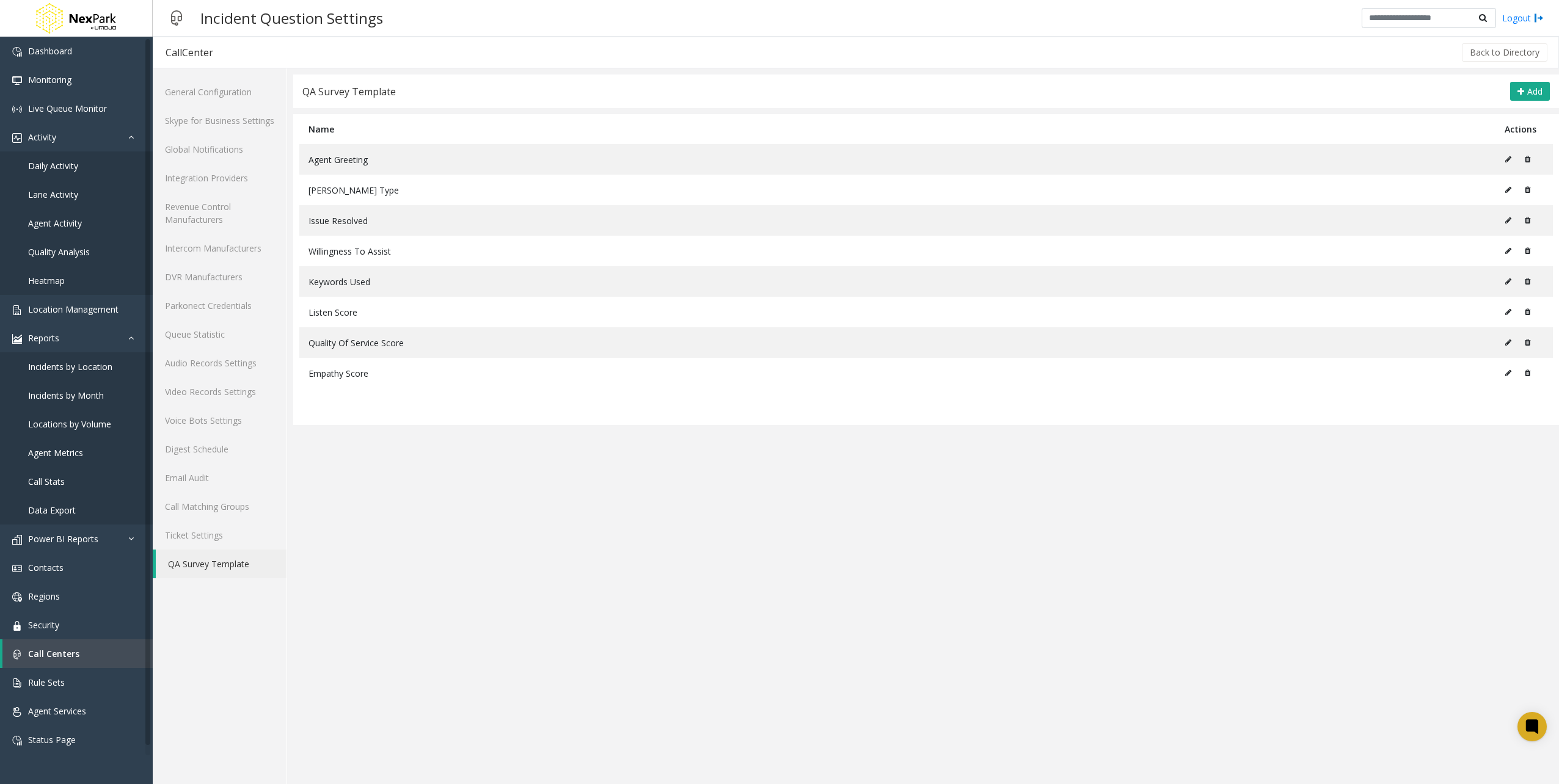
click at [1113, 665] on app-incident-question-settings "**********" at bounding box center [926, 429] width 1265 height 709
click at [1401, 536] on app-incident-question-settings "**********" at bounding box center [926, 429] width 1265 height 709
click at [51, 306] on span "Location Management" at bounding box center [73, 309] width 90 height 12
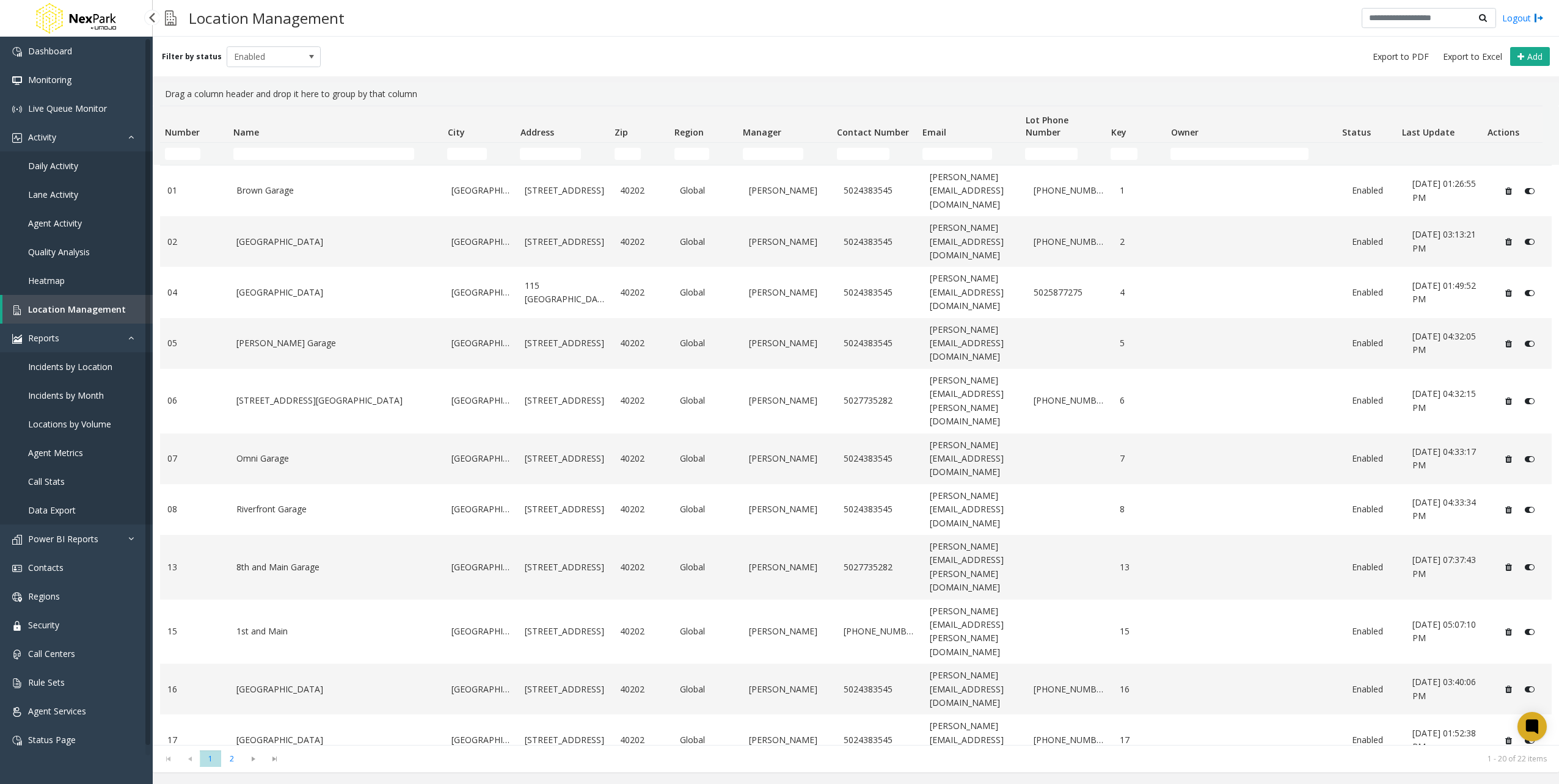
click at [48, 174] on link "Daily Activity" at bounding box center [76, 165] width 153 height 29
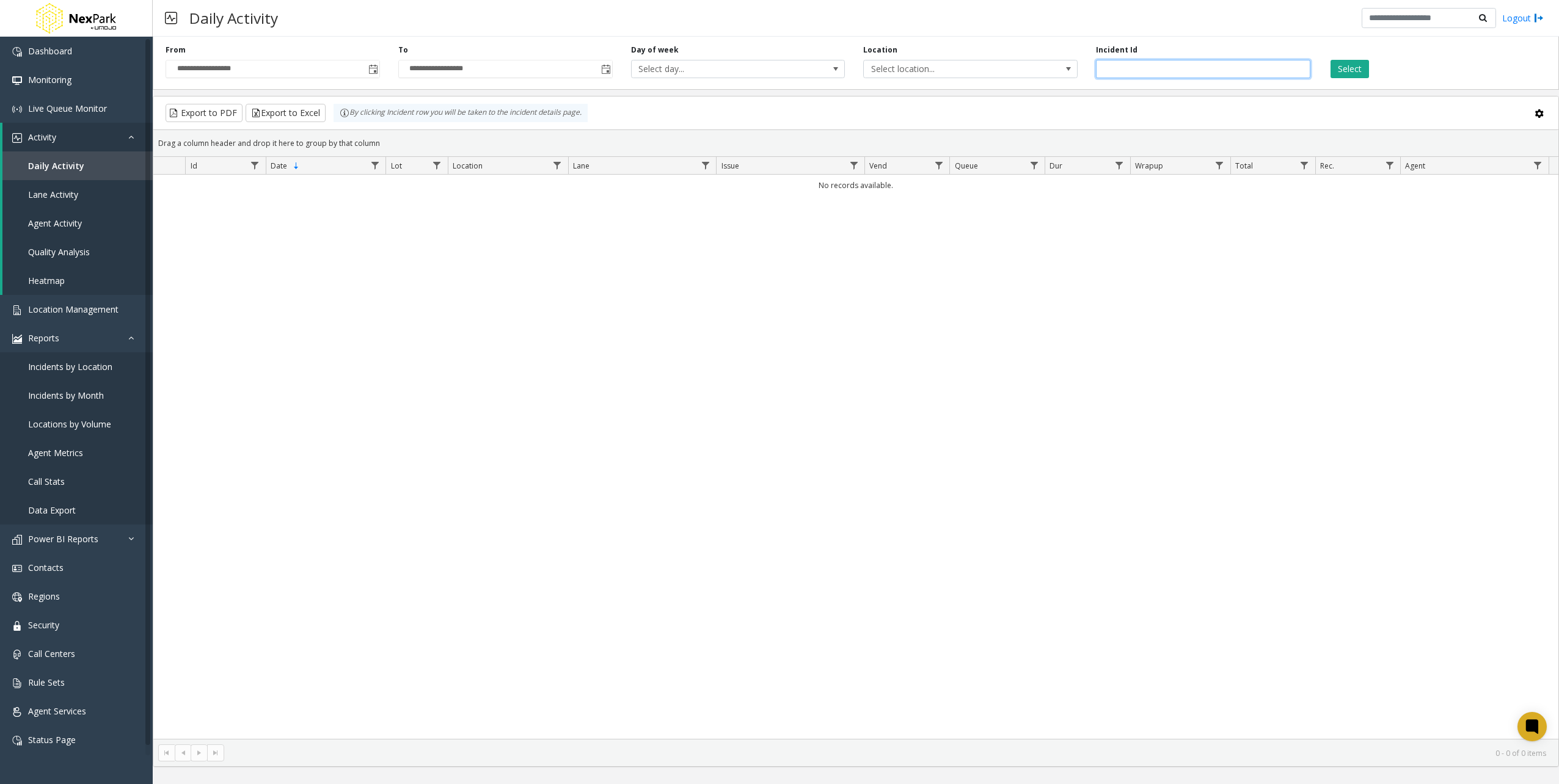
click at [1178, 65] on input "number" at bounding box center [1203, 69] width 215 height 18
type input "******"
click at [1346, 75] on button "Select" at bounding box center [1349, 69] width 39 height 18
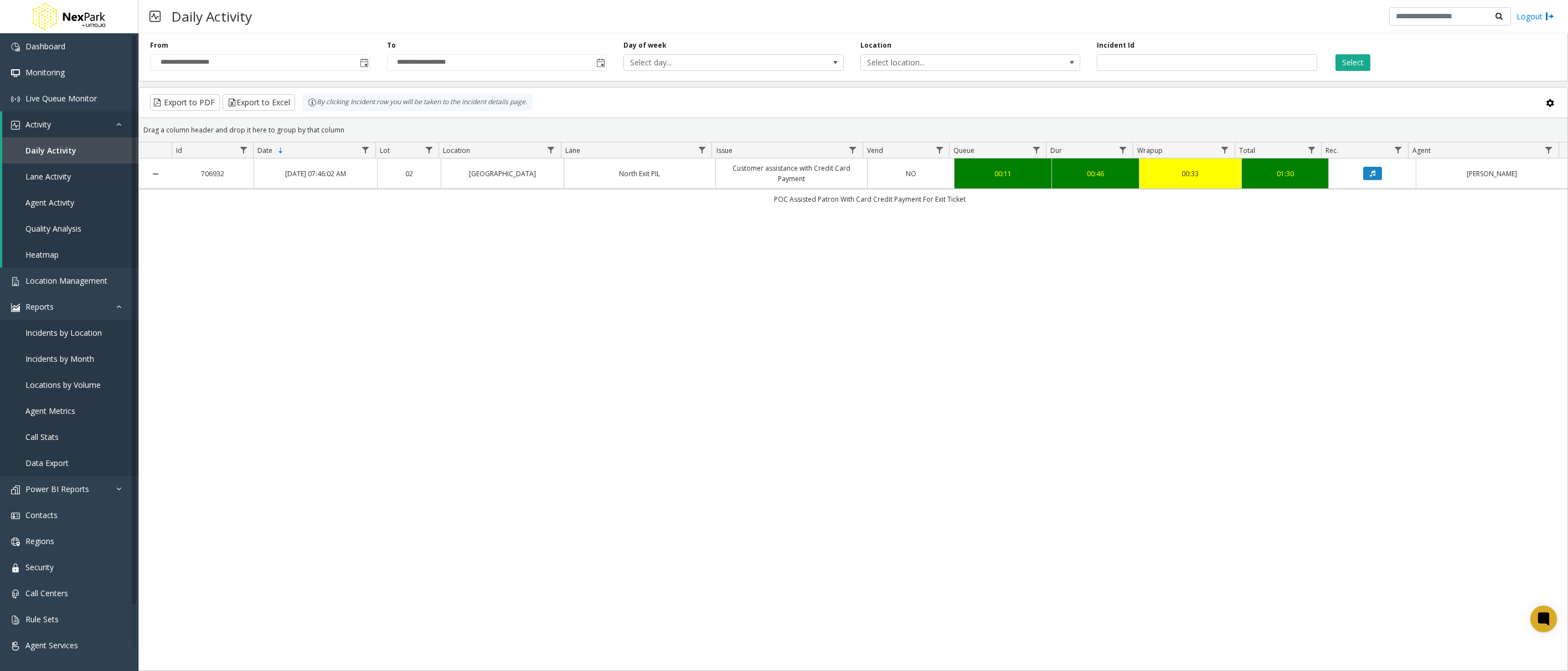
drag, startPoint x: 766, startPoint y: 199, endPoint x: 984, endPoint y: 200, distance: 218.0
click at [984, 200] on td "POC Assisted Patron With Card Credit Payment For Exit Ticket" at bounding box center [869, 198] width 1396 height 20
click at [1013, 356] on div "706932 [DATE] 07:46:02 AM [GEOGRAPHIC_DATA] PIL Customer assistance with Credit…" at bounding box center [853, 414] width 1428 height 511
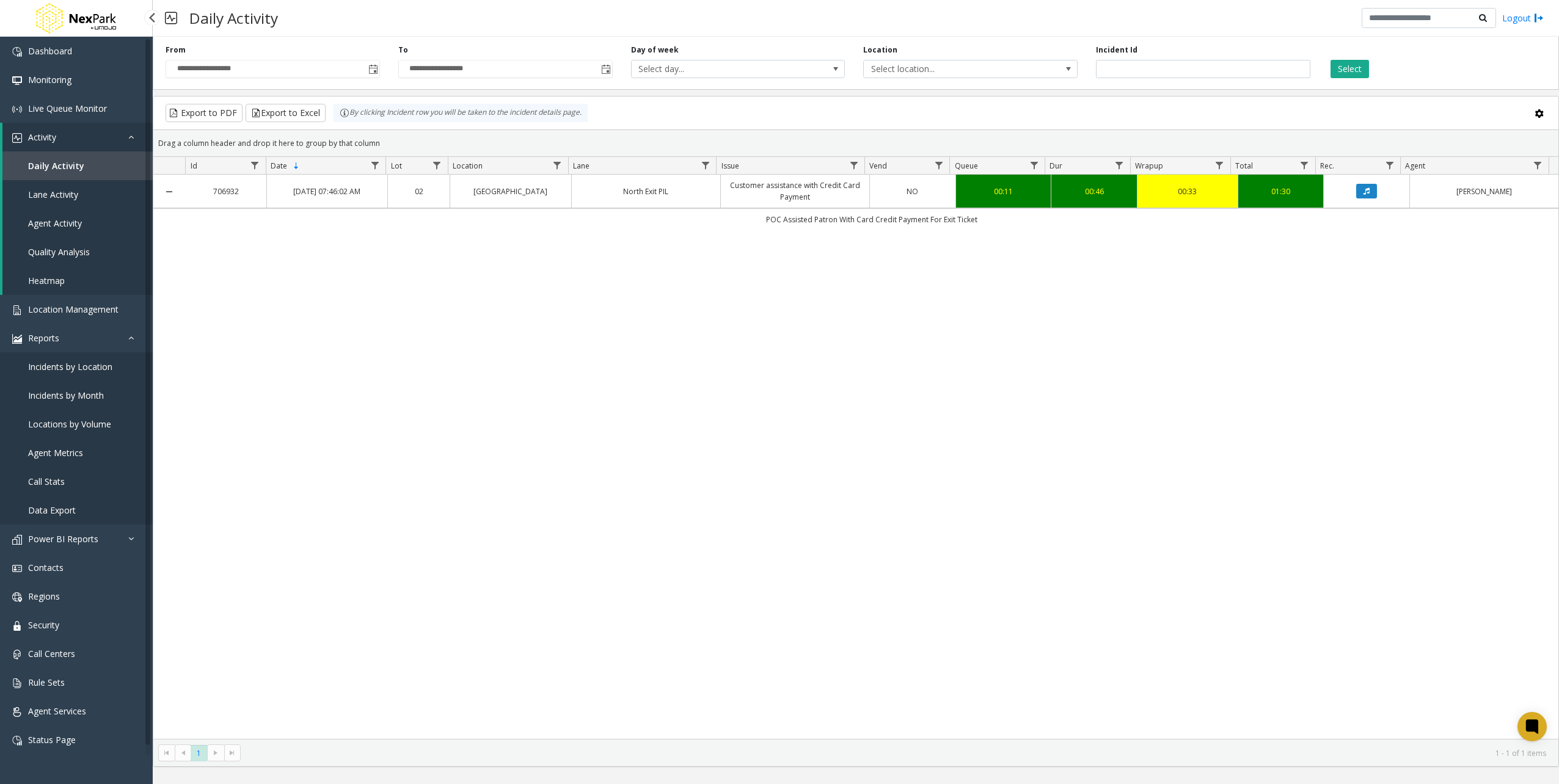
click at [39, 159] on link "Daily Activity" at bounding box center [77, 165] width 150 height 29
click at [833, 191] on link "Customer assistance with Credit Card Payment" at bounding box center [794, 191] width 134 height 23
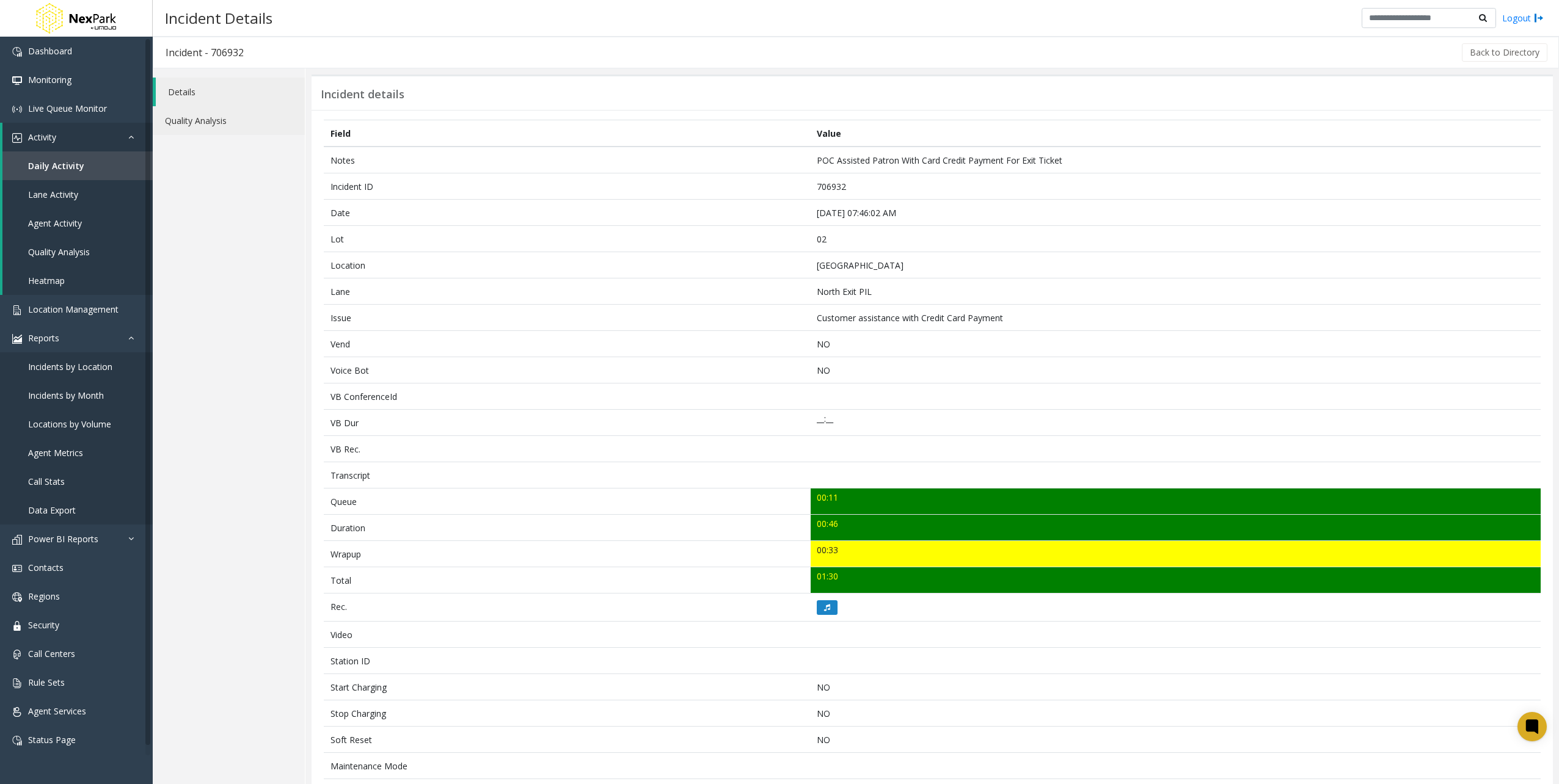
click at [234, 118] on link "Quality Analysis" at bounding box center [229, 120] width 152 height 29
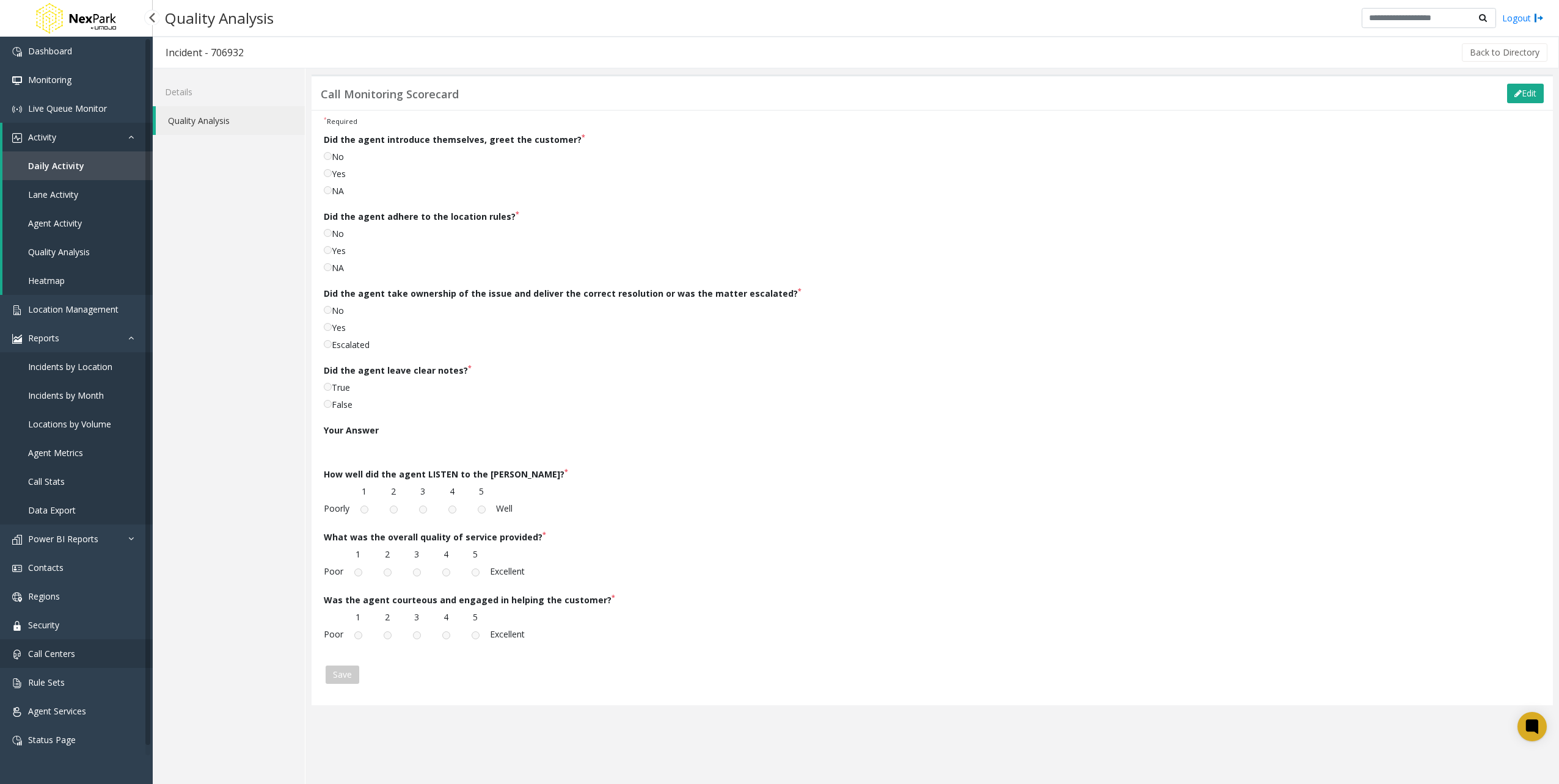
click at [106, 651] on link "Call Centers" at bounding box center [76, 653] width 153 height 29
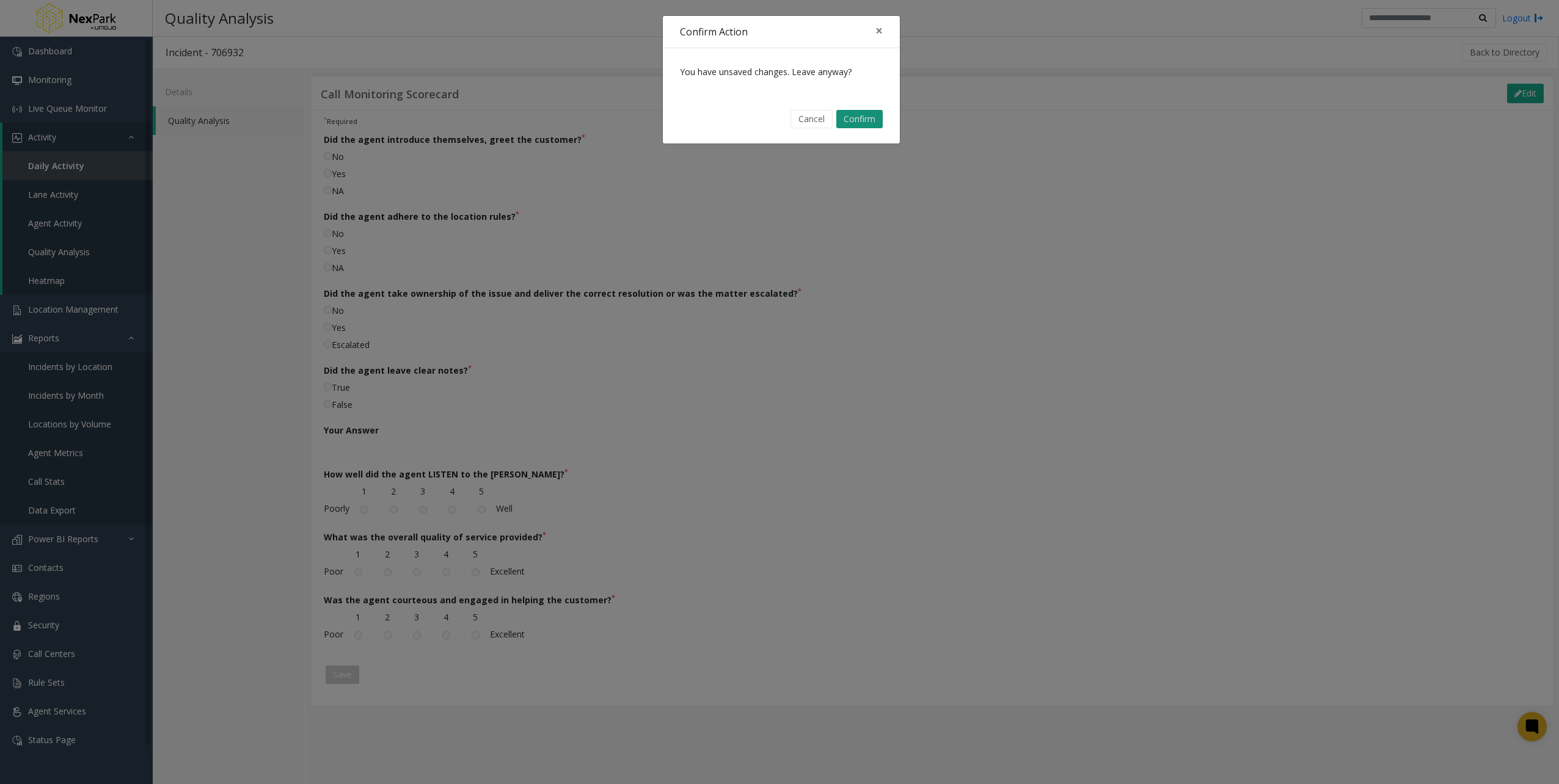
click at [838, 123] on button "Confirm" at bounding box center [859, 119] width 46 height 18
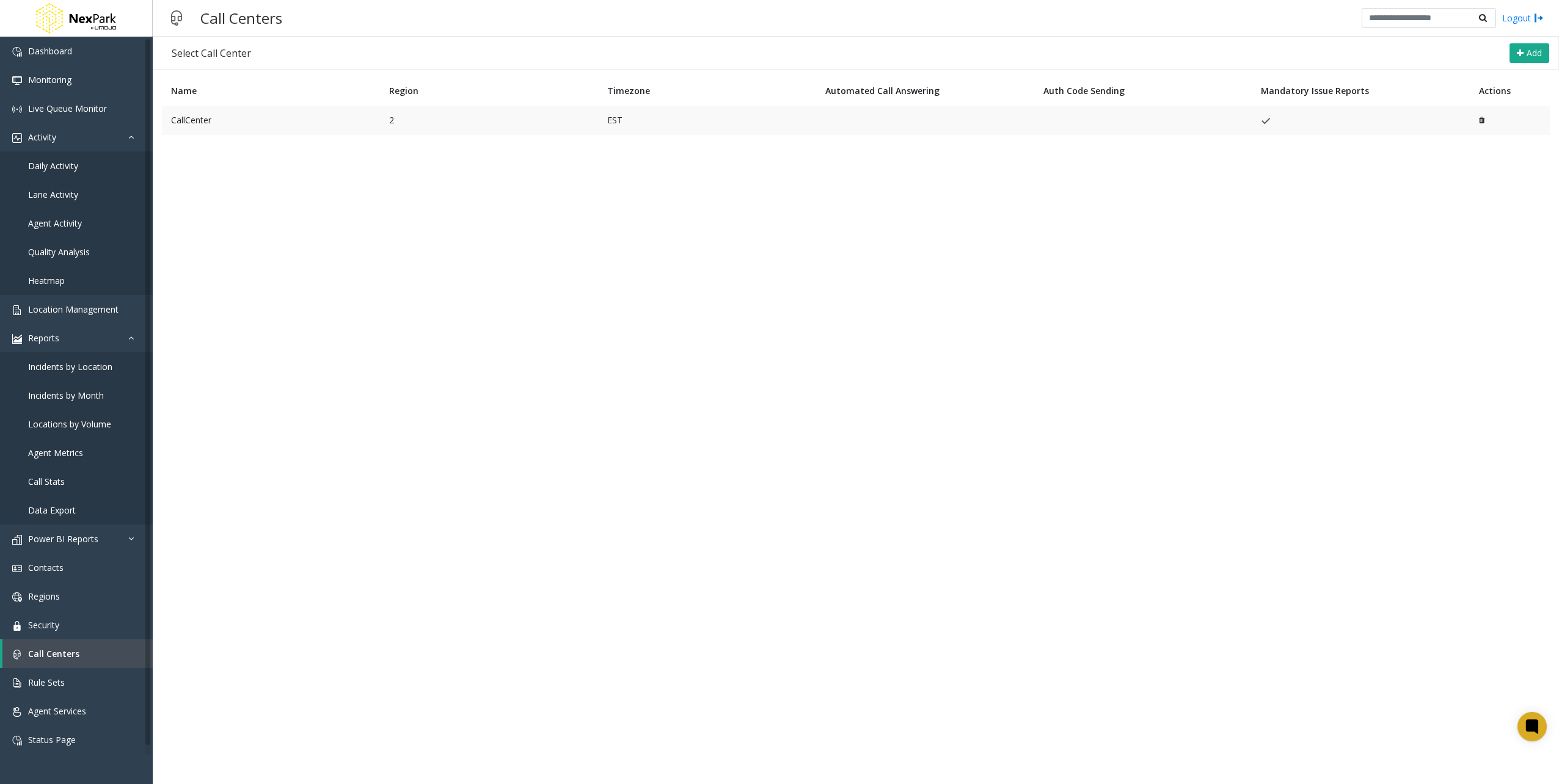
click at [227, 122] on td "CallCenter" at bounding box center [271, 121] width 218 height 30
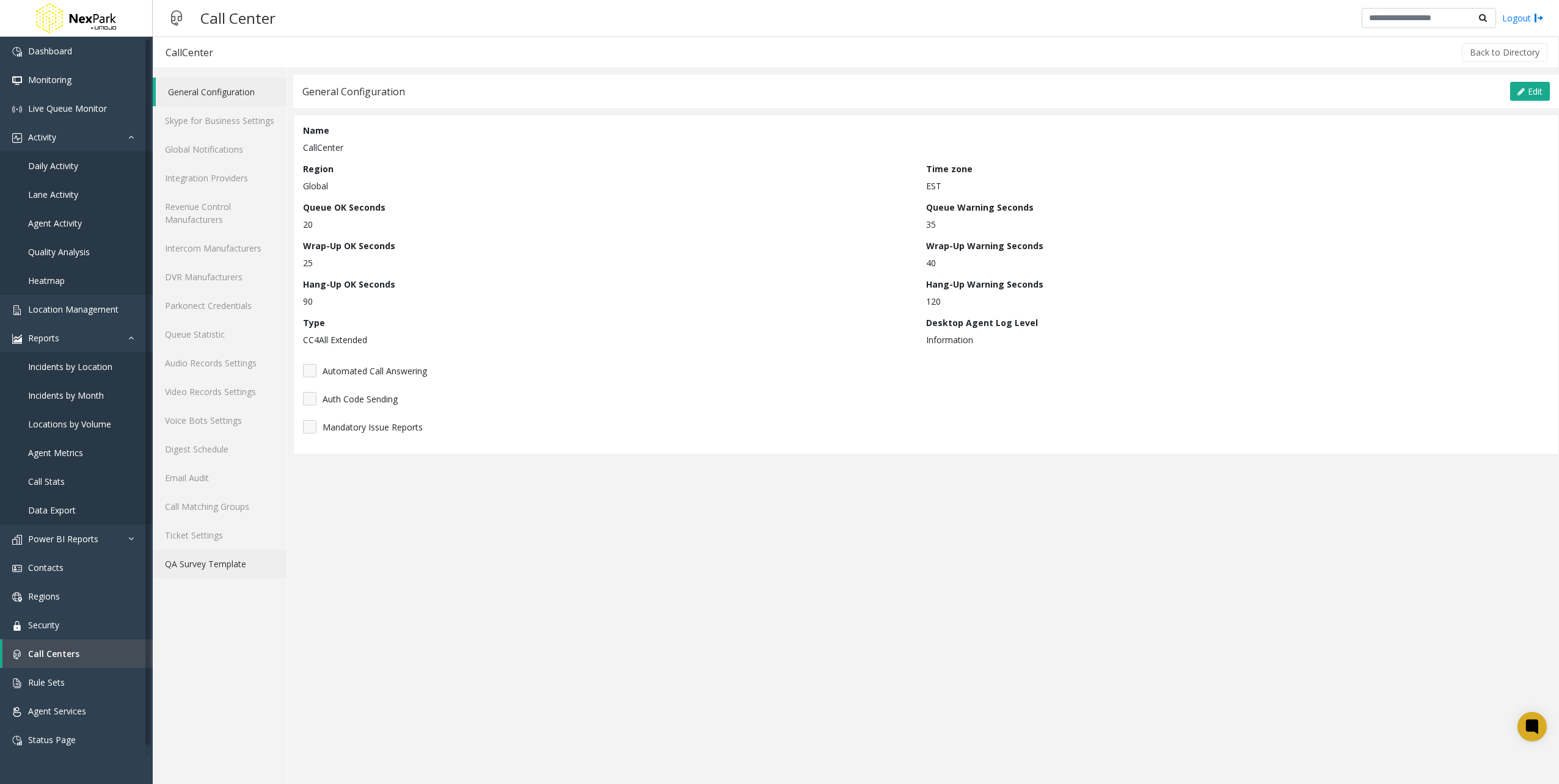
click at [206, 561] on link "QA Survey Template" at bounding box center [220, 564] width 134 height 29
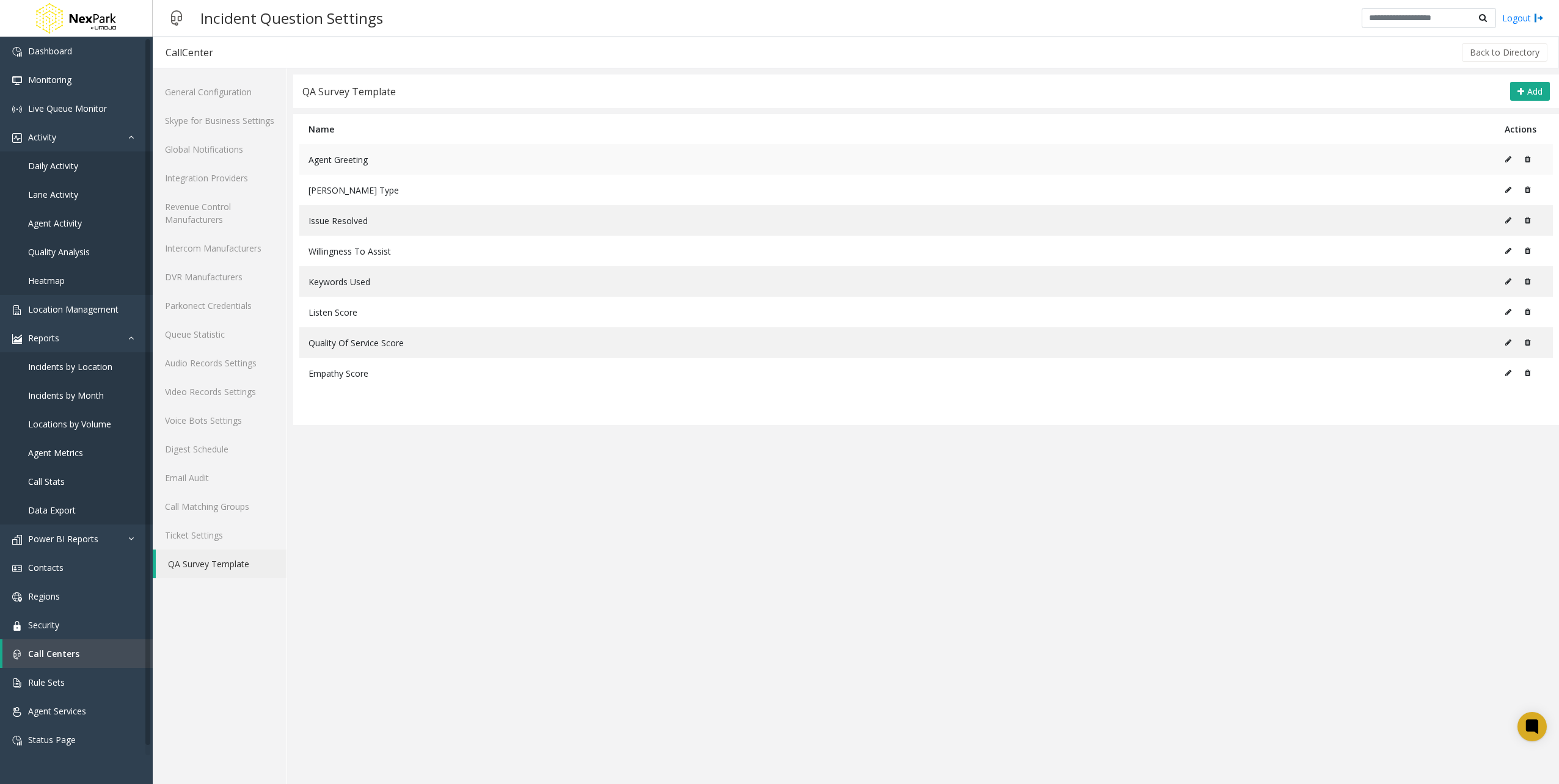
click at [1511, 158] on icon at bounding box center [1507, 159] width 6 height 7
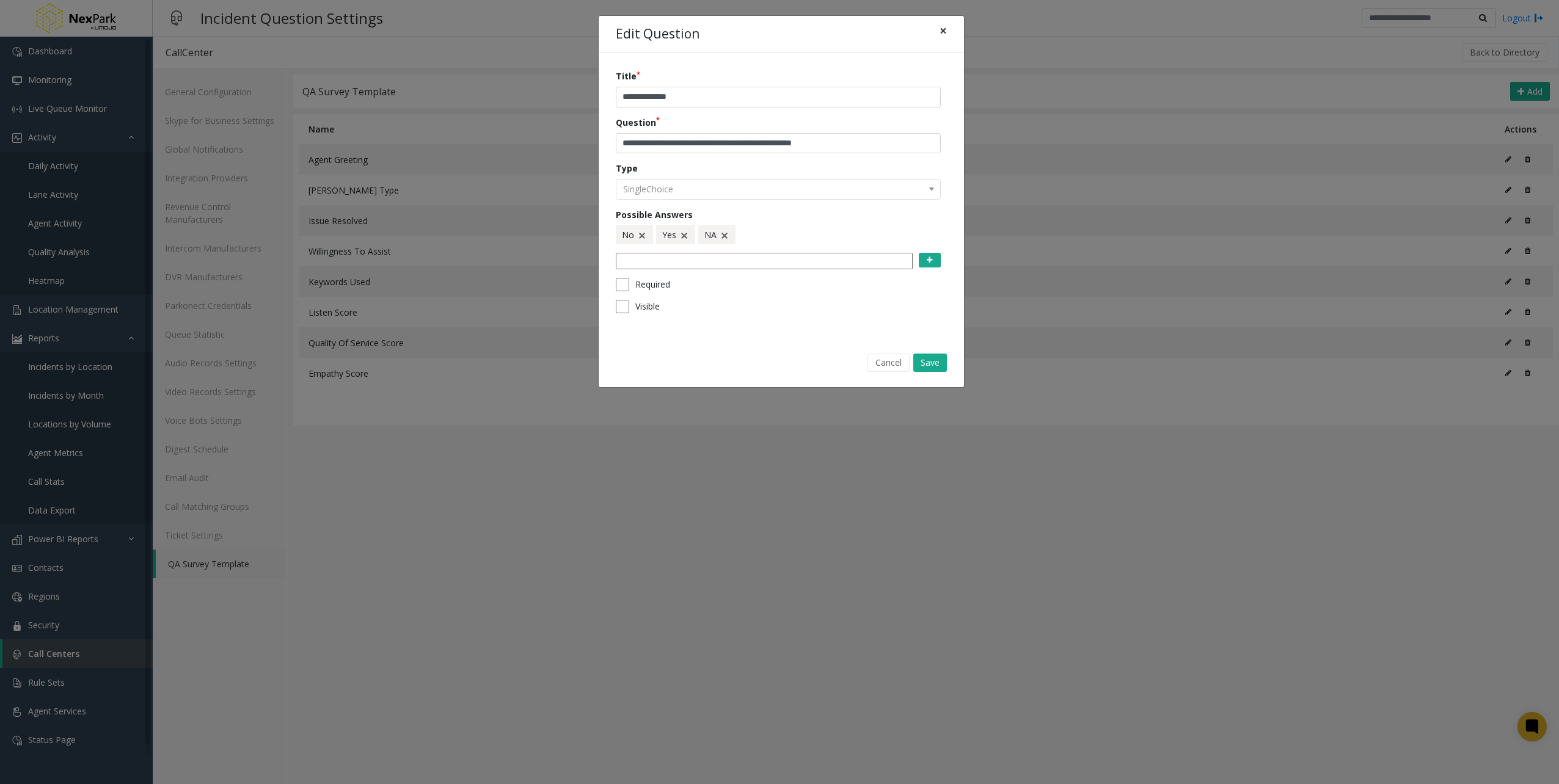
click at [946, 33] on span "×" at bounding box center [942, 30] width 7 height 17
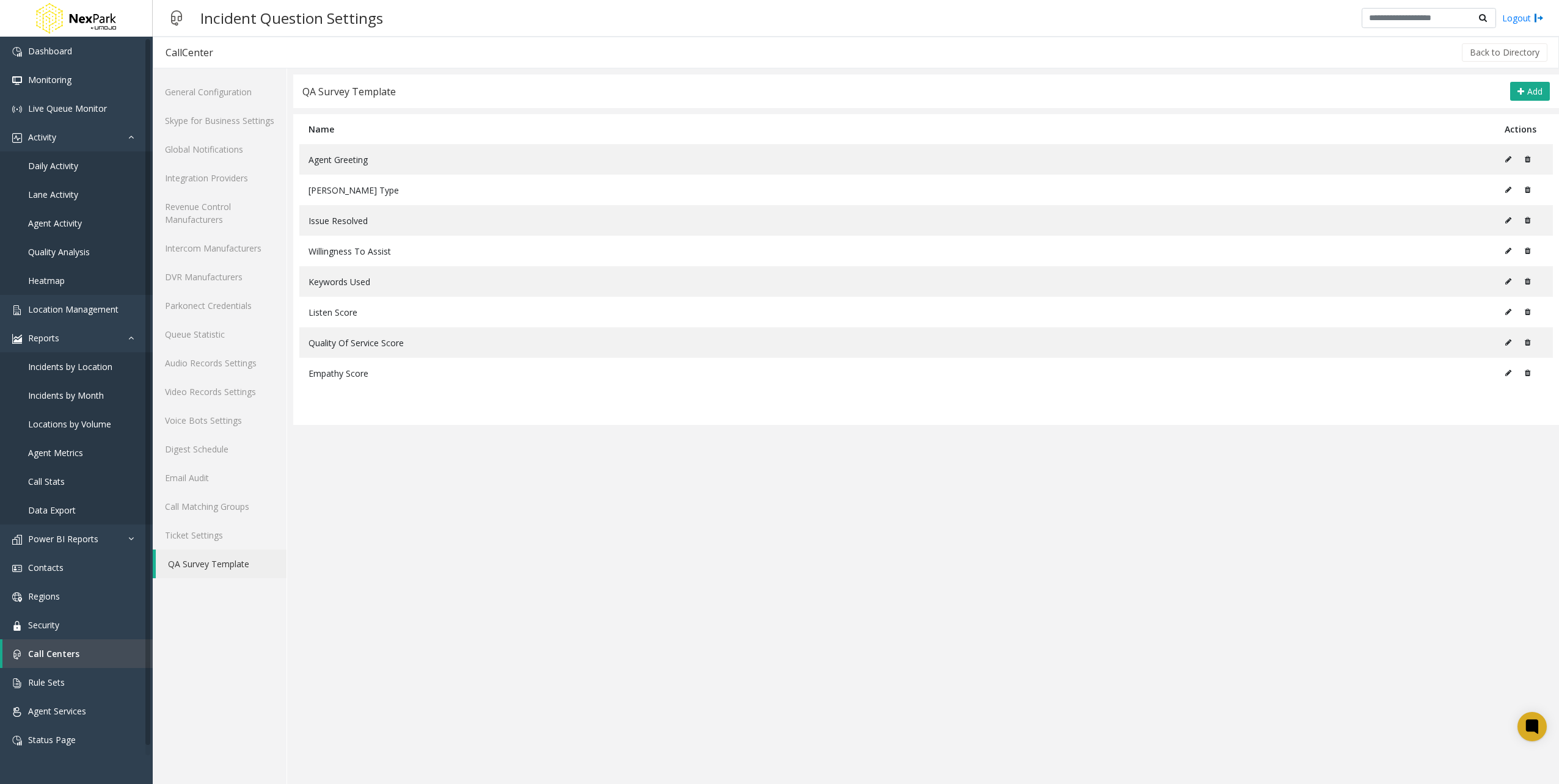
drag, startPoint x: 458, startPoint y: 492, endPoint x: 451, endPoint y: 485, distance: 9.9
click at [458, 492] on app-incident-question-settings "**********" at bounding box center [926, 429] width 1265 height 709
click at [90, 310] on span "Location Management" at bounding box center [73, 309] width 90 height 12
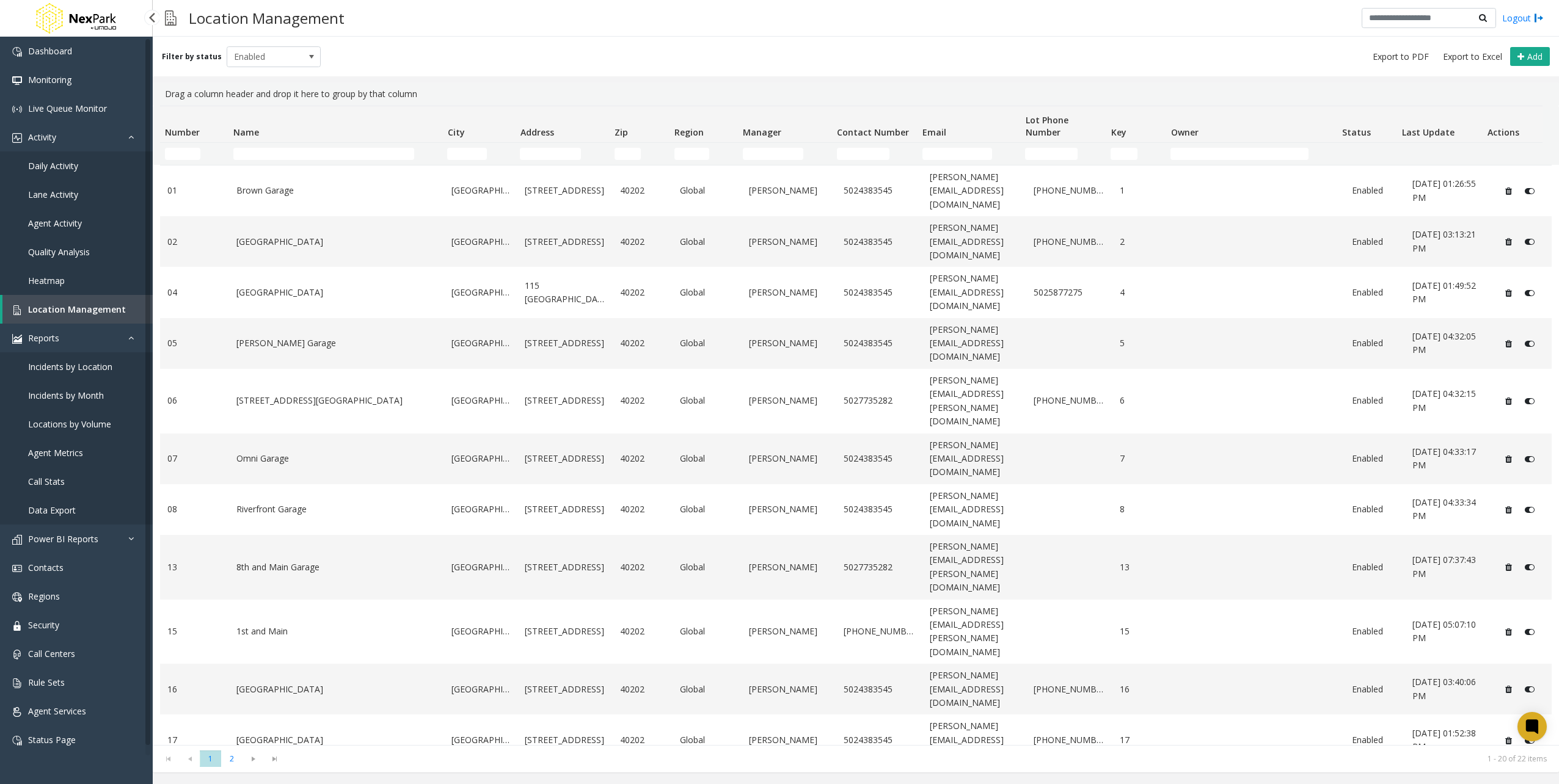
click at [99, 176] on link "Daily Activity" at bounding box center [76, 165] width 153 height 29
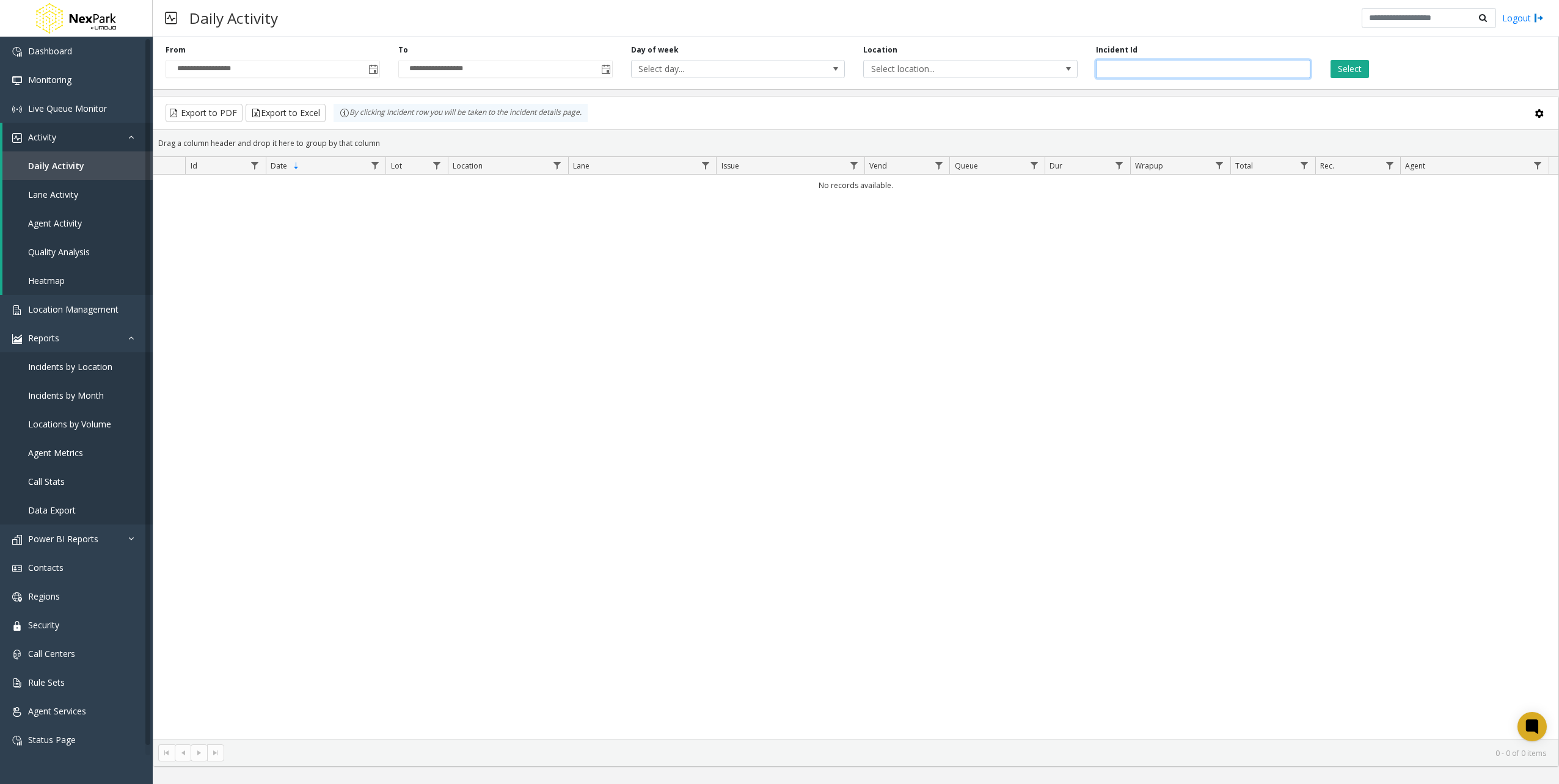
drag, startPoint x: 1112, startPoint y: 61, endPoint x: 1120, endPoint y: 66, distance: 9.4
click at [1113, 61] on input "number" at bounding box center [1203, 69] width 215 height 18
type input "******"
click at [884, 334] on div "No records available." at bounding box center [855, 456] width 1404 height 564
click at [843, 265] on div "No records available." at bounding box center [855, 456] width 1404 height 564
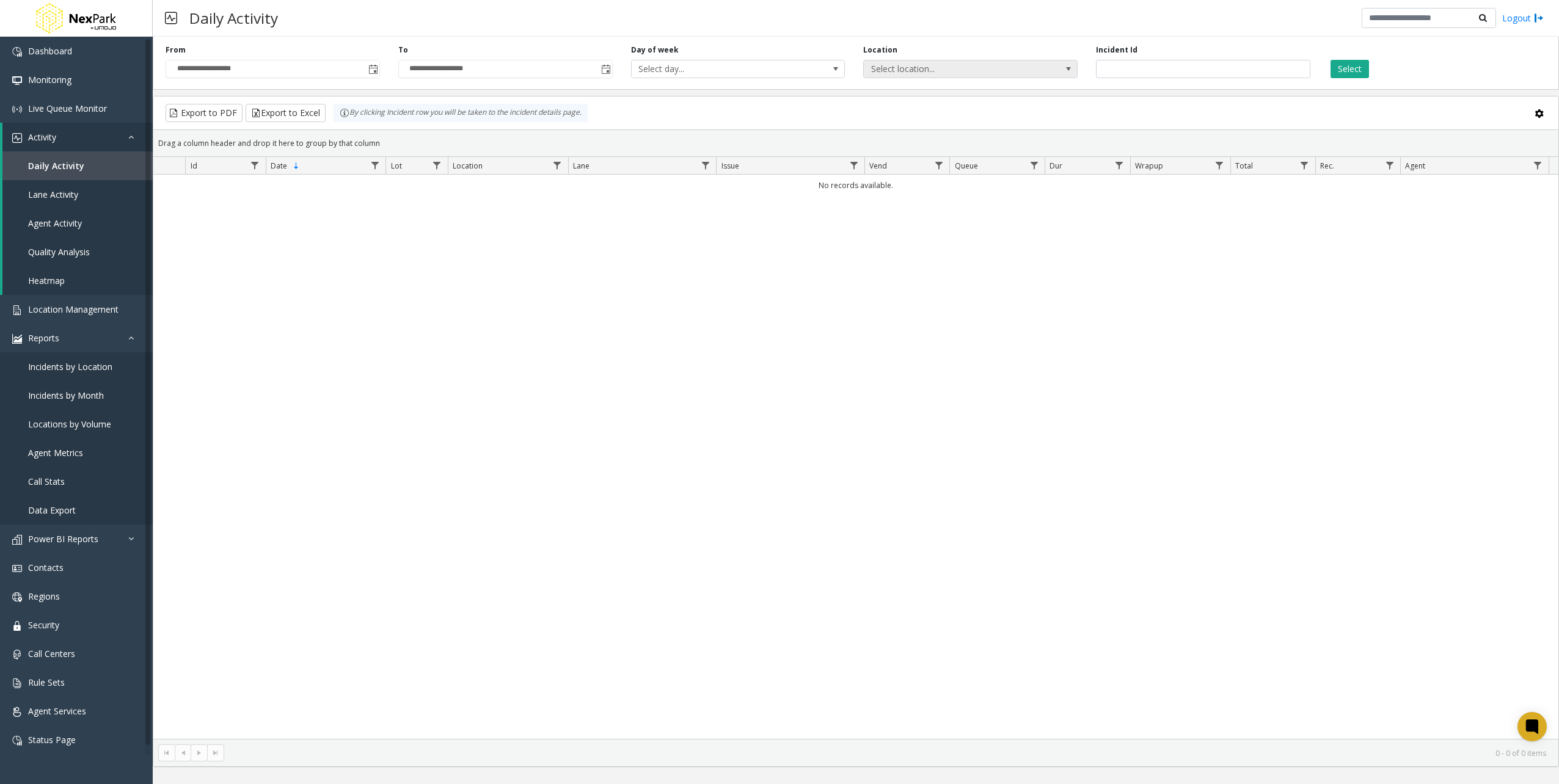
drag, startPoint x: 1298, startPoint y: 342, endPoint x: 983, endPoint y: 67, distance: 418.2
click at [1293, 330] on div "No records available." at bounding box center [855, 456] width 1404 height 564
click at [1342, 63] on button "Select" at bounding box center [1349, 69] width 39 height 18
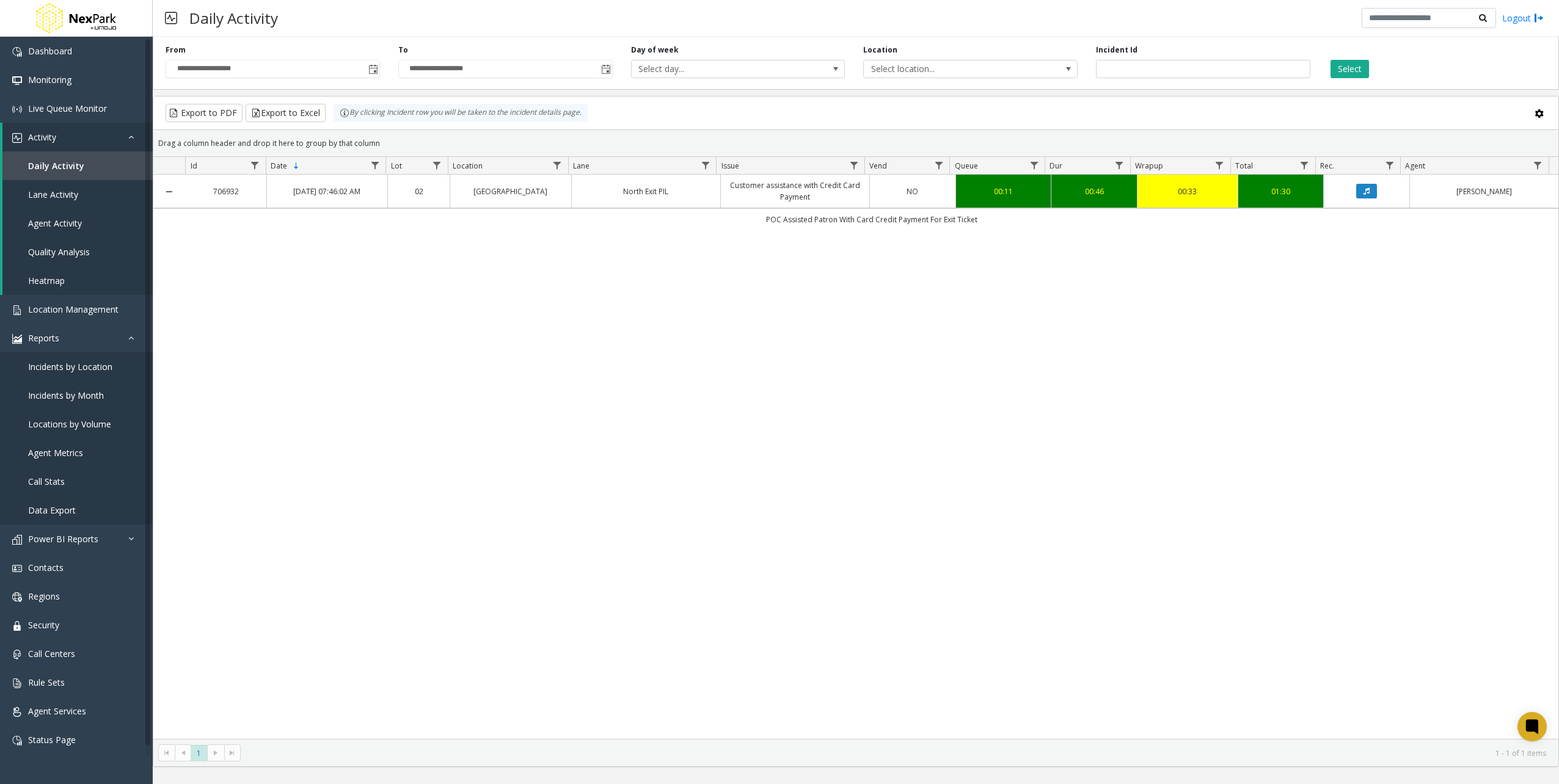
click at [820, 201] on td "Customer assistance with Credit Card Payment" at bounding box center [794, 191] width 149 height 34
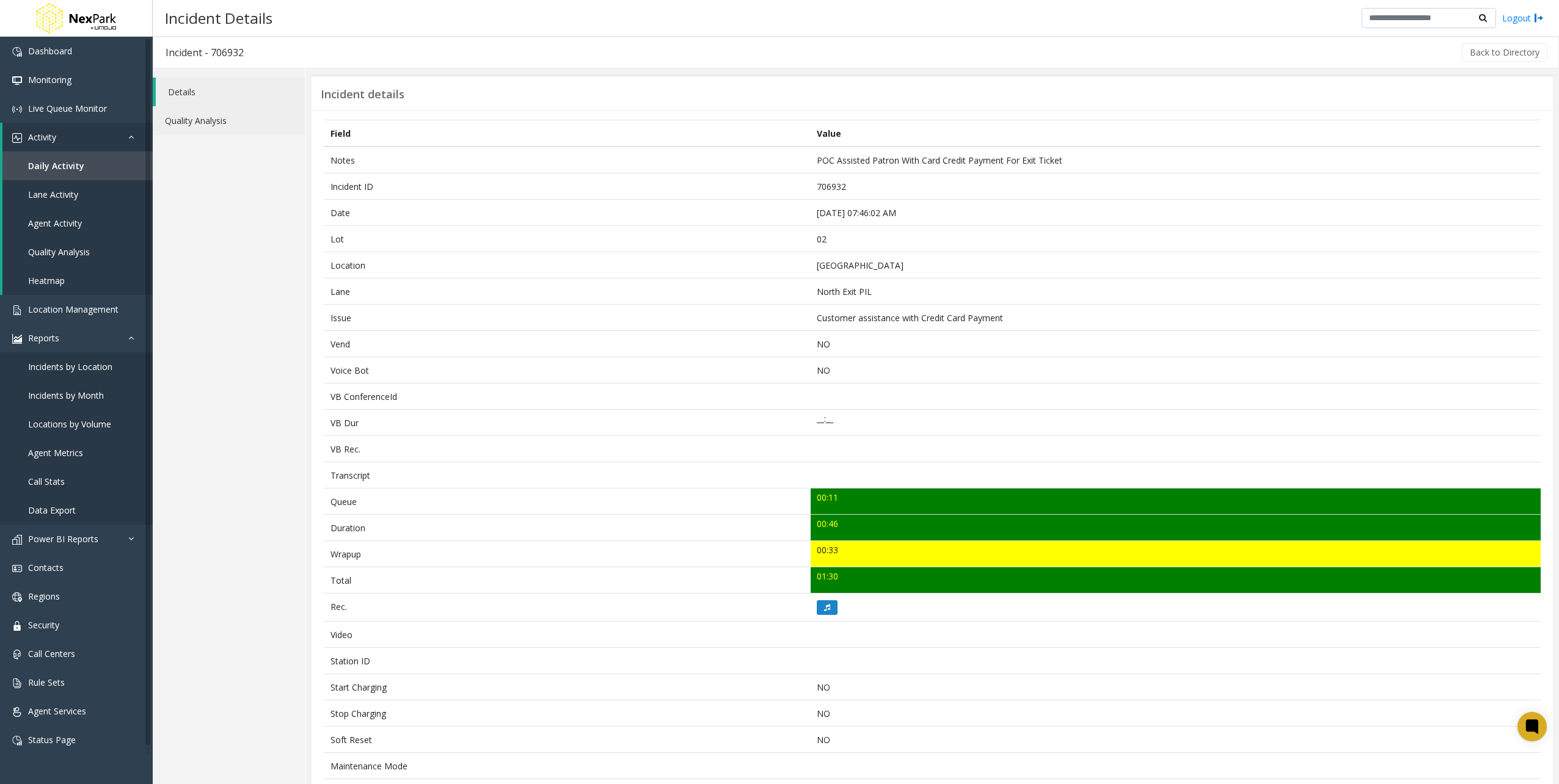
click at [212, 125] on link "Quality Analysis" at bounding box center [229, 120] width 152 height 29
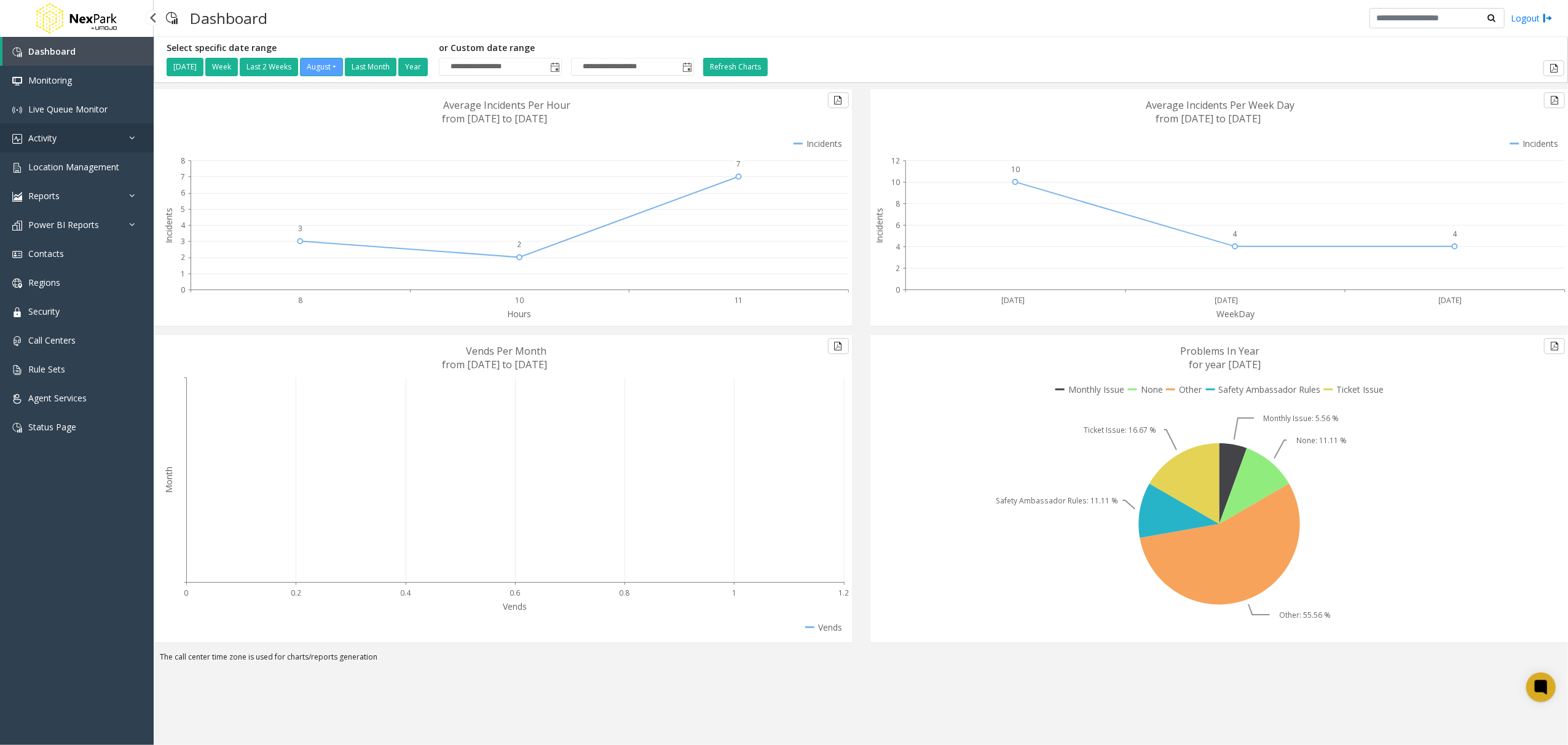
click at [86, 129] on link "Activity" at bounding box center [77, 137] width 154 height 29
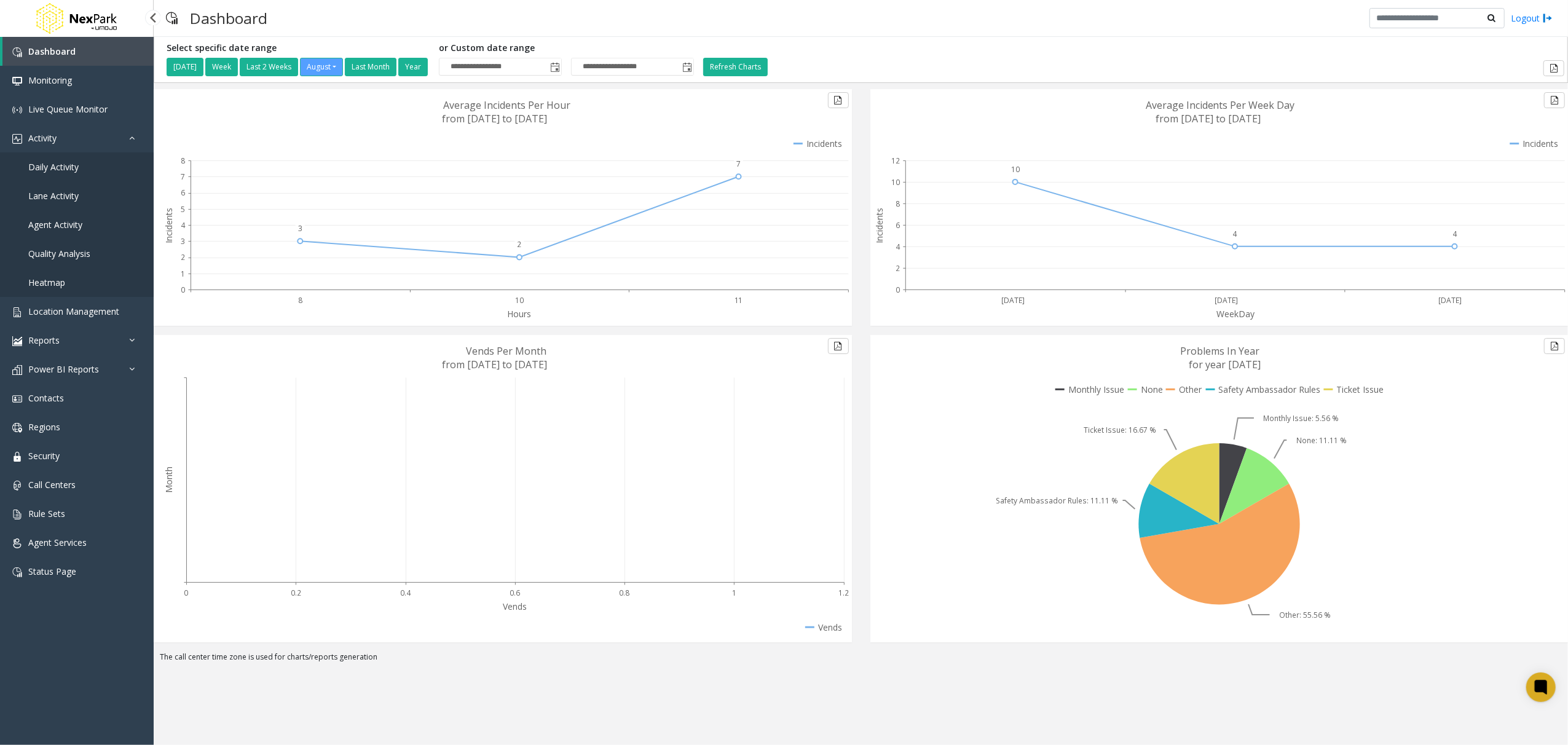
click at [75, 173] on link "Daily Activity" at bounding box center [77, 166] width 154 height 29
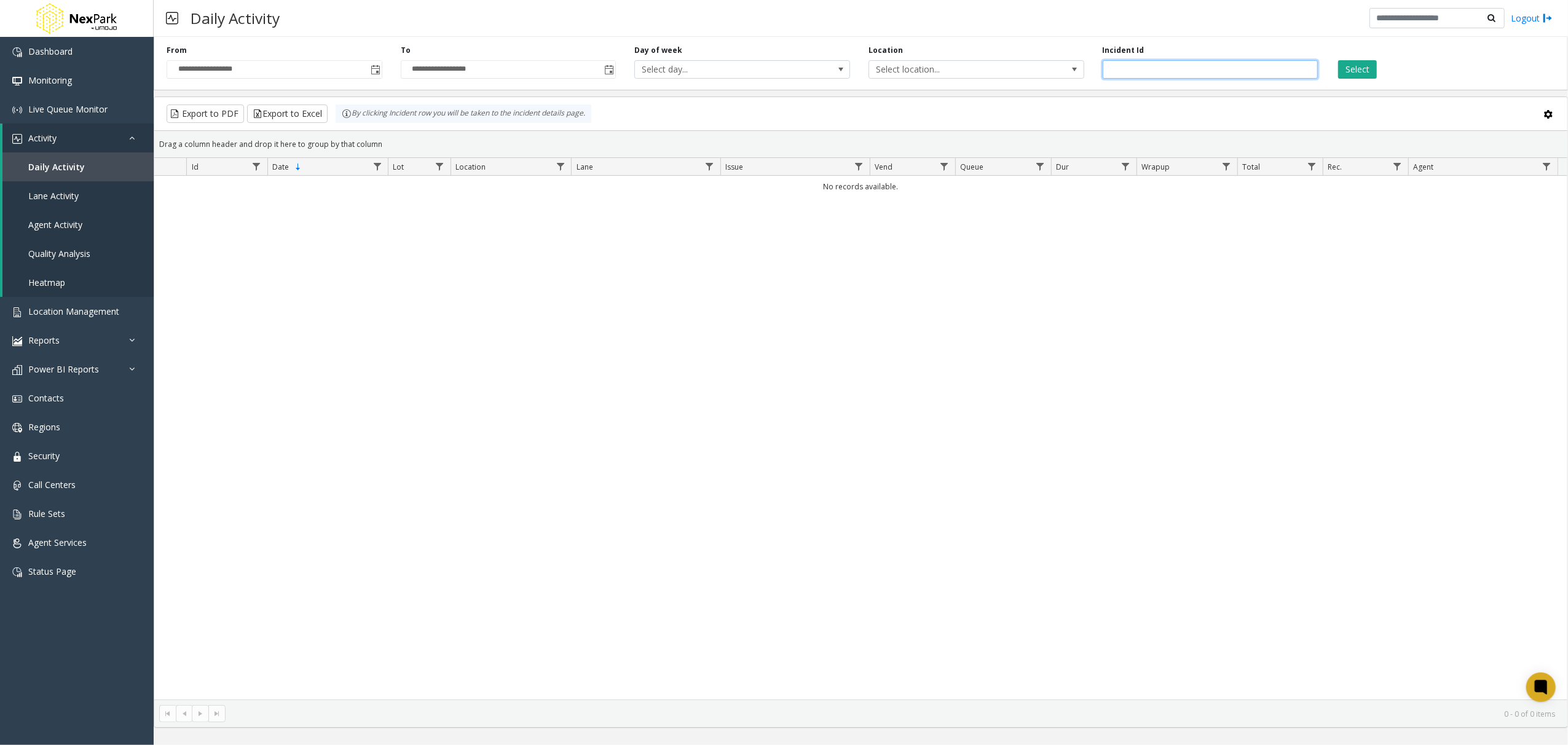
click at [1227, 78] on div "**********" at bounding box center [861, 61] width 1414 height 59
click at [1350, 76] on button "Select" at bounding box center [1357, 70] width 39 height 18
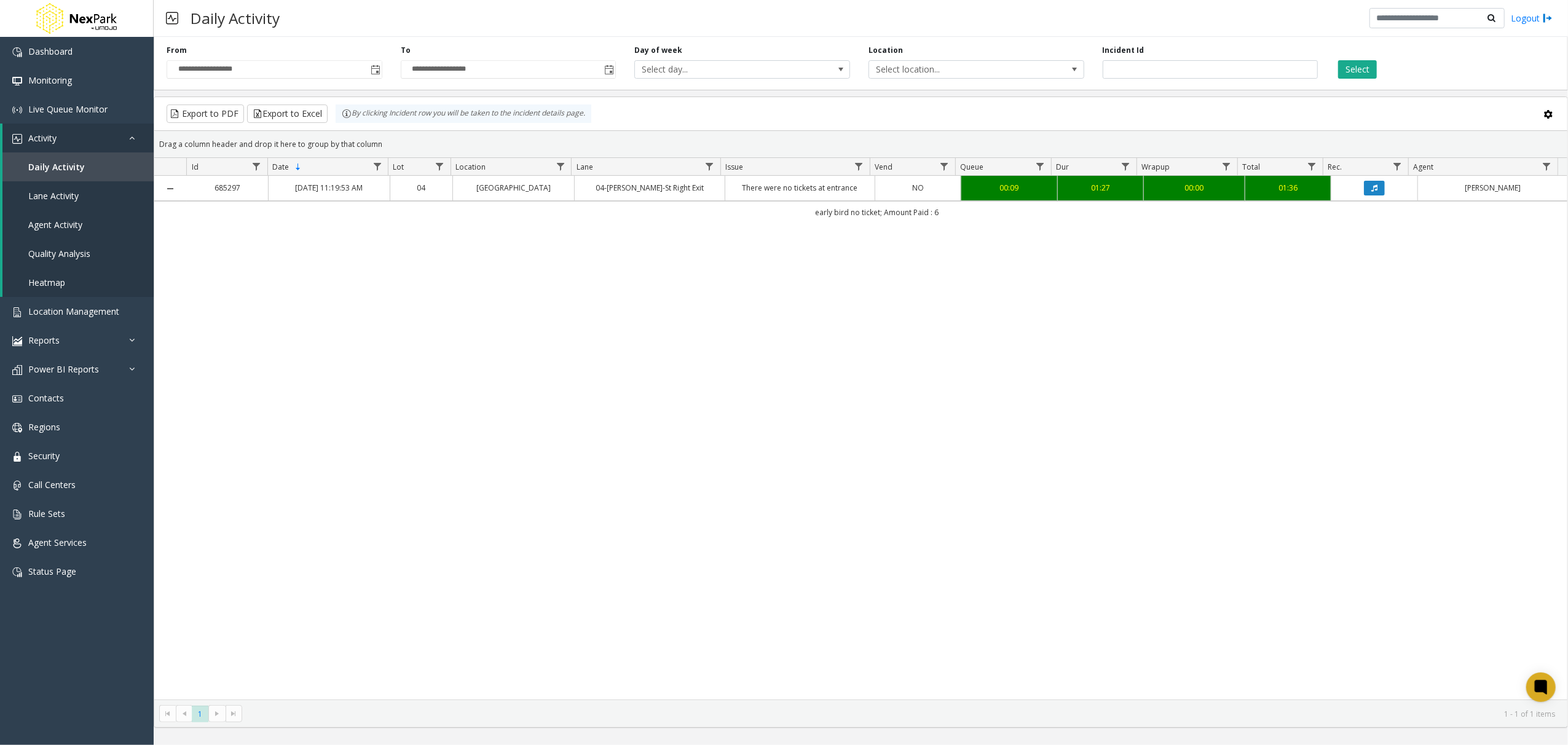
click at [1335, 461] on div "685297 Mar 20, 2025 11:19:53 AM 04 Jefferson Centre Garage 04-Jeff-St Right Exi…" at bounding box center [861, 437] width 1413 height 524
click at [961, 246] on div "685297 Mar 20, 2025 11:19:53 AM 04 Jefferson Centre Garage 04-Jeff-St Right Exi…" at bounding box center [861, 437] width 1413 height 524
click at [612, 463] on div "685297 Mar 20, 2025 11:19:53 AM 04 Jefferson Centre Garage 04-Jeff-St Right Exi…" at bounding box center [861, 437] width 1413 height 524
drag, startPoint x: 789, startPoint y: 209, endPoint x: 998, endPoint y: 232, distance: 210.3
click at [998, 232] on div "685297 Mar 20, 2025 11:19:53 AM 04 Jefferson Centre Garage 04-Jeff-St Right Exi…" at bounding box center [861, 437] width 1413 height 524
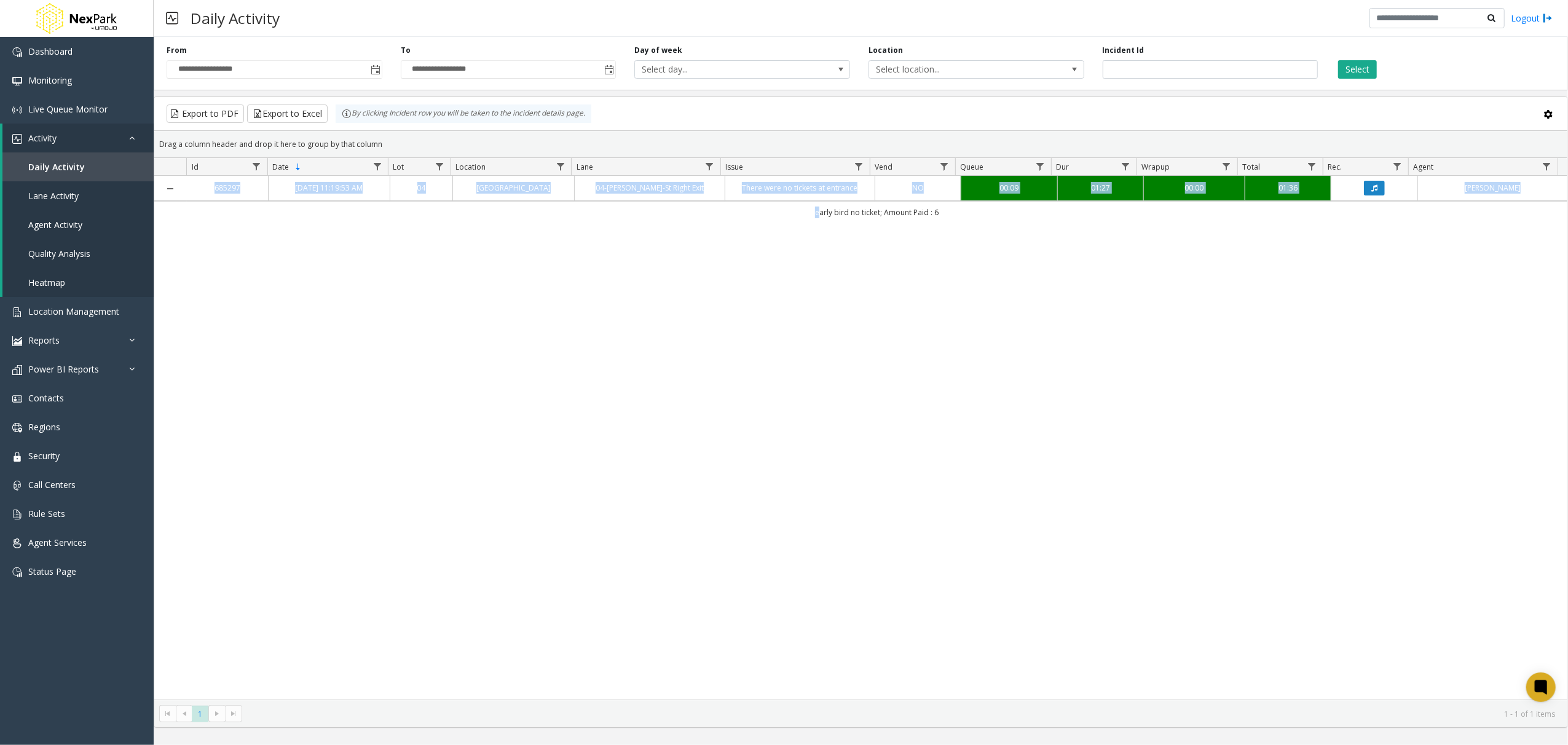
copy table "685297 Mar 20, 2025 11:19:53 AM 04 Jefferson Centre Garage 04-Jeff-St Right Exi…"
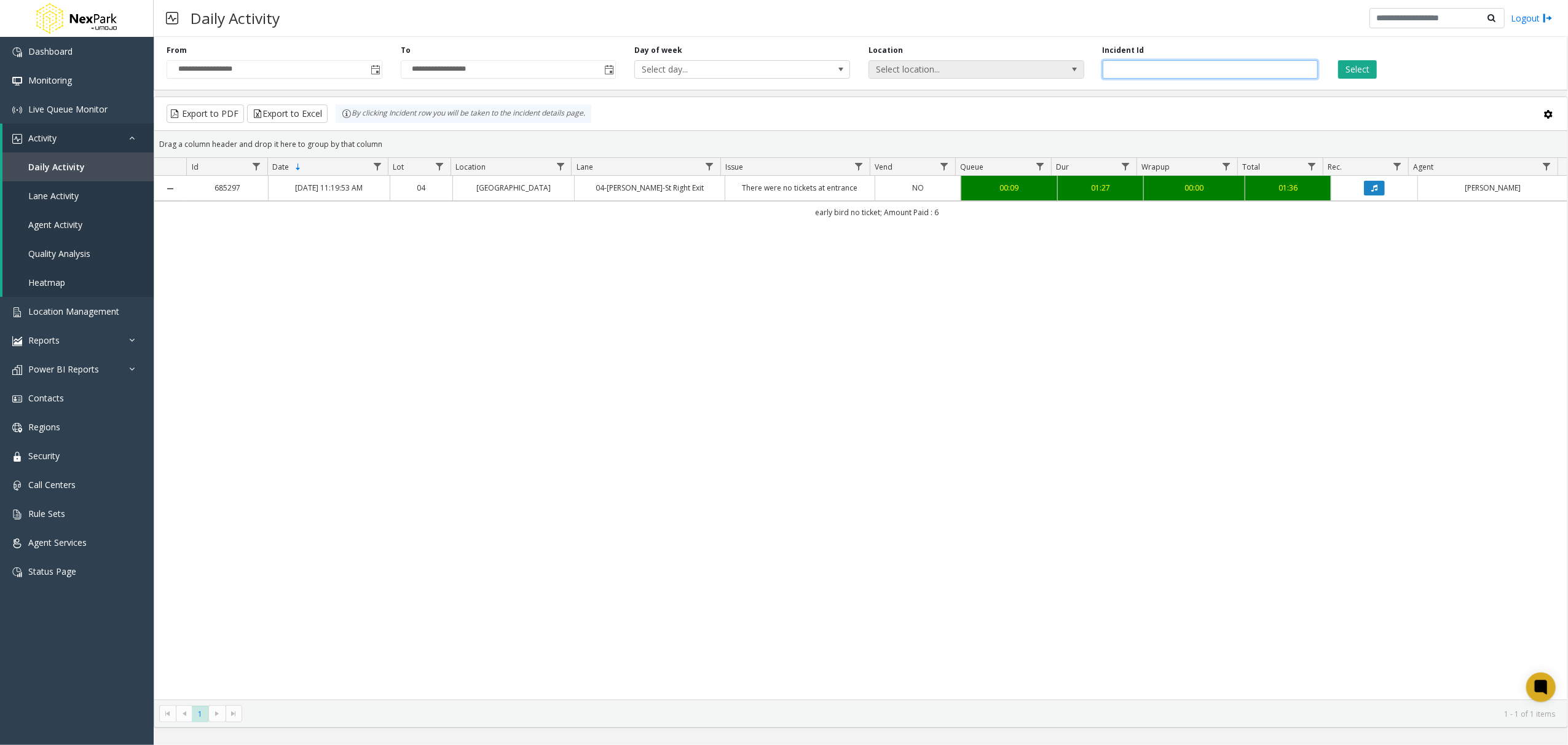
click at [1057, 74] on div "**********" at bounding box center [861, 61] width 1414 height 59
click at [1373, 72] on button "Select" at bounding box center [1357, 70] width 39 height 18
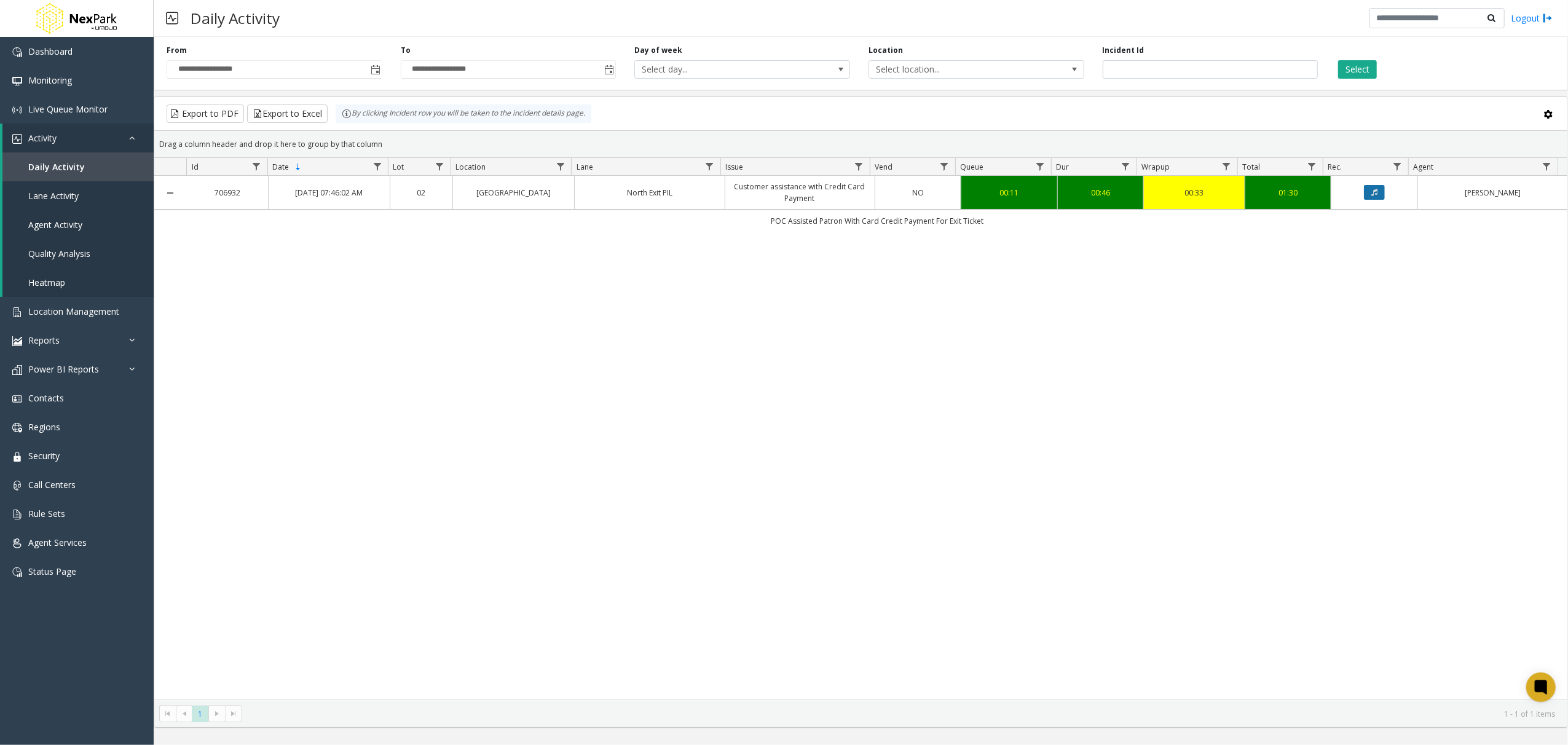
click at [1373, 192] on button "Data table" at bounding box center [1374, 193] width 21 height 15
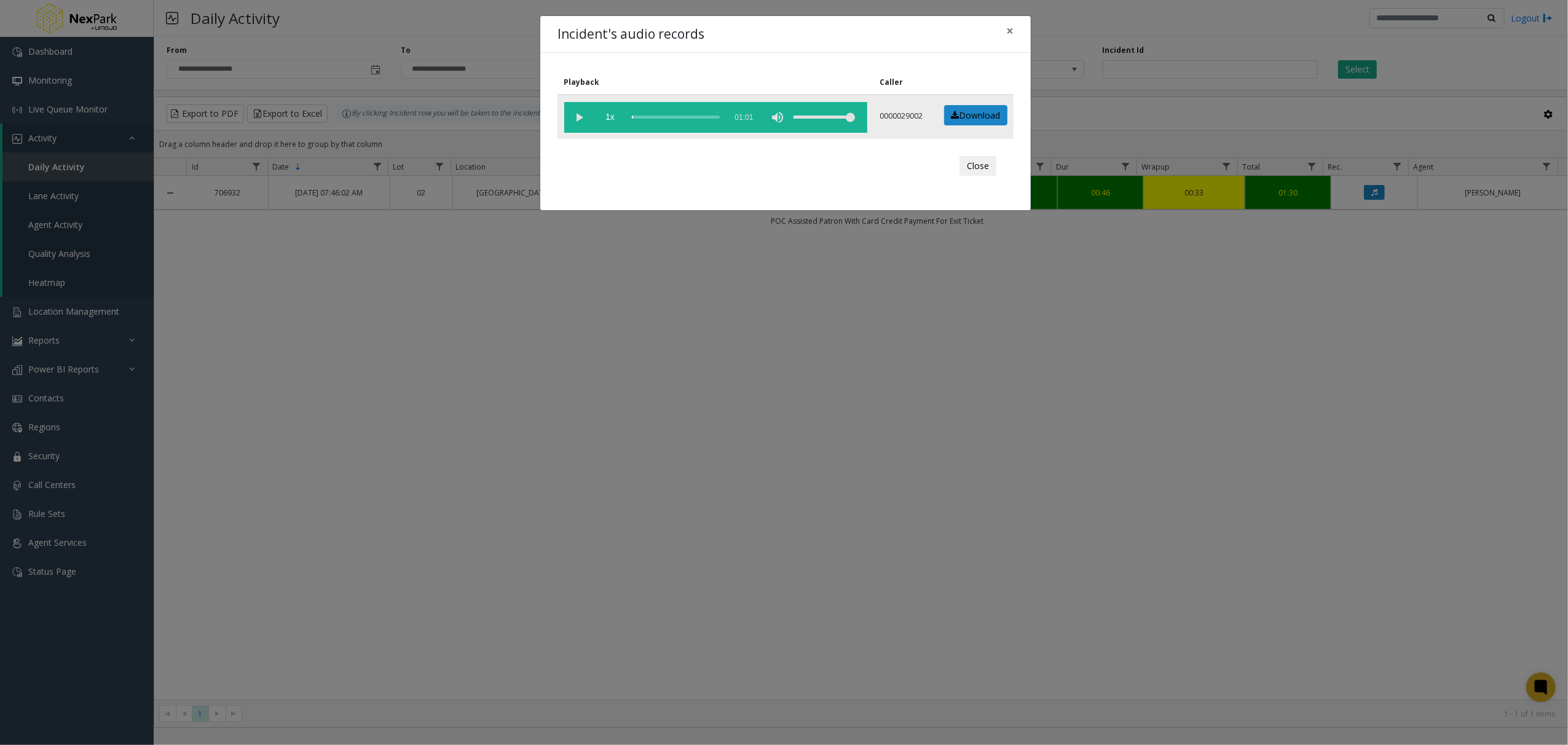
click at [579, 110] on vg-play-pause at bounding box center [579, 117] width 31 height 31
click at [668, 116] on div "scrub bar" at bounding box center [676, 117] width 88 height 31
click at [575, 116] on vg-play-pause at bounding box center [579, 117] width 31 height 31
click at [1010, 31] on span "×" at bounding box center [1009, 31] width 7 height 17
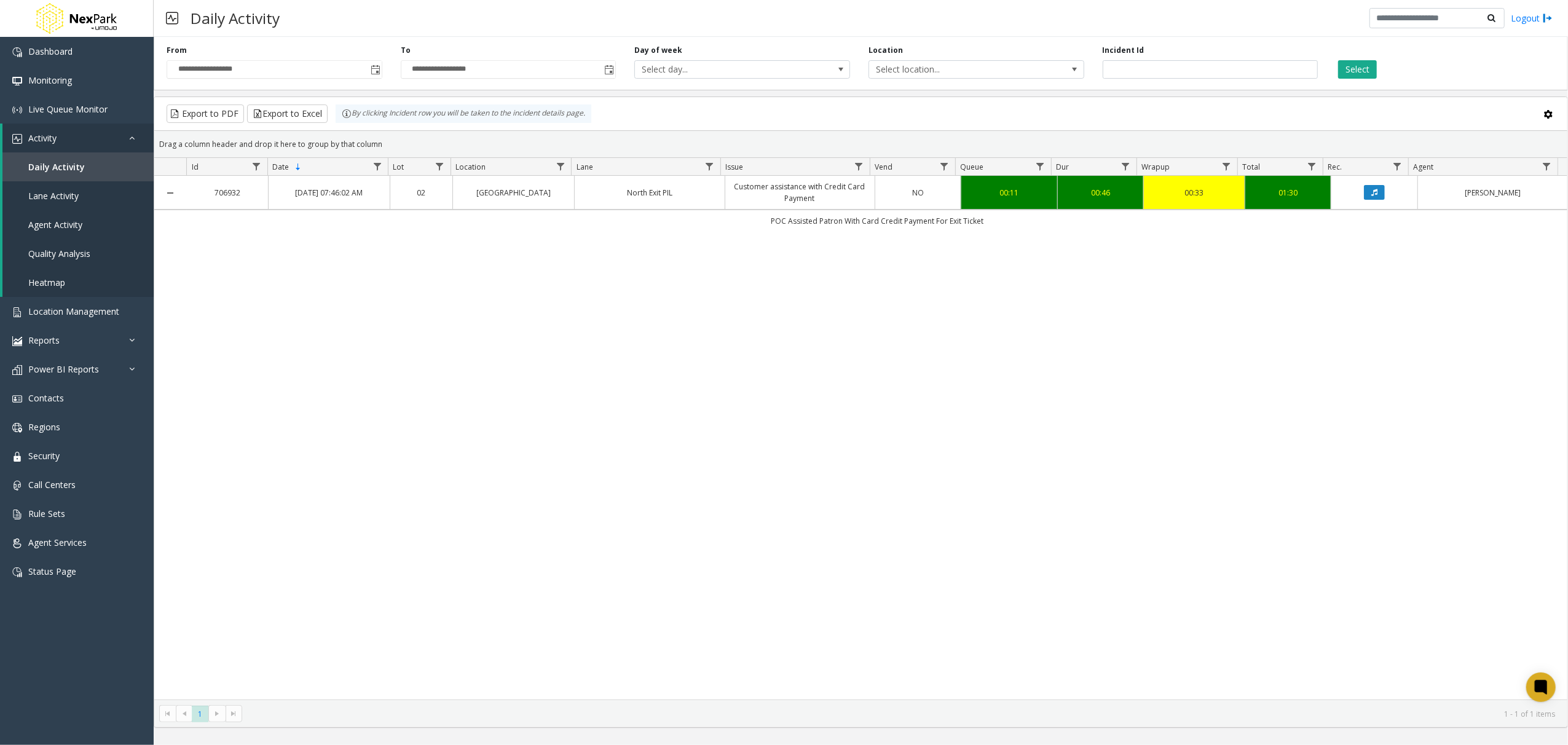
click at [1022, 460] on div "706932 [DATE] 07:46:02 AM [GEOGRAPHIC_DATA] PIL Customer assistance with Credit…" at bounding box center [861, 437] width 1413 height 524
click at [890, 255] on div "706932 [DATE] 07:46:02 AM [GEOGRAPHIC_DATA] PIL Customer assistance with Credit…" at bounding box center [861, 437] width 1413 height 524
click at [854, 378] on div "706932 [DATE] 07:46:02 AM [GEOGRAPHIC_DATA] PIL Customer assistance with Credit…" at bounding box center [861, 437] width 1413 height 524
drag, startPoint x: 1145, startPoint y: 74, endPoint x: 961, endPoint y: 80, distance: 184.1
click at [961, 80] on div "**********" at bounding box center [861, 61] width 1414 height 59
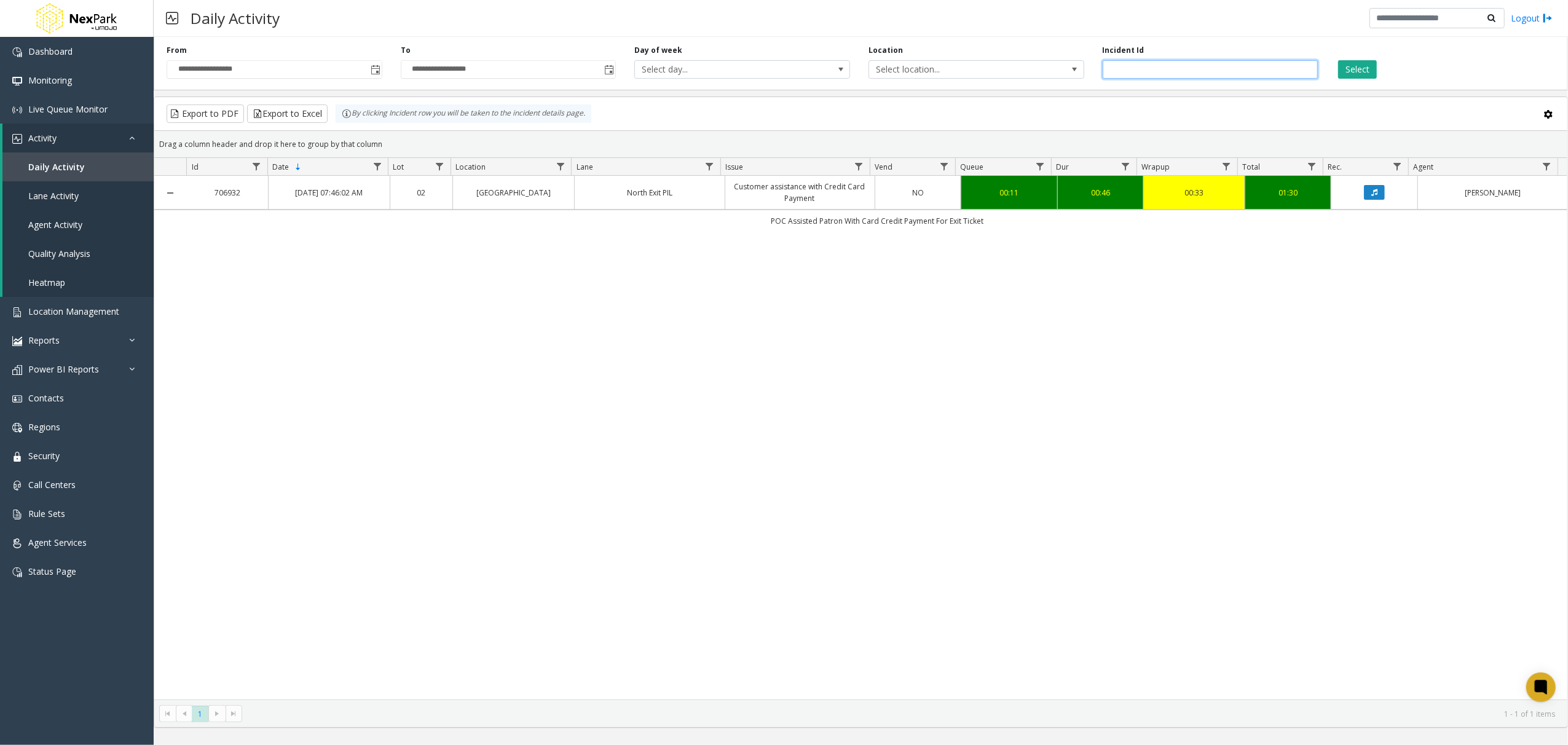
type input "******"
click at [1345, 74] on button "Select" at bounding box center [1357, 70] width 39 height 18
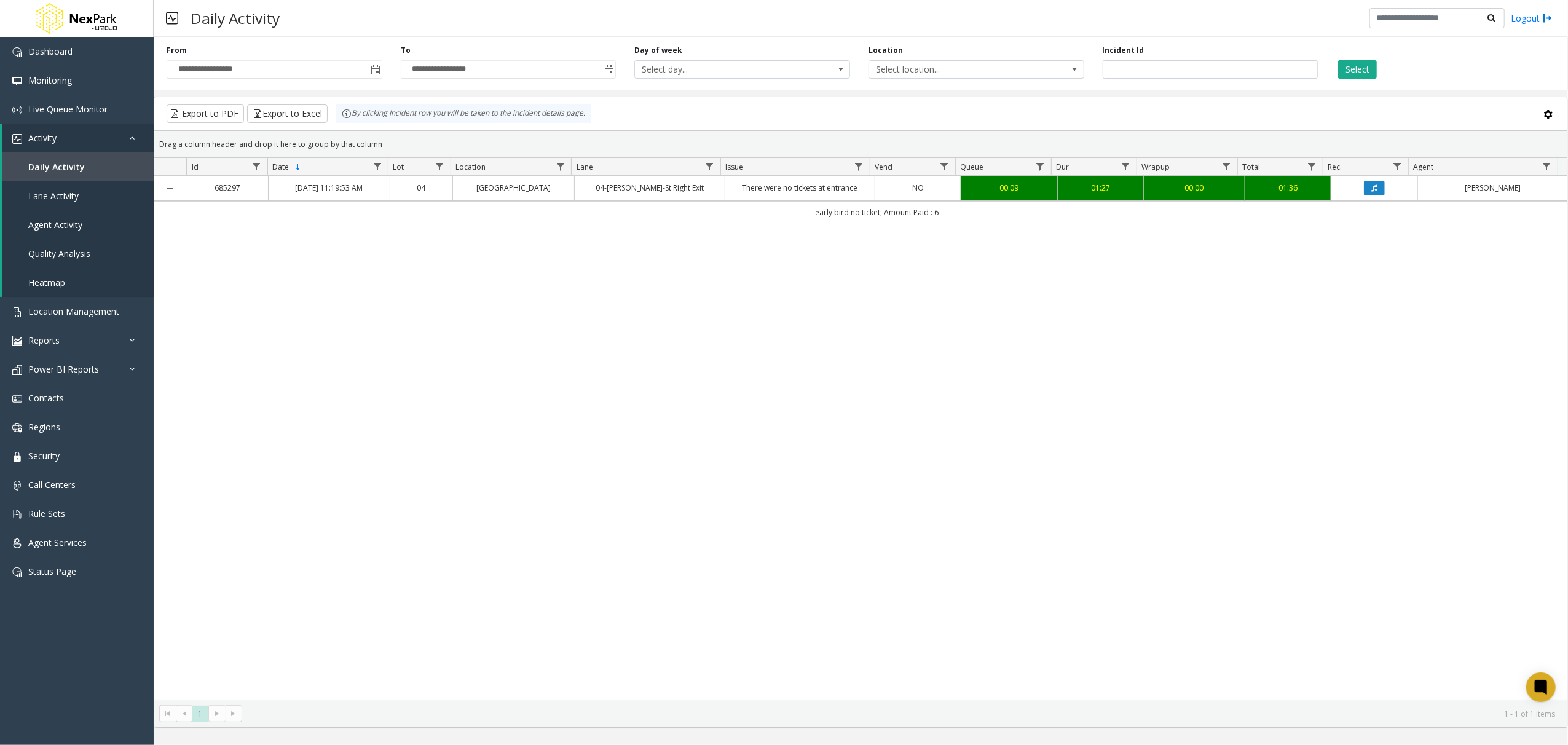
click at [830, 197] on td "There were no tickets at entrance" at bounding box center [799, 188] width 150 height 25
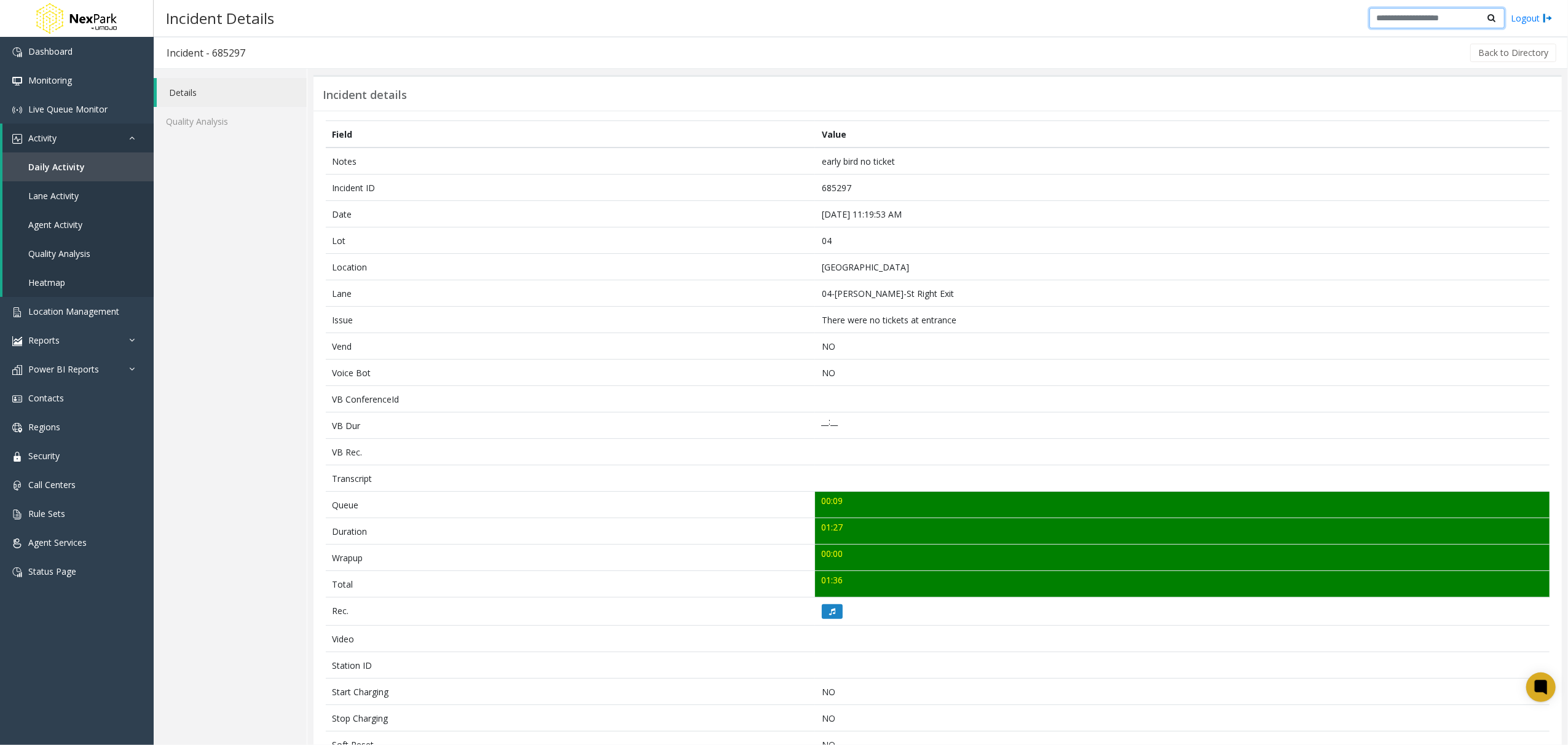
drag, startPoint x: 1416, startPoint y: 19, endPoint x: 1406, endPoint y: 21, distance: 10.2
click at [1410, 20] on input "text" at bounding box center [1436, 18] width 135 height 21
type input "***"
click at [87, 175] on link "Daily Activity" at bounding box center [78, 166] width 151 height 29
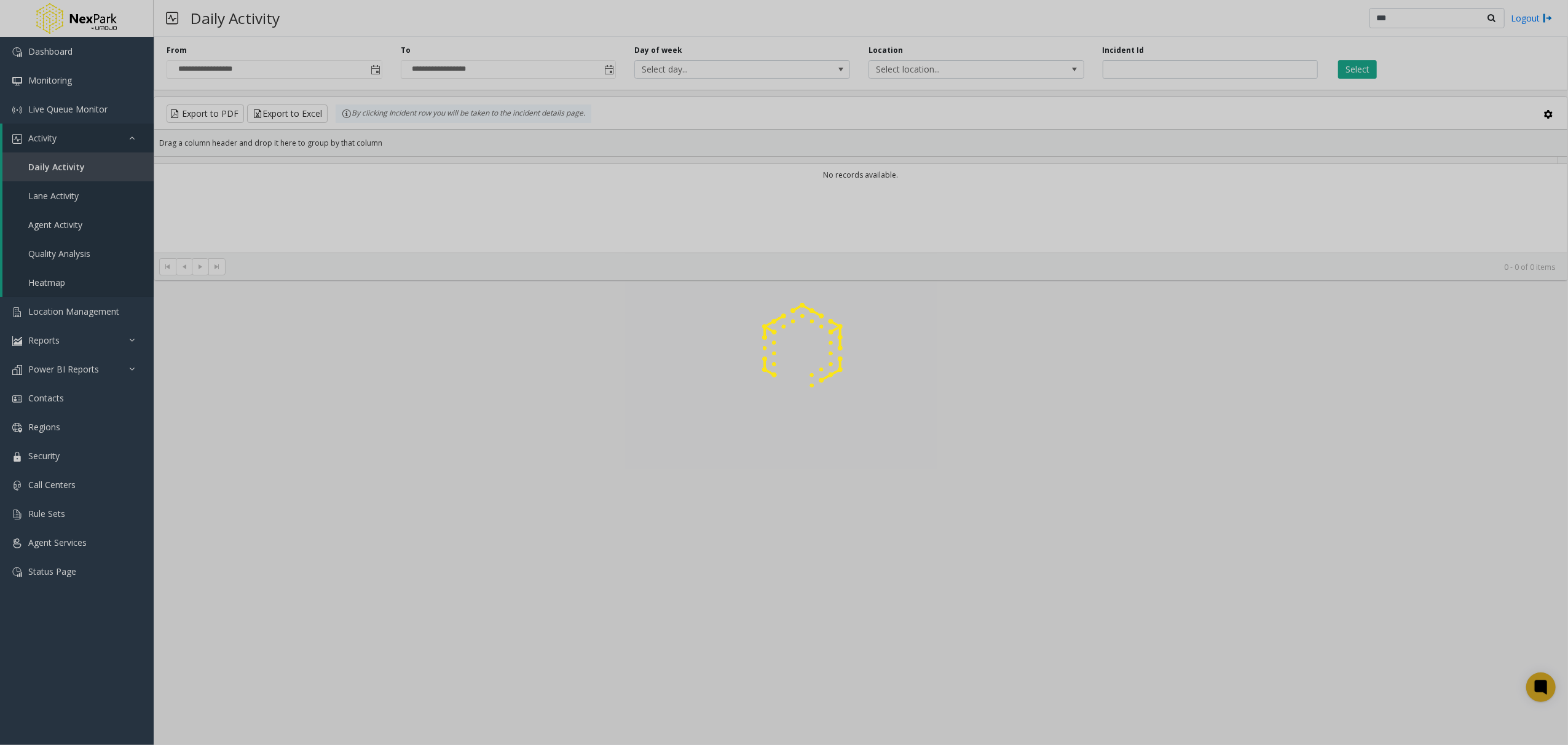
click at [1144, 62] on div at bounding box center [784, 372] width 1568 height 745
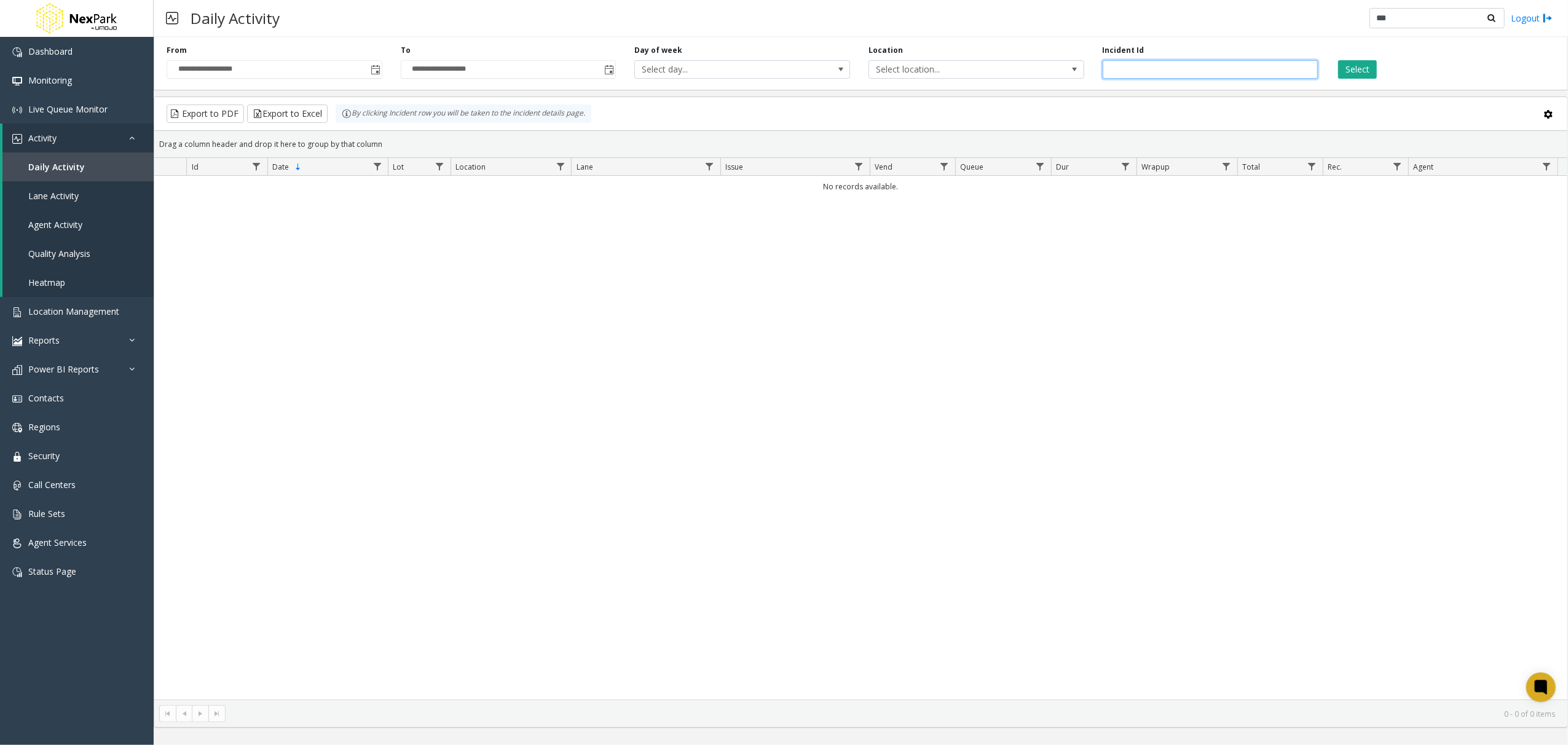
click at [1163, 71] on input "number" at bounding box center [1211, 70] width 216 height 18
type input "*"
click at [1357, 74] on button "Select" at bounding box center [1357, 70] width 39 height 18
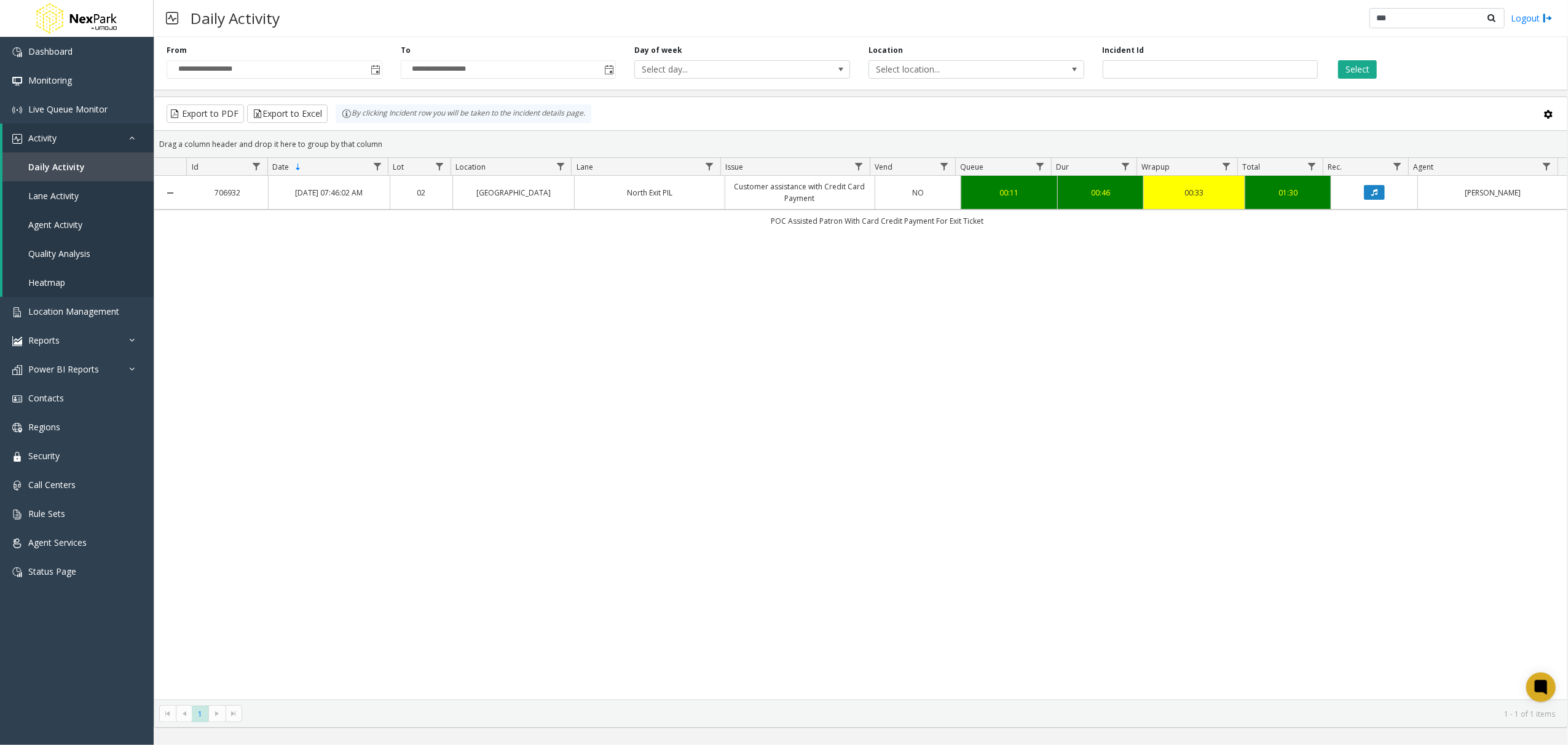
drag, startPoint x: 996, startPoint y: 243, endPoint x: 717, endPoint y: 215, distance: 280.4
click at [717, 215] on td "POC Assisted Patron With Card Credit Payment For Exit Ticket" at bounding box center [877, 220] width 1380 height 22
click at [1153, 60] on div "Incident Id ******" at bounding box center [1210, 61] width 234 height 34
drag, startPoint x: 1160, startPoint y: 65, endPoint x: 1048, endPoint y: 86, distance: 114.0
click at [1048, 86] on div "**********" at bounding box center [861, 61] width 1414 height 59
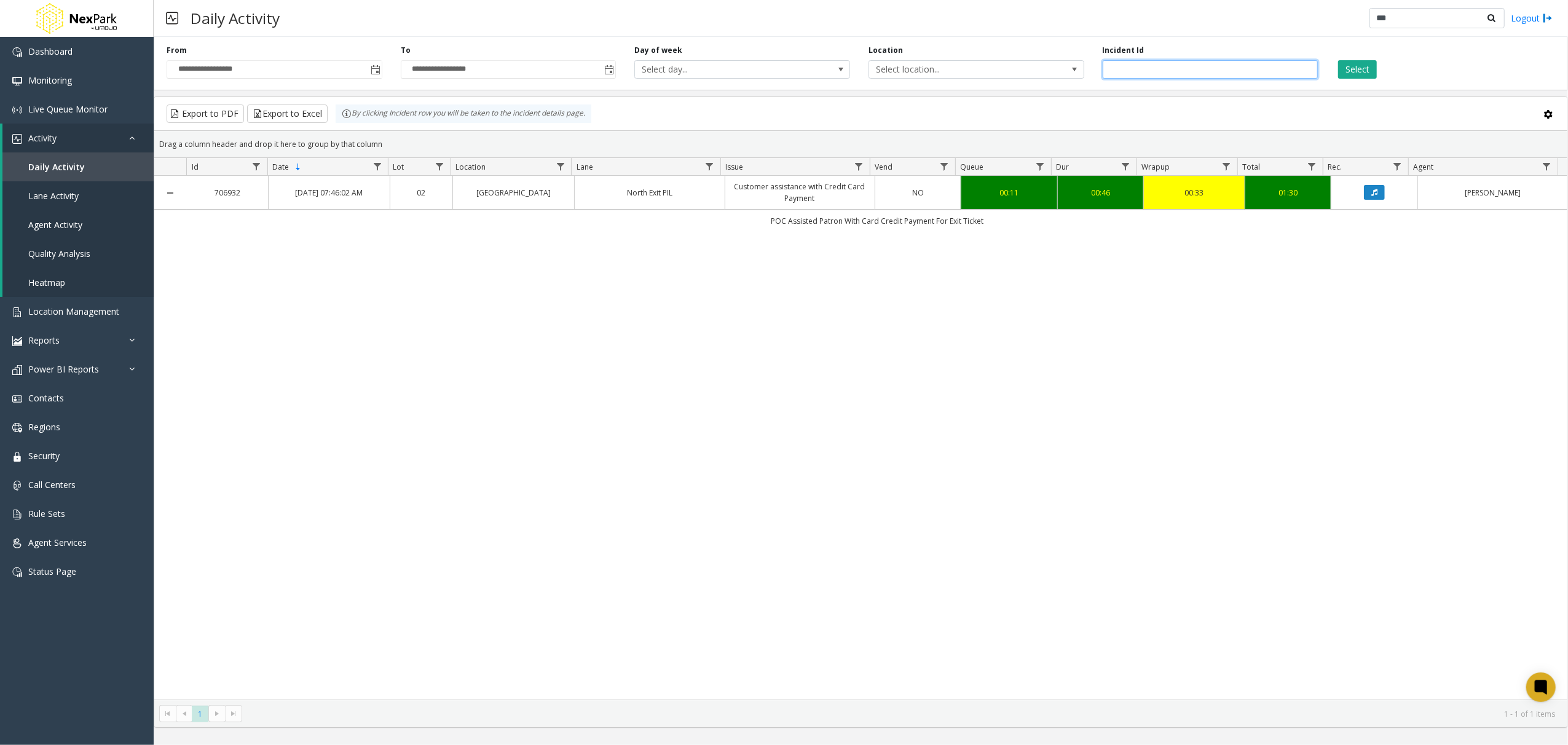
type input "******"
click at [1355, 70] on button "Select" at bounding box center [1357, 70] width 39 height 18
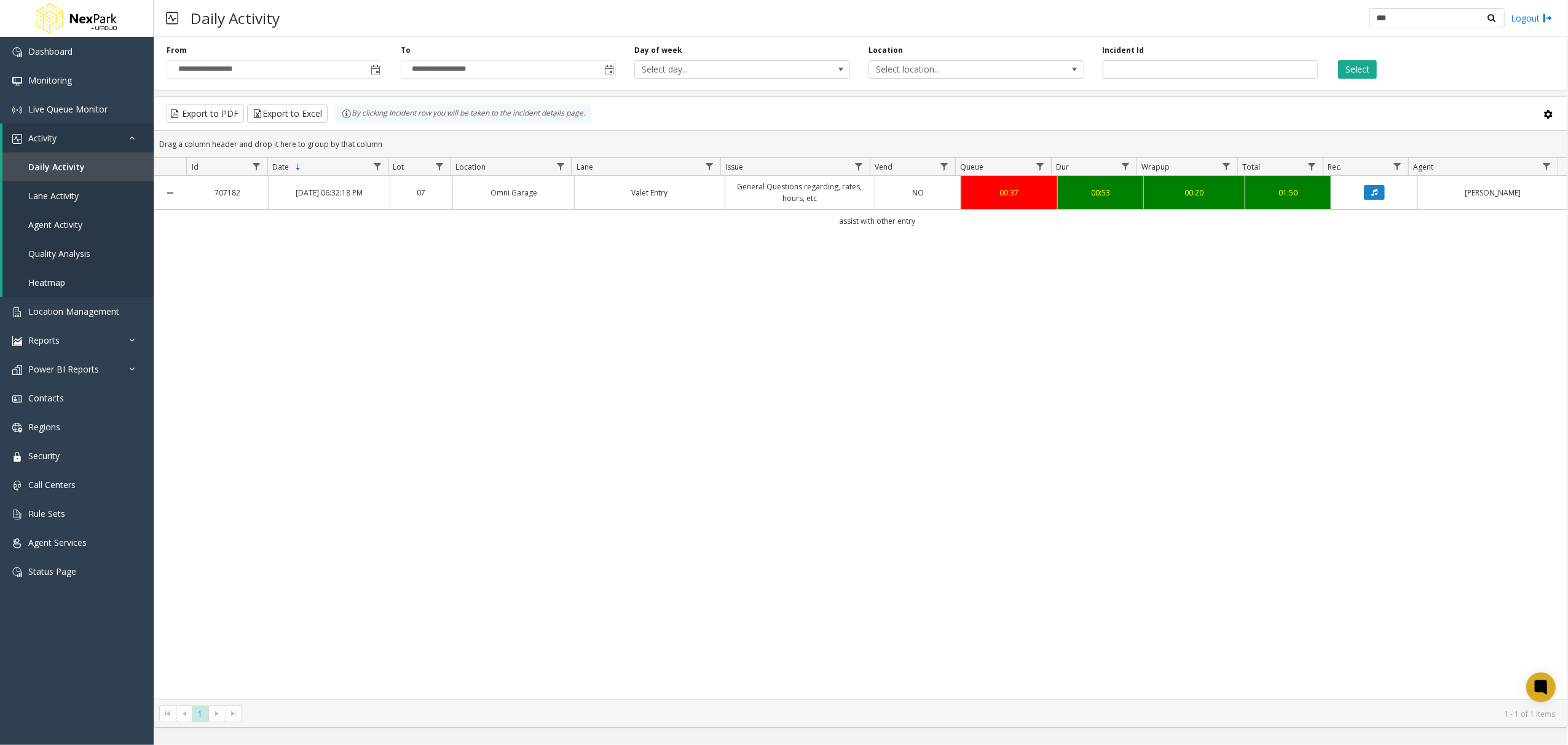
drag, startPoint x: 1327, startPoint y: 549, endPoint x: 1356, endPoint y: 546, distance: 29.2
click at [1327, 549] on div "707182 Jul 23, 2025 06:32:18 PM 07 Omni Garage Valet Entry General Questions re…" at bounding box center [861, 437] width 1413 height 524
drag, startPoint x: 1361, startPoint y: 389, endPoint x: 1368, endPoint y: 394, distance: 8.6
click at [1361, 389] on div "707182 Jul 23, 2025 06:32:18 PM 07 Omni Garage Valet Entry General Questions re…" at bounding box center [861, 437] width 1413 height 524
click at [902, 348] on div "707182 Jul 23, 2025 06:32:18 PM 07 Omni Garage Valet Entry General Questions re…" at bounding box center [861, 437] width 1413 height 524
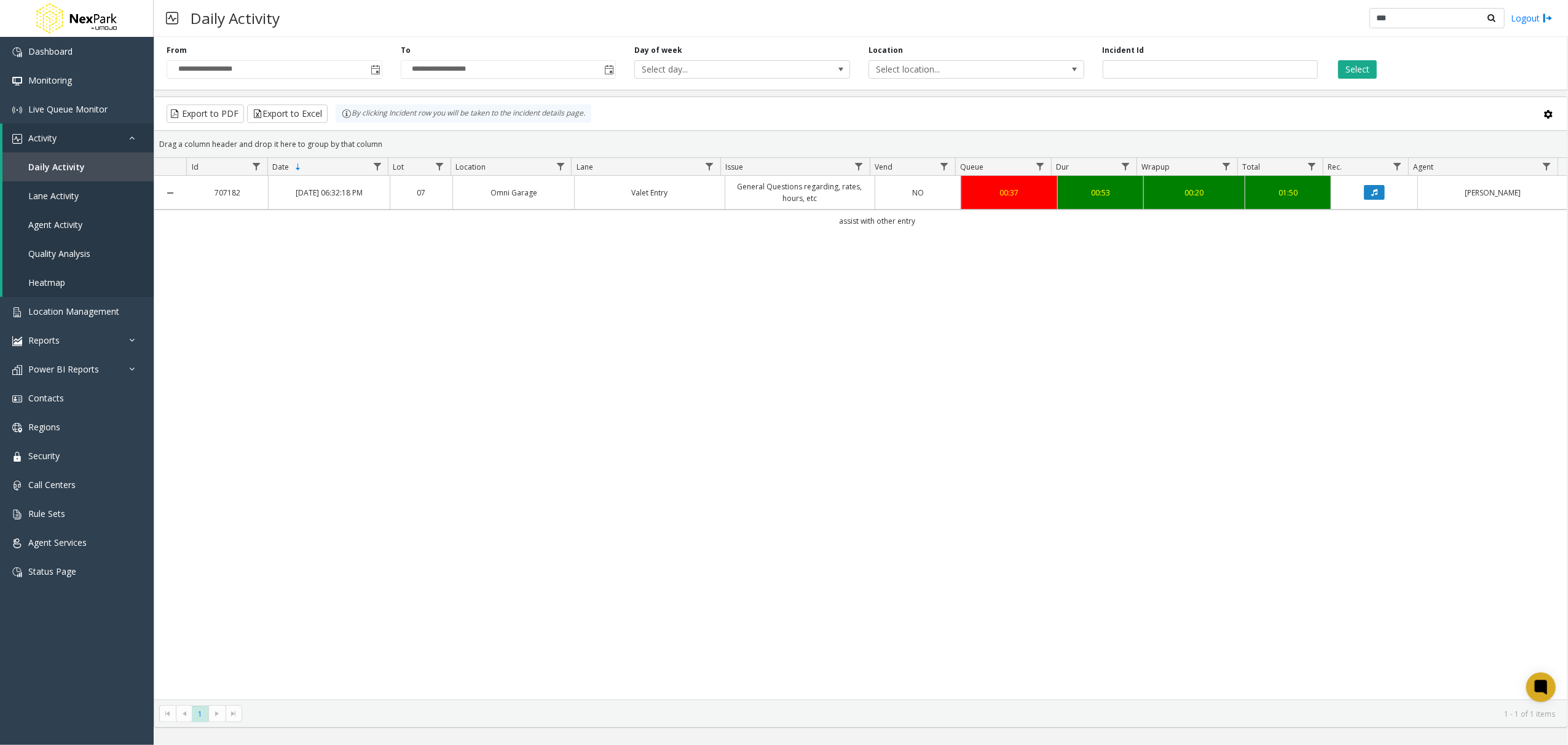
drag, startPoint x: 831, startPoint y: 220, endPoint x: 1048, endPoint y: 223, distance: 217.0
click at [1048, 223] on td "assist with other entry" at bounding box center [877, 220] width 1380 height 22
copy td "assist with other entry"
